Goal: Task Accomplishment & Management: Use online tool/utility

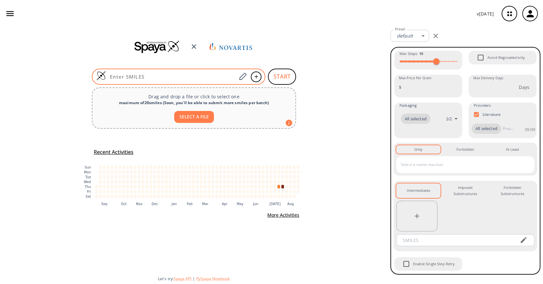
click at [178, 77] on input at bounding box center [171, 76] width 130 height 6
paste input "CC1=NN2C=CC(NC(C3=C(OCCO)C(N4CCC(C(F)(C4)F)CN5CC[NH+](CC5)C)=NC=C3Cl)=O)=C(F)C2…"
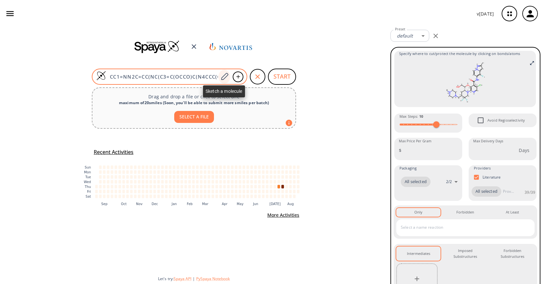
click at [224, 77] on icon at bounding box center [224, 76] width 9 height 8
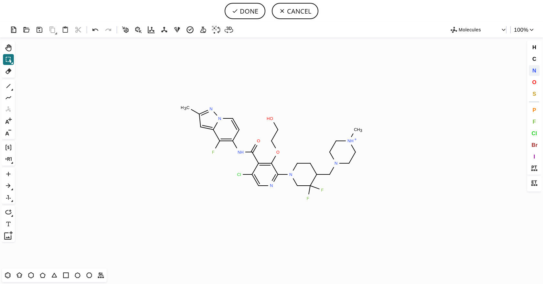
click at [530, 70] on button "N" at bounding box center [533, 70] width 11 height 11
click at [349, 141] on tspan "N" at bounding box center [348, 141] width 3 height 5
click at [250, 17] on button "DONE" at bounding box center [244, 11] width 41 height 16
type input "CC1C=C2N(C=CC(=C2F)NC(=O)C2C(Cl)=CN=C(N3CC(F)(F)C(CN4CCN(C)CC4)CC3)C=2OCCO)N=1"
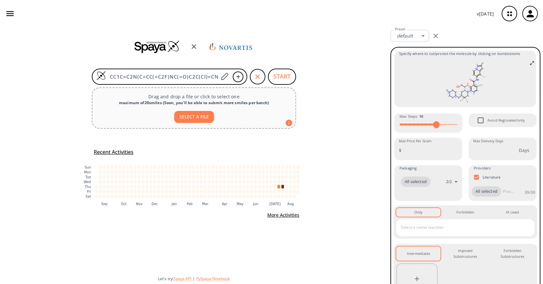
click at [282, 85] on div "CC1C=C2N(C=CC(=C2F)NC(=O)C2C(Cl)=CN=C(N3CC(F)(F)C(CN4CCN(C)CC4)CC3)C=2OCCO)N=1 …" at bounding box center [194, 155] width 388 height 256
click at [283, 74] on button "START" at bounding box center [282, 76] width 28 height 16
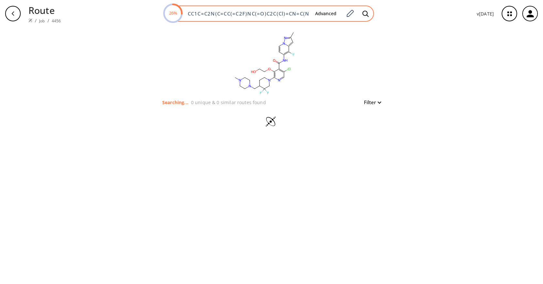
click at [287, 16] on input "CC1C=C2N(C=CC(=C2F)NC(=O)C2C(Cl)=CN=C(N3CC(F)(F)C(CN4CCN(C)CC4)CC3)C=2OCCO)N=1" at bounding box center [247, 13] width 126 height 6
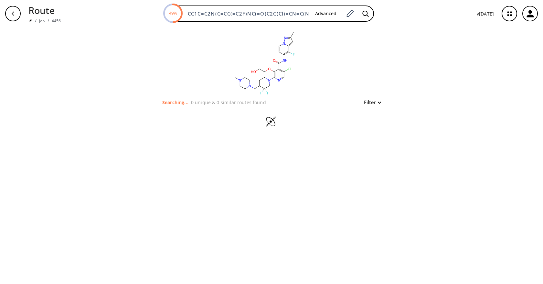
click at [101, 86] on div "clear Searching... 0 unique & 0 similar routes found Filter" at bounding box center [271, 155] width 543 height 256
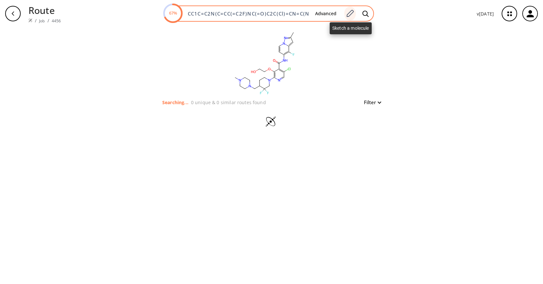
click at [354, 11] on icon at bounding box center [350, 13] width 7 height 7
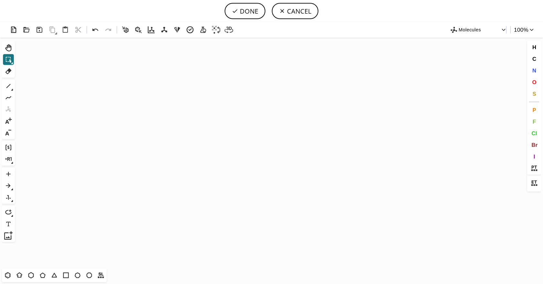
scroll to position [351, 2]
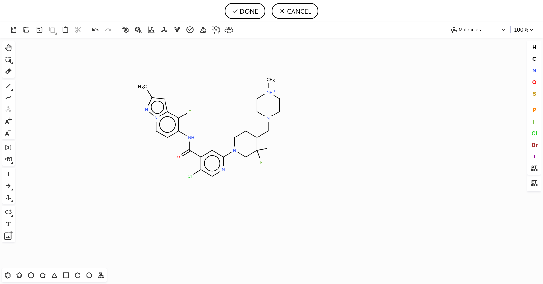
click at [216, 130] on icon "Created with Raphaël 2.3.0 C H 3 F N H O N N N H + C H 3 F F N Cl N N" at bounding box center [271, 152] width 508 height 231
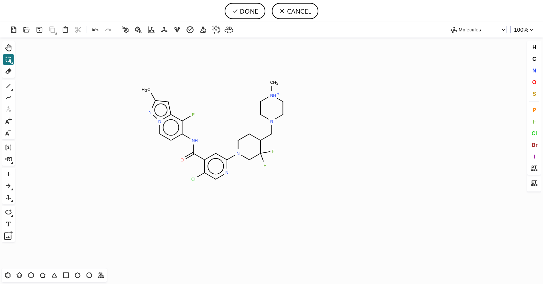
scroll to position [0, 0]
click at [531, 69] on button "N" at bounding box center [533, 70] width 11 height 11
click at [272, 95] on tspan "N" at bounding box center [271, 94] width 3 height 5
click at [243, 13] on button "DONE" at bounding box center [244, 11] width 41 height 16
type input "Cc1n[n]2c(c(c(cc2)NC(c2c(Cl)cnc(N3CC(F)(F)C(CN4CCN(C)CC4)CC3)c2)=O)F)c1"
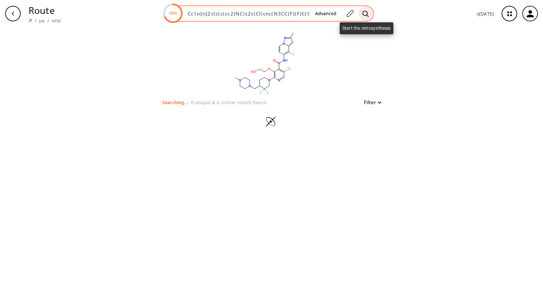
click at [367, 14] on icon at bounding box center [365, 13] width 6 height 6
click at [320, 15] on button "Advanced" at bounding box center [326, 14] width 32 height 12
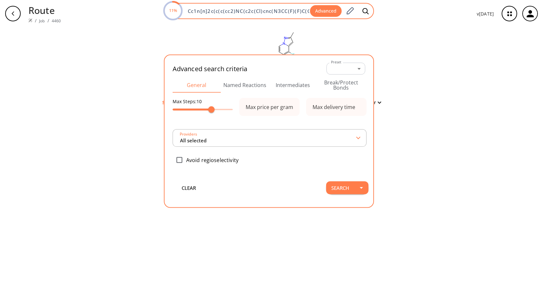
scroll to position [0, 78]
type input "All selected"
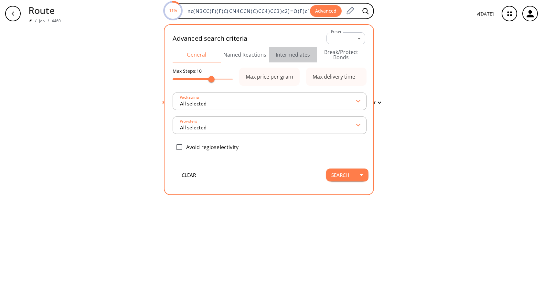
click at [294, 53] on button "Intermediates" at bounding box center [293, 55] width 48 height 16
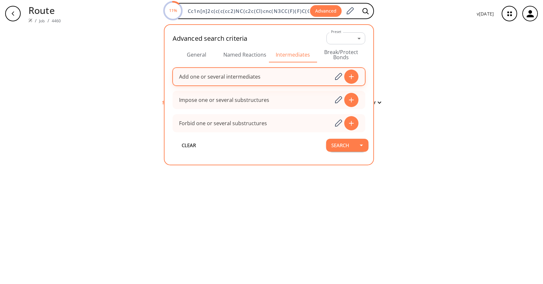
click at [261, 83] on input at bounding box center [255, 76] width 153 height 13
click at [336, 77] on icon at bounding box center [338, 76] width 9 height 8
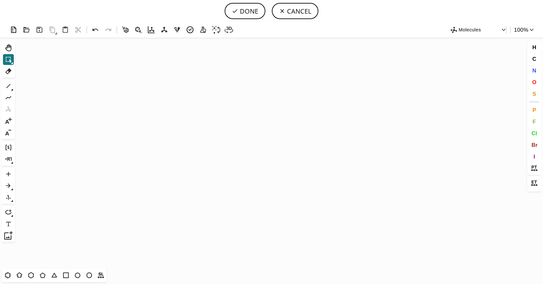
click at [193, 151] on icon "Created with [PERSON_NAME] 2.3.0" at bounding box center [271, 152] width 508 height 231
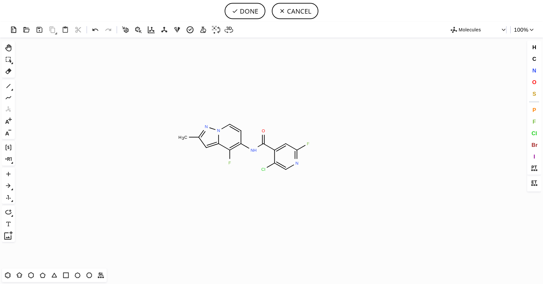
click at [247, 147] on icon at bounding box center [245, 145] width 8 height 5
click at [235, 12] on icon at bounding box center [235, 11] width 5 height 4
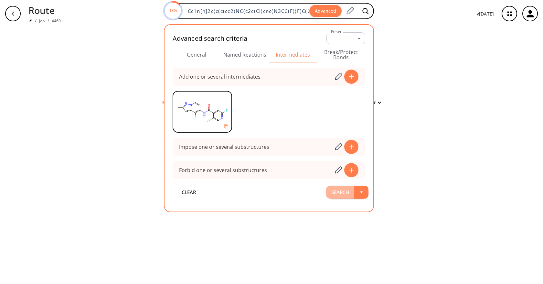
click at [341, 195] on button "Search" at bounding box center [340, 191] width 28 height 13
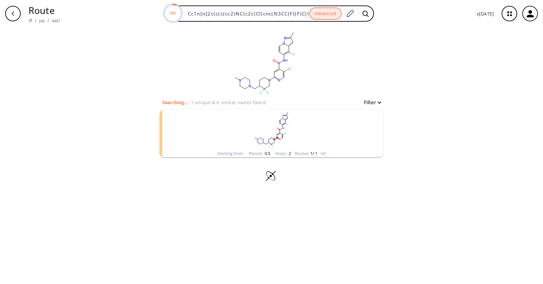
click at [319, 151] on img "clusters" at bounding box center [321, 152] width 8 height 5
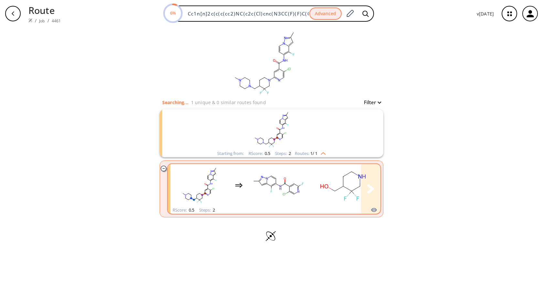
click at [322, 194] on rect "clusters" at bounding box center [343, 185] width 58 height 40
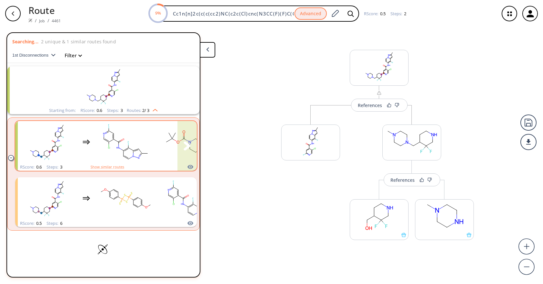
click at [123, 153] on rect "clusters" at bounding box center [126, 142] width 58 height 40
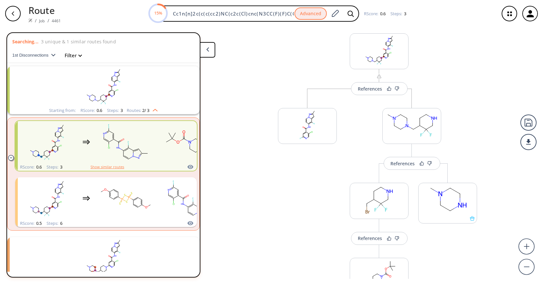
click at [100, 167] on button "Show similar routes" at bounding box center [107, 167] width 34 height 6
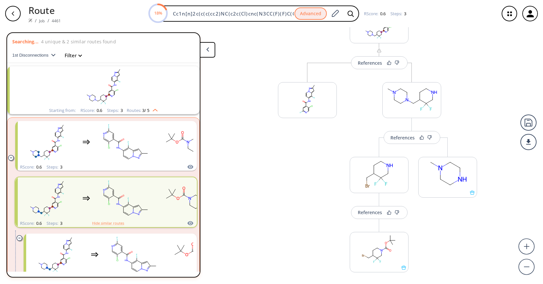
scroll to position [37, 0]
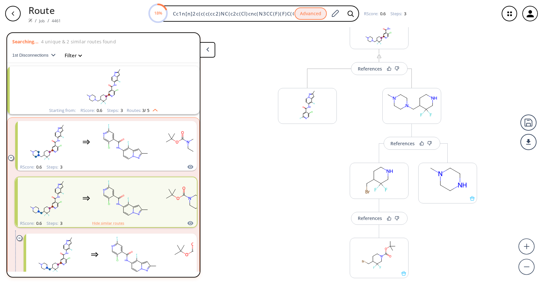
drag, startPoint x: 500, startPoint y: 85, endPoint x: 493, endPoint y: 129, distance: 44.4
click at [498, 123] on div "References More routes from here More routes from here References More routes f…" at bounding box center [271, 152] width 543 height 251
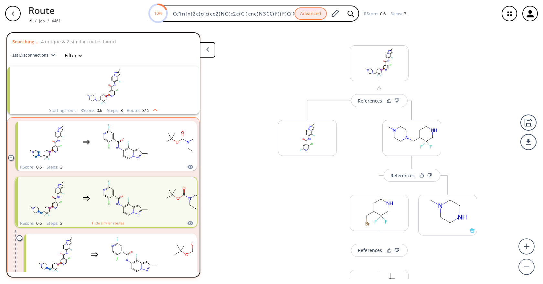
scroll to position [0, 0]
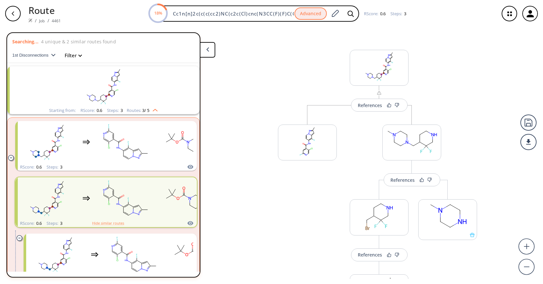
drag, startPoint x: 485, startPoint y: 139, endPoint x: 480, endPoint y: 172, distance: 33.6
click at [480, 172] on div "References More routes from here More routes from here References More routes f…" at bounding box center [271, 152] width 543 height 251
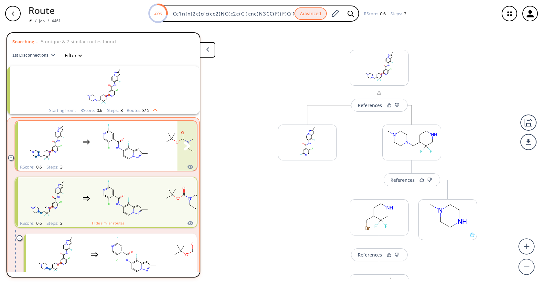
click at [109, 136] on rect "clusters" at bounding box center [126, 142] width 58 height 40
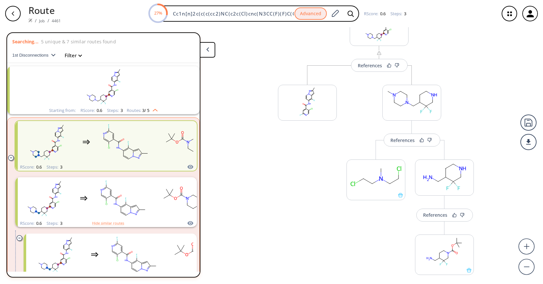
scroll to position [38, 0]
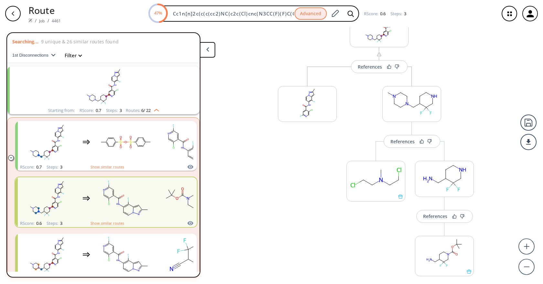
click at [250, 150] on div "References More routes from here More routes from here References More routes f…" at bounding box center [271, 152] width 543 height 251
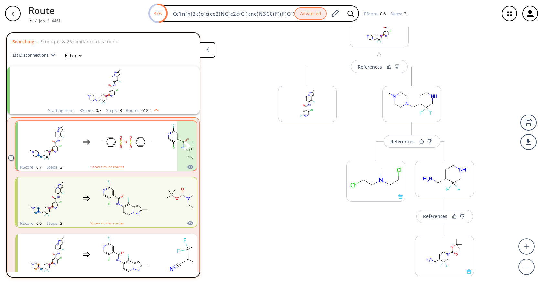
click at [107, 146] on ellipse "clusters" at bounding box center [108, 146] width 3 height 3
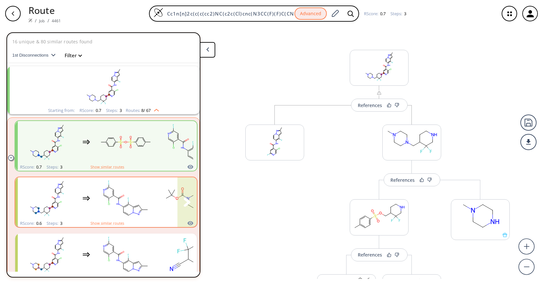
click at [144, 196] on rect "clusters" at bounding box center [126, 198] width 58 height 40
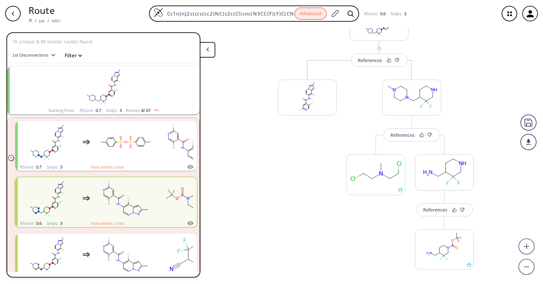
scroll to position [45, 0]
click at [312, 121] on button "More routes from here" at bounding box center [307, 118] width 59 height 14
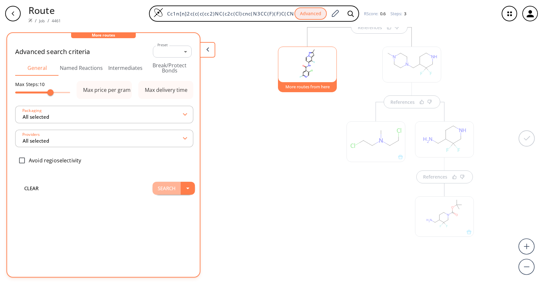
click at [161, 191] on button "Search" at bounding box center [166, 188] width 28 height 13
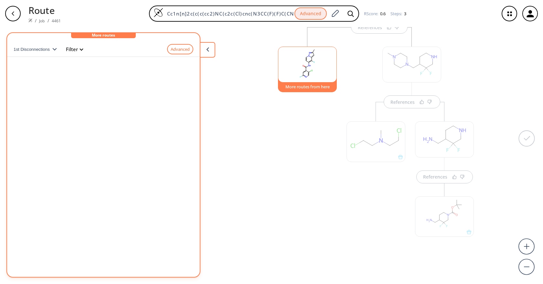
click at [75, 87] on div "1st Disconnections Filter Advanced clear" at bounding box center [103, 154] width 193 height 233
click at [103, 72] on div "1st Disconnections Filter Advanced clear" at bounding box center [103, 154] width 193 height 233
click at [298, 87] on button "More routes from here" at bounding box center [307, 85] width 59 height 14
click at [293, 122] on div "More routes from here" at bounding box center [307, 151] width 65 height 248
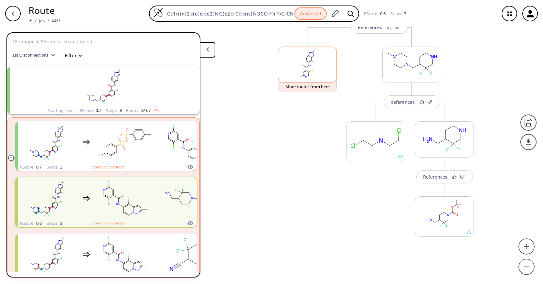
click at [302, 65] on ellipse at bounding box center [303, 66] width 2 height 2
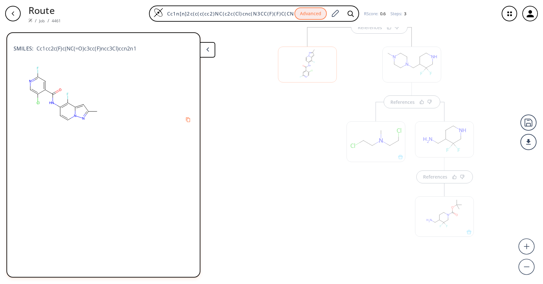
click at [290, 108] on div at bounding box center [307, 151] width 65 height 248
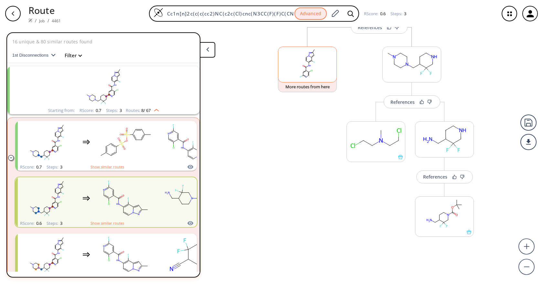
click at [303, 76] on icon at bounding box center [303, 75] width 1 height 1
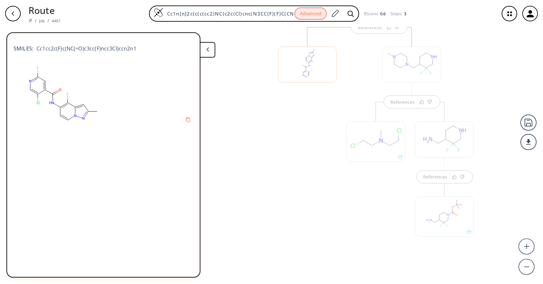
click at [306, 66] on div at bounding box center [307, 65] width 59 height 36
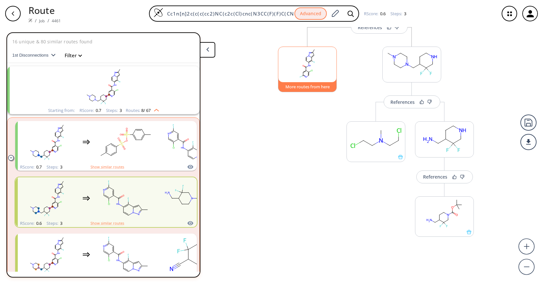
click at [308, 88] on button "More routes from here" at bounding box center [307, 85] width 59 height 14
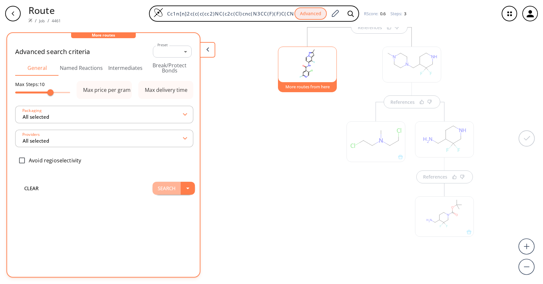
click at [162, 187] on button "Search" at bounding box center [166, 188] width 28 height 13
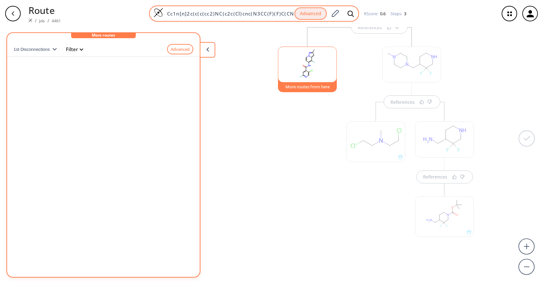
drag, startPoint x: 93, startPoint y: 90, endPoint x: 190, endPoint y: 10, distance: 126.2
click at [93, 90] on div "1st Disconnections Filter Advanced clear" at bounding box center [103, 154] width 193 height 233
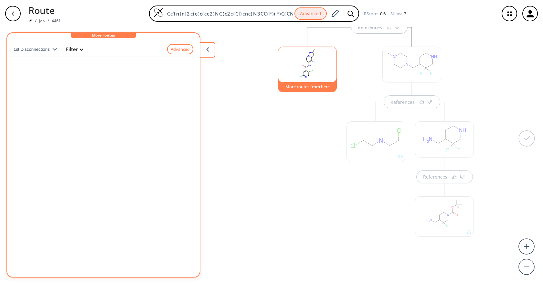
scroll to position [0, 0]
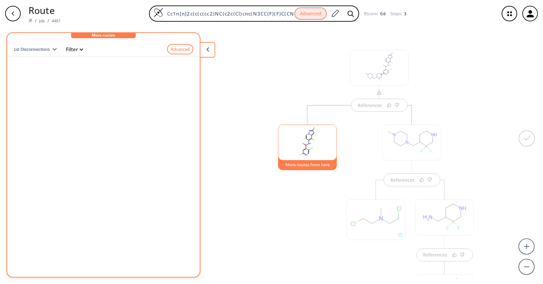
click at [491, 118] on div "References More routes from here References References" at bounding box center [271, 152] width 543 height 251
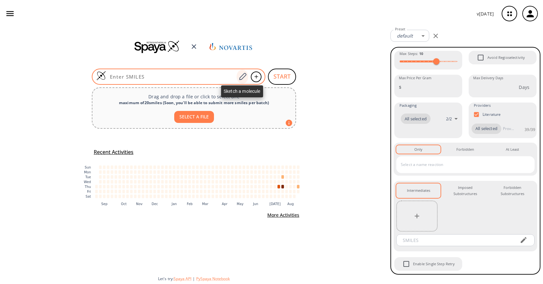
click at [243, 78] on icon at bounding box center [242, 76] width 7 height 7
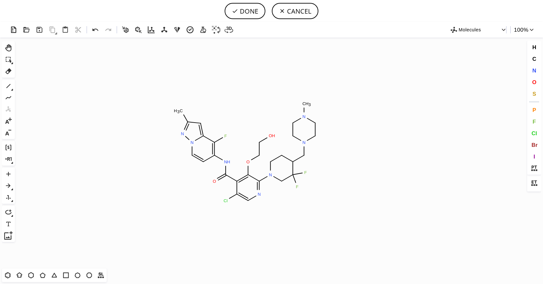
click at [250, 158] on icon "Created with [PERSON_NAME] 2.3.0 C H 3 N F N H O Cl N N F F N N C H 3 O O H N" at bounding box center [271, 152] width 508 height 231
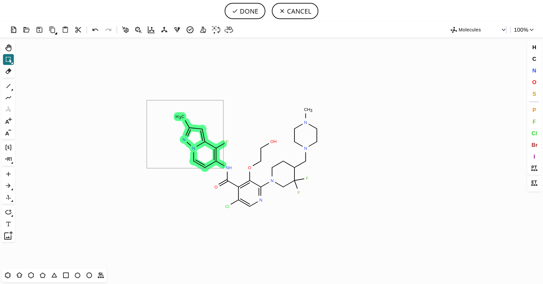
drag, startPoint x: 150, startPoint y: 105, endPoint x: 223, endPoint y: 168, distance: 96.7
click at [223, 168] on icon "Created with [PERSON_NAME] 2.3.0 C H 3 N F N H O Cl N N F F N N C H 3 O O H N" at bounding box center [271, 152] width 508 height 231
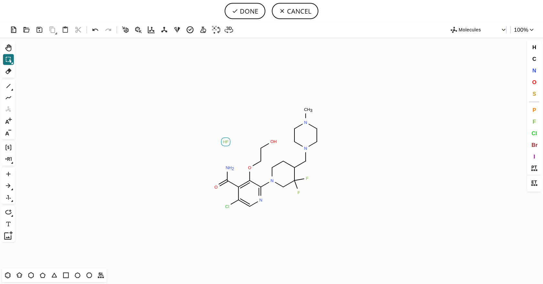
click at [229, 141] on rect at bounding box center [225, 142] width 9 height 8
click at [255, 11] on button "DONE" at bounding box center [244, 11] width 41 height 16
type input "NC(C1=C(OCCO)C(N2CCC(CN3CCN(C)CC3)C(F)(F)C2)=NC=C1Cl)=O"
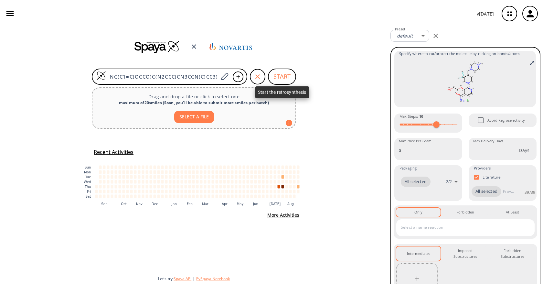
click at [280, 79] on button "START" at bounding box center [282, 76] width 28 height 16
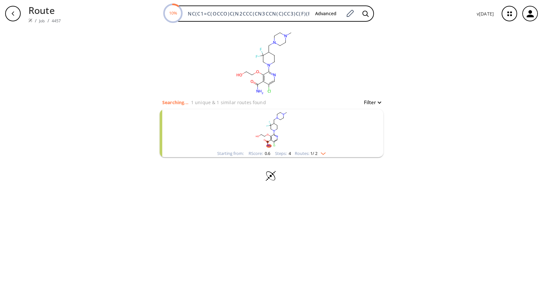
click at [324, 134] on rect "clusters" at bounding box center [271, 129] width 168 height 40
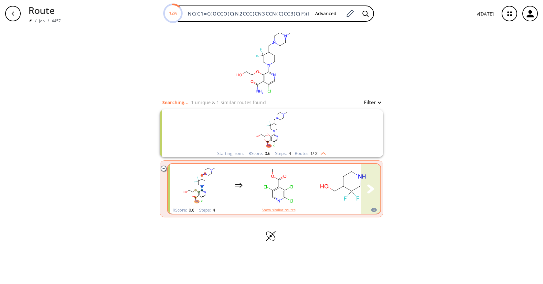
click at [323, 195] on rect "clusters" at bounding box center [343, 185] width 58 height 40
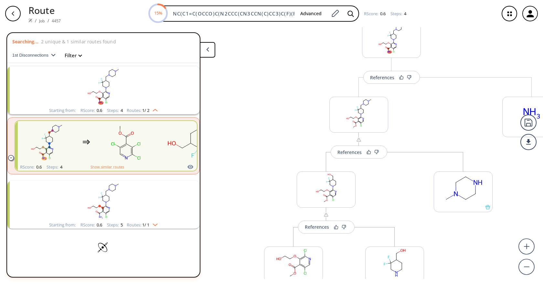
scroll to position [25, 0]
click at [68, 194] on rect "clusters" at bounding box center [103, 201] width 168 height 40
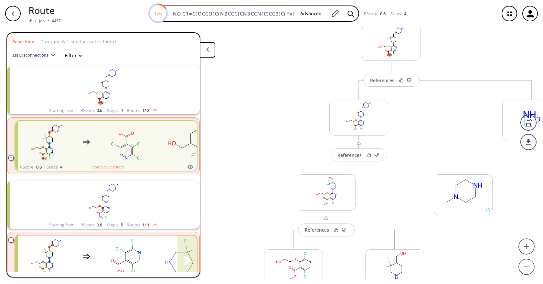
click at [148, 244] on rect "clusters" at bounding box center [126, 256] width 58 height 40
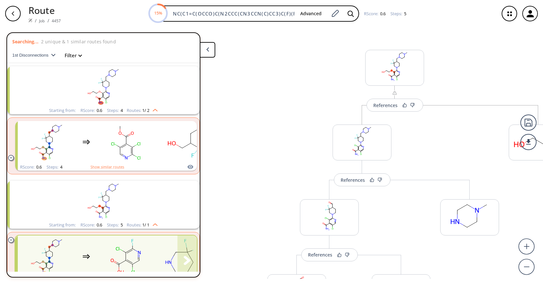
click at [108, 251] on rect "clusters" at bounding box center [126, 256] width 58 height 40
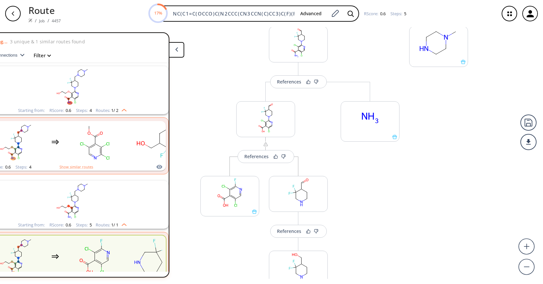
scroll to position [172, 0]
click at [14, 18] on div "button" at bounding box center [13, 14] width 16 height 16
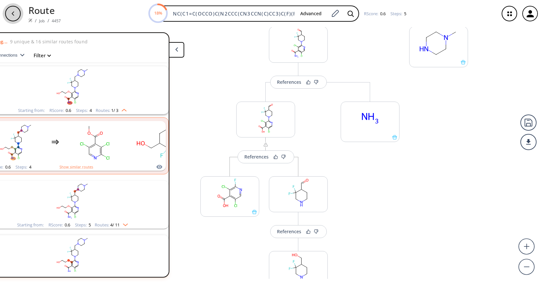
click at [14, 13] on icon "button" at bounding box center [12, 13] width 5 height 5
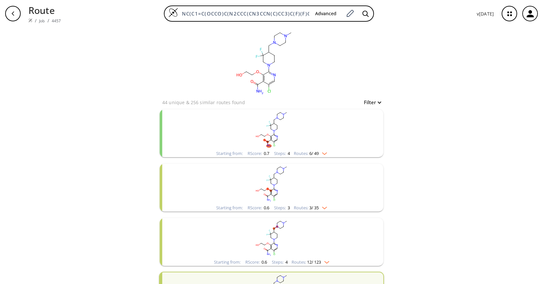
click at [434, 94] on div "clear 44 unique & 256 similar routes found Filter Starting from: RScore : 0.7 S…" at bounding box center [271, 283] width 543 height 513
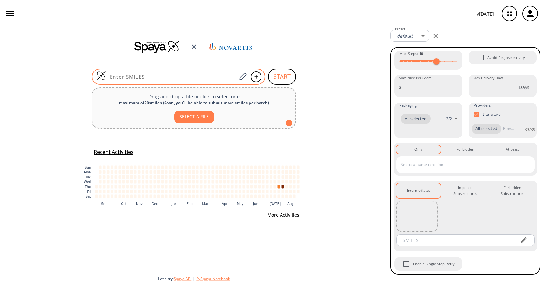
click at [221, 78] on input at bounding box center [171, 76] width 130 height 6
click at [245, 77] on icon at bounding box center [242, 76] width 9 height 8
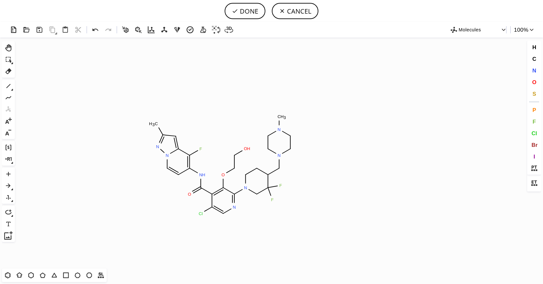
click at [224, 165] on icon "Created with [PERSON_NAME] 2.3.0 C H 3 N F N H O Cl N N F F N N C H 3 O O H N" at bounding box center [271, 152] width 508 height 231
drag, startPoint x: 11, startPoint y: 72, endPoint x: 18, endPoint y: 81, distance: 11.7
click at [11, 72] on icon at bounding box center [8, 71] width 8 height 8
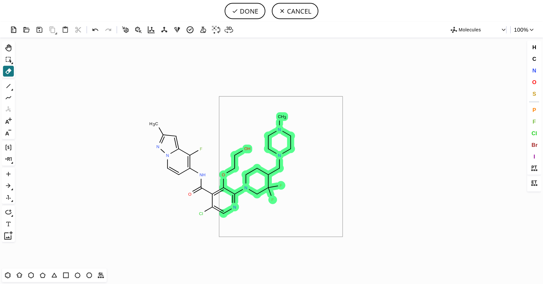
drag, startPoint x: 306, startPoint y: 154, endPoint x: 219, endPoint y: 236, distance: 120.0
click at [219, 236] on icon "Created with [PERSON_NAME] 2.3.0 C H 3 N F N H O Cl N N F F N N C H 3 O O H N" at bounding box center [271, 152] width 508 height 231
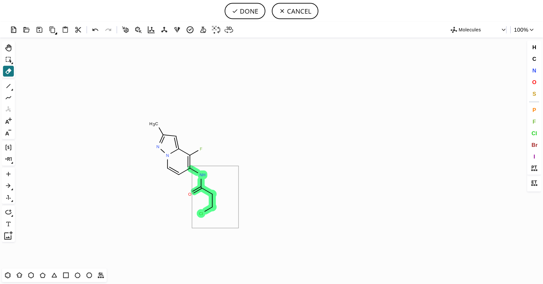
drag, startPoint x: 238, startPoint y: 166, endPoint x: 192, endPoint y: 228, distance: 77.5
click at [192, 228] on icon "Created with [PERSON_NAME] 2.3.0 C H 3 N F N H O Cl N" at bounding box center [271, 152] width 508 height 231
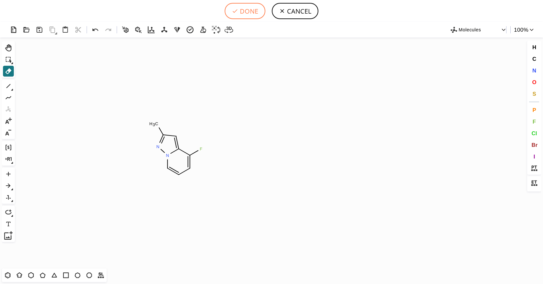
click at [247, 12] on button "DONE" at bounding box center [244, 11] width 41 height 16
type input "CC1=NN2C=CC=C(F)C2=C1"
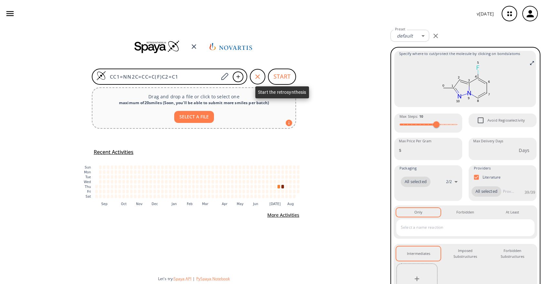
click at [279, 77] on button "START" at bounding box center [282, 76] width 28 height 16
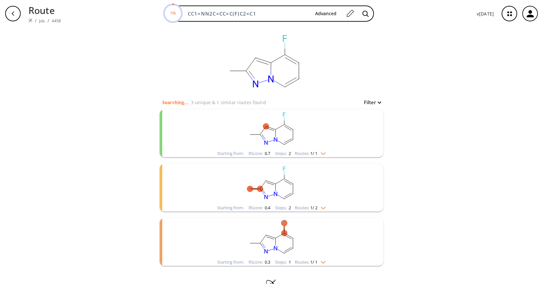
click at [305, 152] on div "Routes: 1 / 1" at bounding box center [310, 153] width 31 height 4
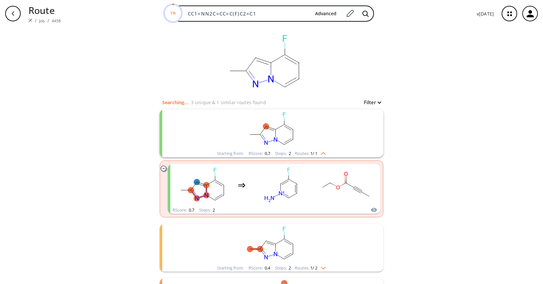
click at [305, 152] on div "Routes: 1 / 1" at bounding box center [310, 153] width 31 height 4
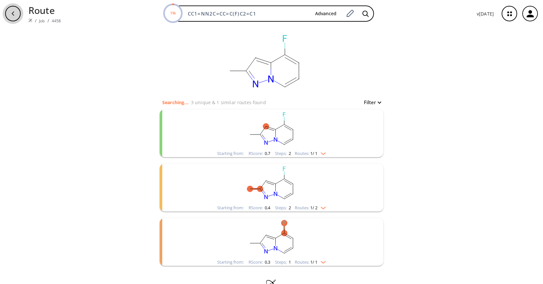
click at [17, 12] on div "button" at bounding box center [13, 14] width 16 height 16
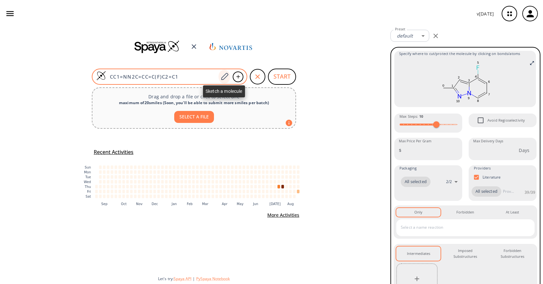
click at [225, 78] on icon at bounding box center [224, 76] width 9 height 8
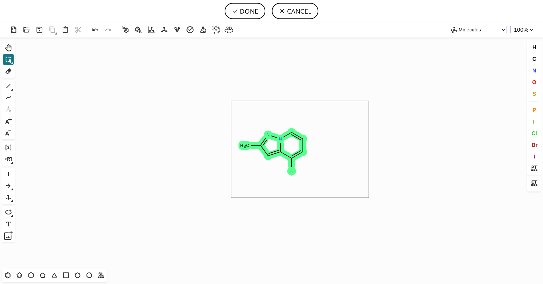
drag, startPoint x: 328, startPoint y: 165, endPoint x: 231, endPoint y: 197, distance: 102.4
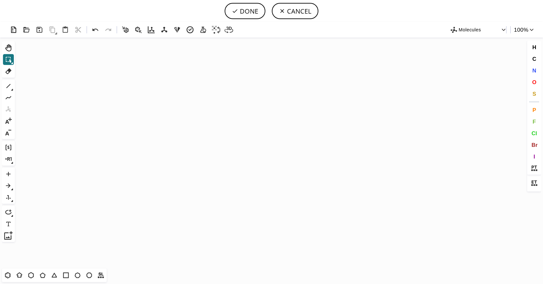
scroll to position [398, 2]
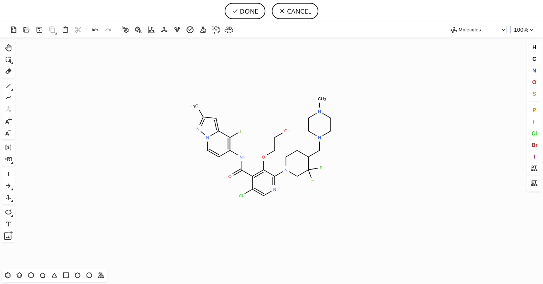
click at [264, 147] on icon "Created with Raphaël 2.3.0 C H 3 N F N H O Cl N N F F N N C H 3 O O H N" at bounding box center [271, 152] width 508 height 231
click at [7, 70] on icon at bounding box center [8, 71] width 6 height 6
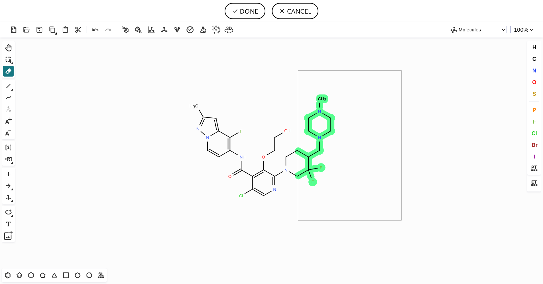
drag, startPoint x: 392, startPoint y: 100, endPoint x: 298, endPoint y: 220, distance: 153.0
click at [298, 220] on icon "Created with Raphaël 2.3.0 C H 3 N F N H O Cl N N F F N N C H 3 O O H N" at bounding box center [271, 152] width 508 height 231
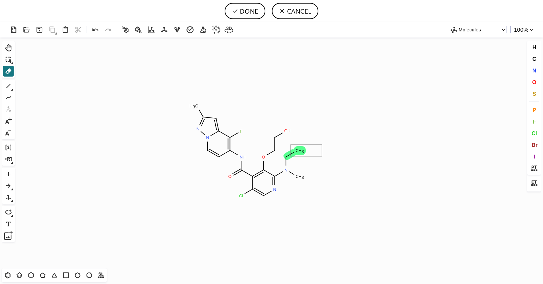
drag, startPoint x: 317, startPoint y: 147, endPoint x: 290, endPoint y: 156, distance: 27.7
click at [237, 8] on icon at bounding box center [235, 11] width 6 height 6
type input "CC1=NN2C=CC(NC(C3=C(OCCO)C(N(C)C)=NC=C3Cl)=O)=C(F)C2=C1"
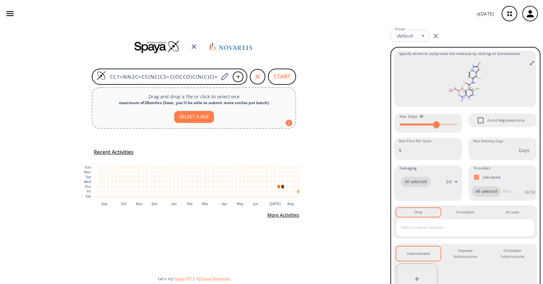
click at [291, 75] on button "START" at bounding box center [282, 76] width 28 height 16
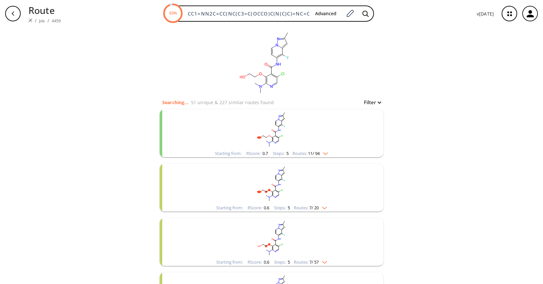
click at [320, 139] on rect "clusters" at bounding box center [271, 129] width 168 height 40
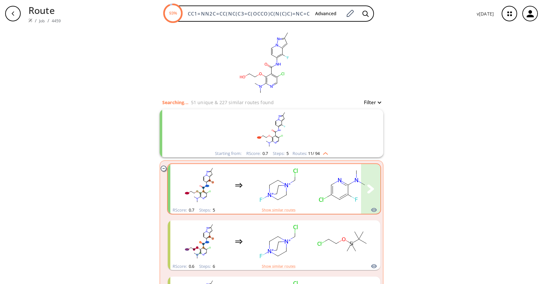
click at [337, 199] on ellipse "clusters" at bounding box center [340, 199] width 6 height 6
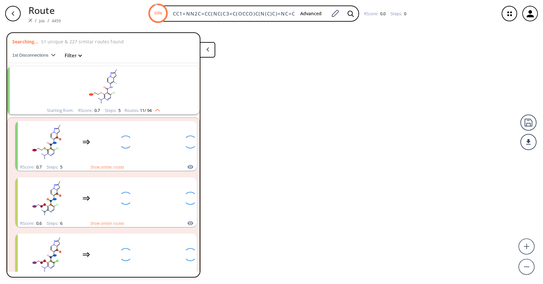
scroll to position [15, 0]
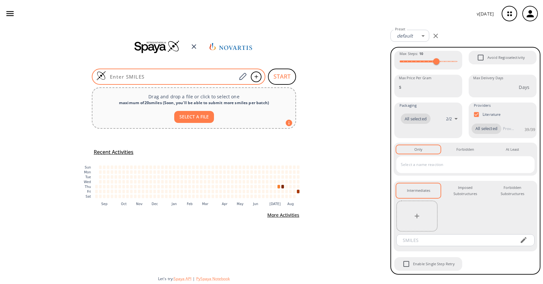
click at [185, 78] on input at bounding box center [171, 76] width 130 height 6
click at [239, 76] on icon at bounding box center [242, 76] width 9 height 8
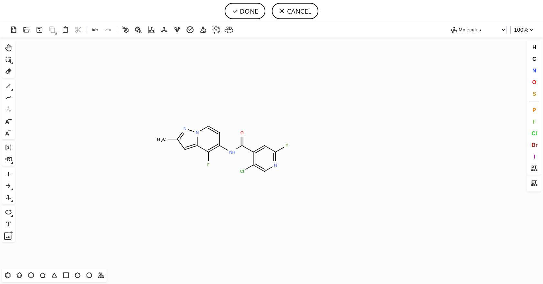
scroll to position [883, 2]
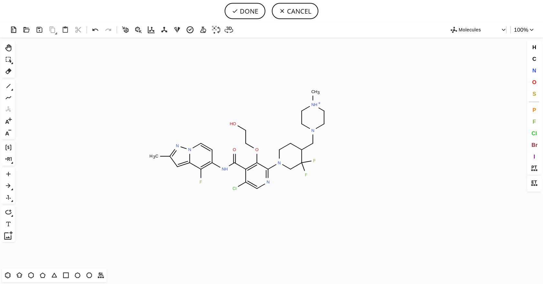
click at [240, 149] on icon "Created with Raphaël 2.3.0 C H 3 N N N H O O H N F F N N H + C H 3 N Cl O F" at bounding box center [271, 152] width 508 height 231
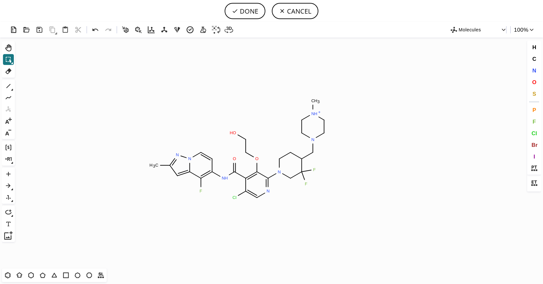
scroll to position [0, 0]
drag, startPoint x: 537, startPoint y: 68, endPoint x: 515, endPoint y: 69, distance: 22.3
click at [537, 67] on button "N" at bounding box center [533, 70] width 11 height 11
click at [314, 113] on tspan "N" at bounding box center [313, 112] width 3 height 5
click at [252, 15] on button "DONE" at bounding box center [244, 11] width 41 height 16
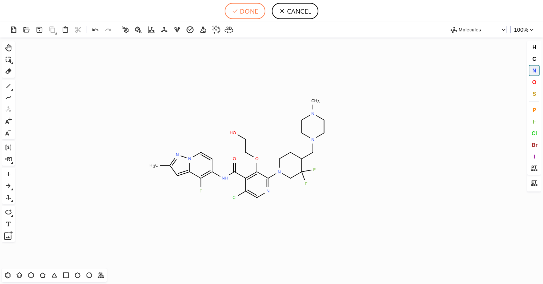
type input "CC1C=C2N(C=CC(=C2F)NC(=O)C2C(Cl)=CN=C(N3CC(F)(F)C(CN4CCN(C)CC4)CC3)C=2OCCO)N=1"
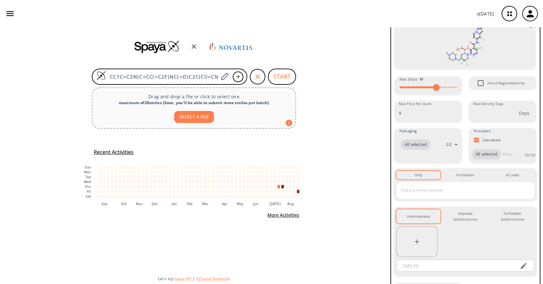
scroll to position [66, 0]
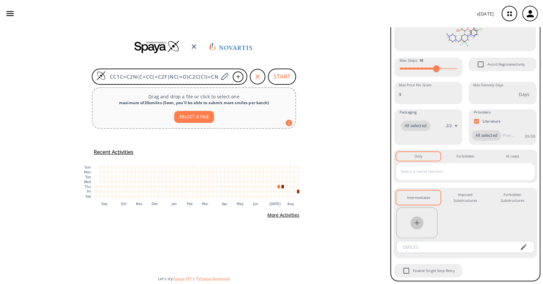
click at [416, 225] on icon "button" at bounding box center [417, 223] width 8 height 8
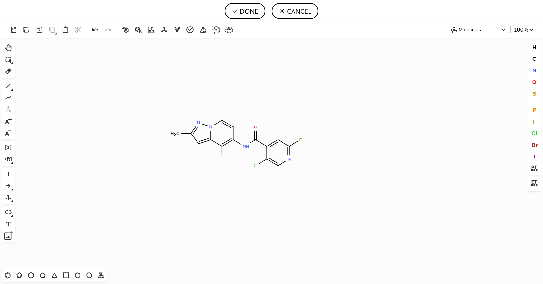
click at [239, 143] on icon at bounding box center [237, 142] width 8 height 5
click at [247, 11] on button "DONE" at bounding box center [244, 11] width 41 height 16
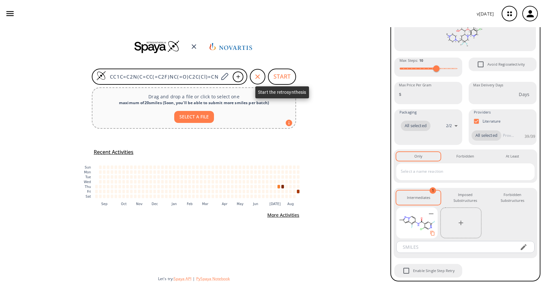
click at [281, 74] on button "START" at bounding box center [282, 76] width 28 height 16
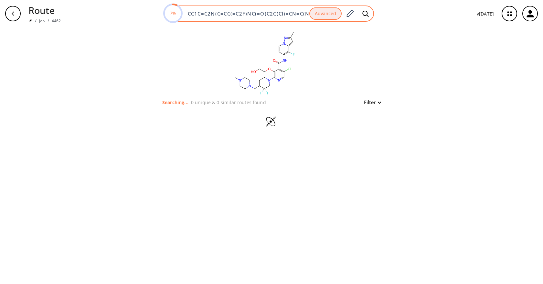
click at [287, 14] on input "CC1C=C2N(C=CC(=C2F)NC(=O)C2C(Cl)=CN=C(N3CC(F)(F)C(CN4CCN(C)CC4)CC3)C=2OCCO)N=1" at bounding box center [246, 13] width 125 height 6
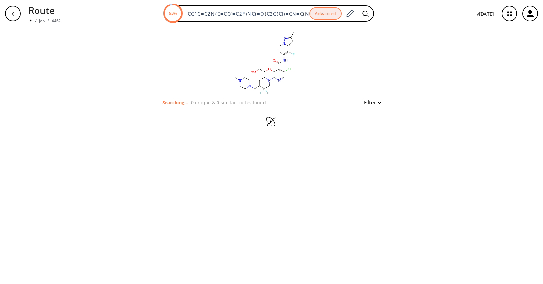
click at [440, 81] on div "clear Searching... 0 unique & 0 similar routes found Filter" at bounding box center [271, 155] width 543 height 256
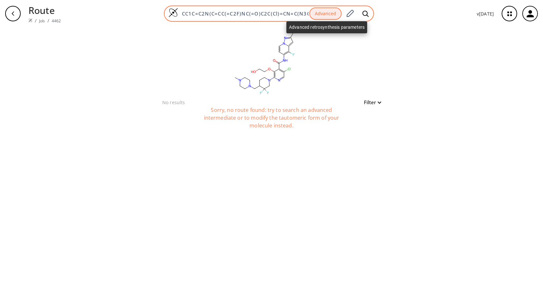
click at [321, 15] on button "Advanced" at bounding box center [325, 13] width 32 height 13
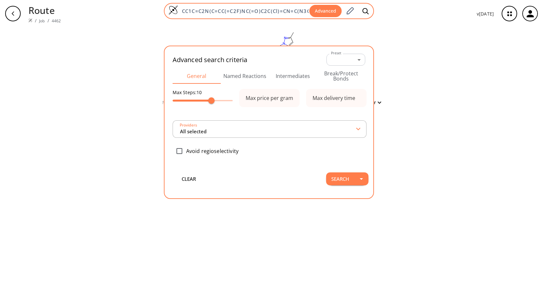
type input "All selected"
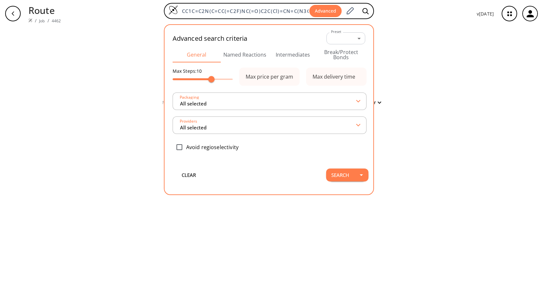
click at [297, 47] on button "Intermediates" at bounding box center [293, 55] width 48 height 16
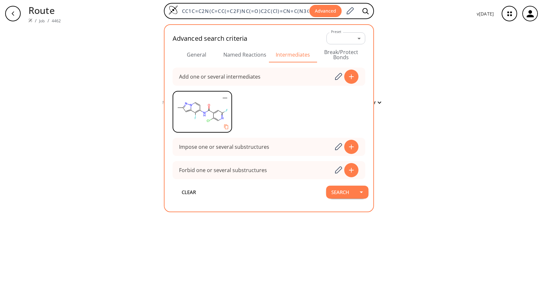
click at [459, 91] on div "clear No results Filter Sorry, no route found: try to search an advanced interm…" at bounding box center [271, 155] width 543 height 256
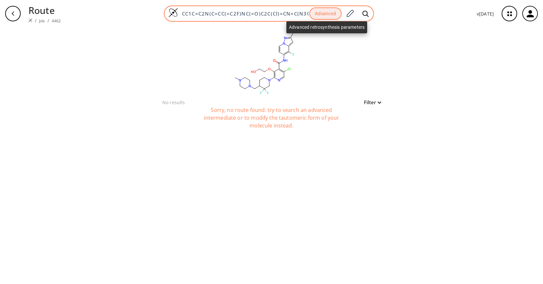
click at [320, 17] on button "Advanced" at bounding box center [325, 13] width 32 height 13
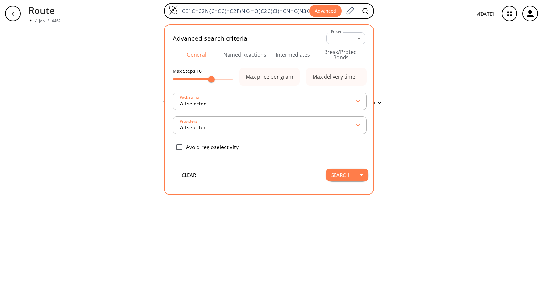
click at [307, 49] on button "Intermediates" at bounding box center [293, 55] width 48 height 16
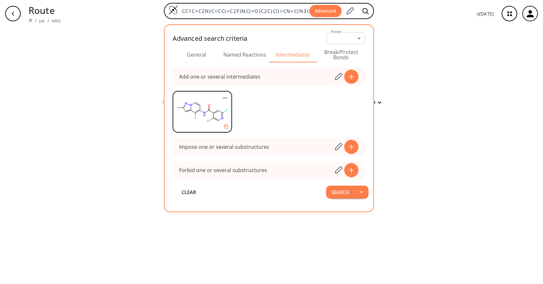
click at [227, 99] on icon "button" at bounding box center [225, 98] width 8 height 8
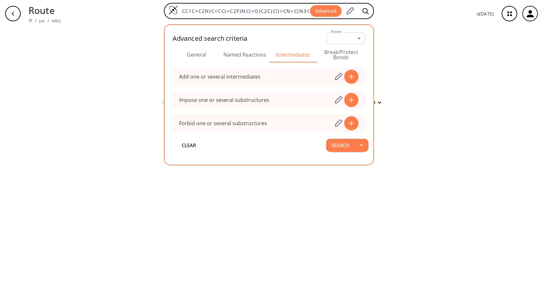
click at [198, 54] on button "General" at bounding box center [196, 55] width 48 height 16
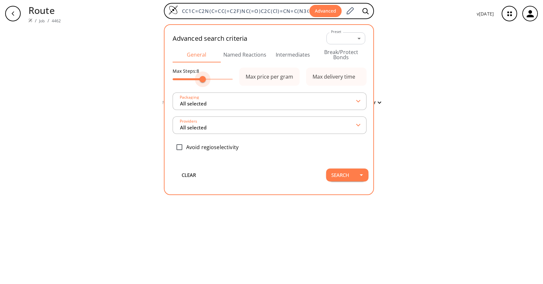
drag, startPoint x: 211, startPoint y: 79, endPoint x: 203, endPoint y: 79, distance: 8.1
click at [203, 79] on span at bounding box center [202, 79] width 6 height 6
type input "6"
drag, startPoint x: 203, startPoint y: 79, endPoint x: 195, endPoint y: 79, distance: 7.5
click at [195, 79] on span at bounding box center [194, 79] width 6 height 6
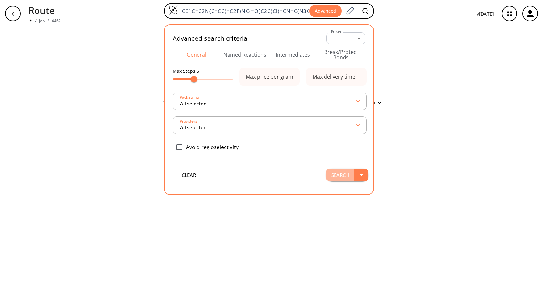
click at [344, 171] on button "Search" at bounding box center [340, 174] width 28 height 13
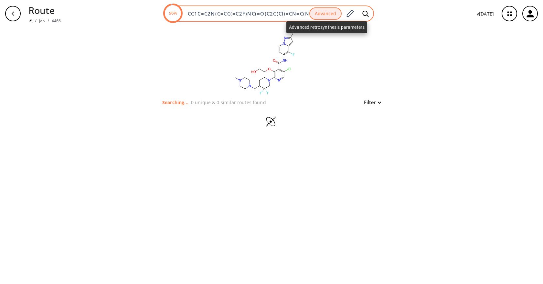
click at [318, 17] on button "Advanced" at bounding box center [325, 13] width 32 height 13
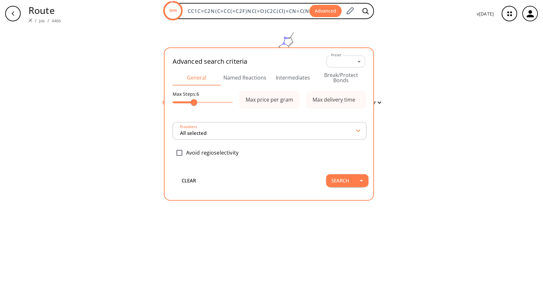
scroll to position [0, 119]
type input "All selected"
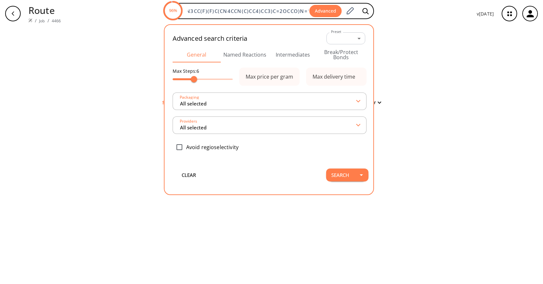
click at [283, 53] on button "Intermediates" at bounding box center [293, 55] width 48 height 16
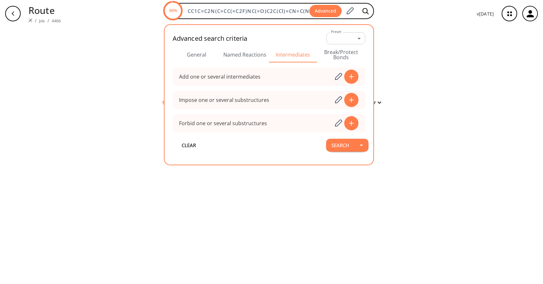
click at [463, 89] on div "clear Searching... 0 unique & 0 similar routes found Filter" at bounding box center [271, 155] width 543 height 256
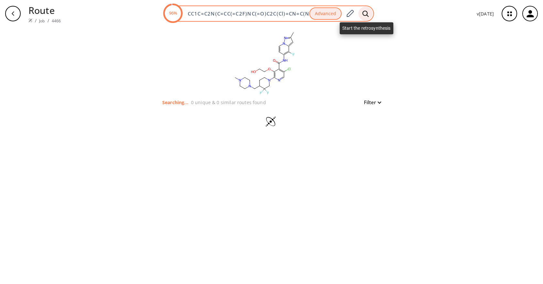
click at [364, 15] on icon at bounding box center [365, 13] width 6 height 6
click at [354, 13] on icon at bounding box center [349, 13] width 9 height 8
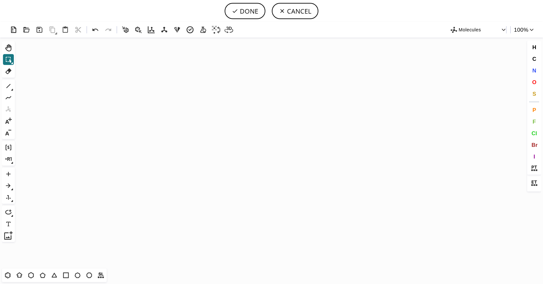
scroll to position [351, 0]
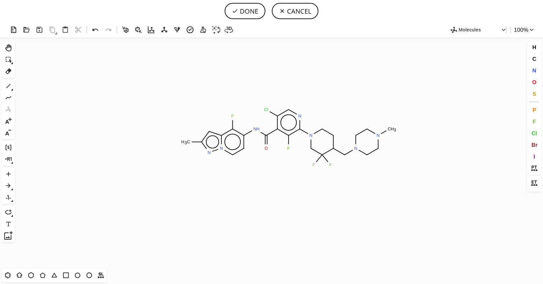
click at [289, 137] on icon "Created with Raphaël 2.3.0 C H 3 F N H O Cl N N N N C H 3 F F F N N" at bounding box center [271, 152] width 508 height 231
click at [244, 14] on button "DONE" at bounding box center [244, 11] width 41 height 16
type input "Cc1n[n]2c(c(c(cc2)NC(c2c(F)c(N3CC(F)(F)C(CN4CCN(C)CC4)CC3)ncc2Cl)=O)F)c1"
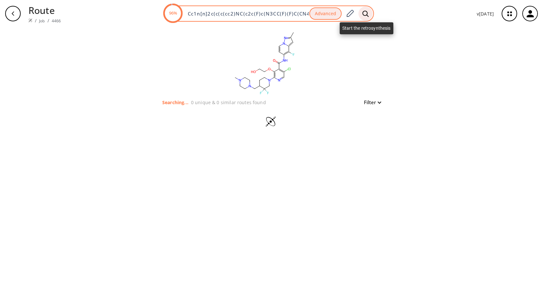
click at [363, 12] on icon at bounding box center [365, 13] width 6 height 7
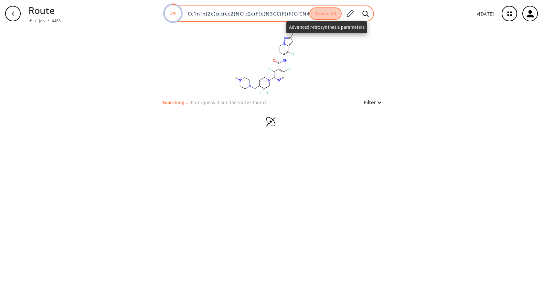
click at [326, 14] on button "Advanced" at bounding box center [325, 13] width 32 height 13
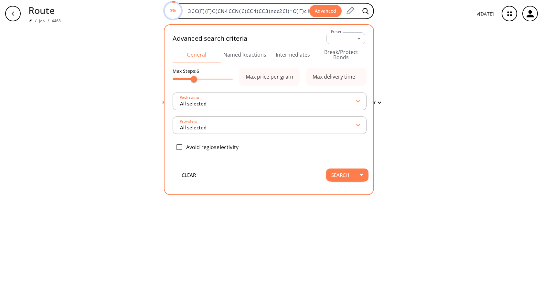
click at [262, 56] on button "Named Reactions" at bounding box center [245, 55] width 48 height 16
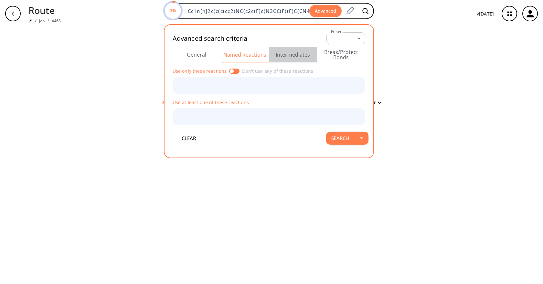
click at [292, 55] on button "Intermediates" at bounding box center [293, 55] width 48 height 16
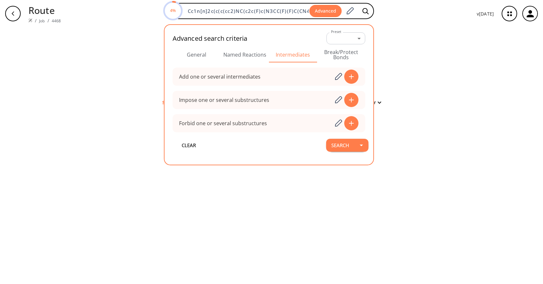
click at [348, 55] on button "Break/Protect Bonds" at bounding box center [341, 55] width 48 height 16
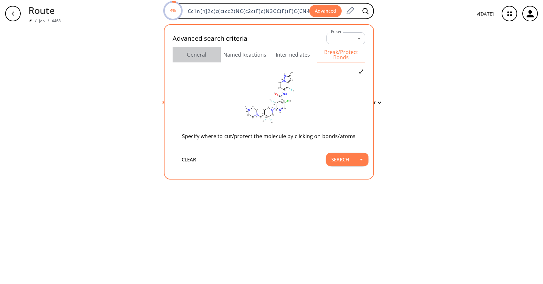
click at [200, 53] on button "General" at bounding box center [196, 55] width 48 height 16
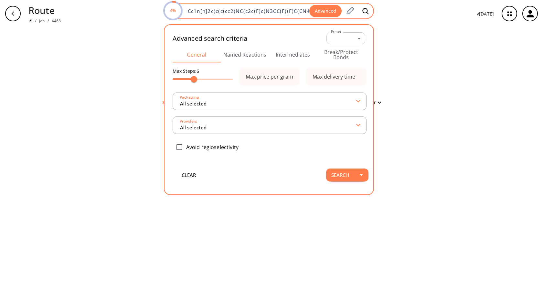
drag, startPoint x: 423, startPoint y: 64, endPoint x: 284, endPoint y: 15, distance: 147.6
click at [423, 64] on div "clear Searching... 0 unique & 0 similar routes found Filter" at bounding box center [271, 155] width 543 height 256
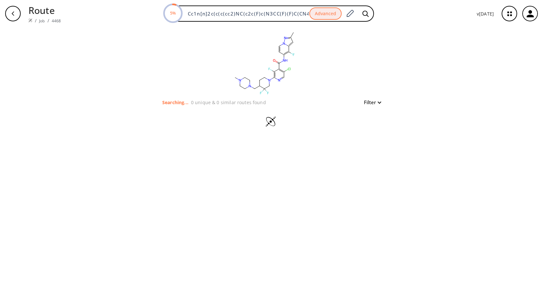
click at [43, 11] on p "Route" at bounding box center [44, 10] width 32 height 14
click at [4, 19] on div "Route / Job / 4468 5% Cc1n[n]2c(c(c(cc2)NC(c2c(F)c(N3CC(F)(F)C(CN4CCN(C)CC4)CC3…" at bounding box center [271, 13] width 543 height 27
click at [14, 14] on icon "button" at bounding box center [12, 13] width 5 height 5
type input "CC1C=C2N(C=CC(=C2F)NC(=O)C2C(Cl)=CN=C(N3CC(F)(F)C(CN4CCN(C)CC4)CC3)C=2OCCO)N=1"
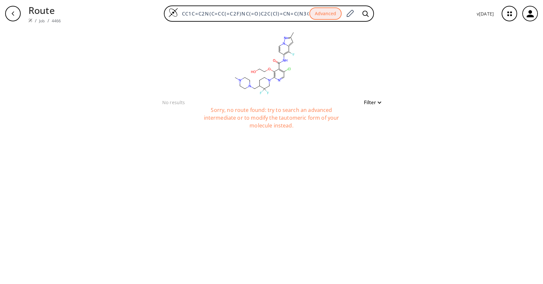
click at [14, 14] on icon "button" at bounding box center [12, 13] width 5 height 5
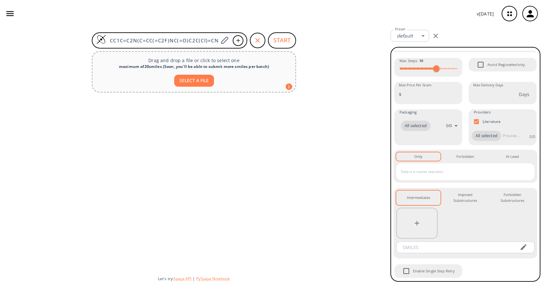
click at [14, 14] on icon "button" at bounding box center [10, 14] width 10 height 10
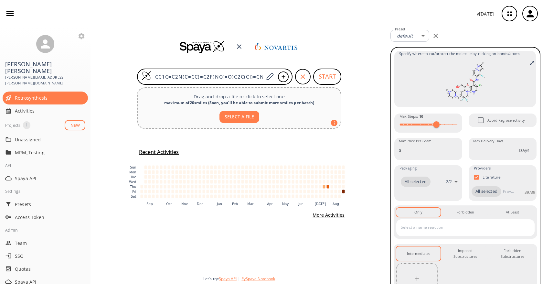
click at [308, 54] on div at bounding box center [238, 46] width 297 height 19
click at [13, 14] on icon "button" at bounding box center [10, 14] width 10 height 10
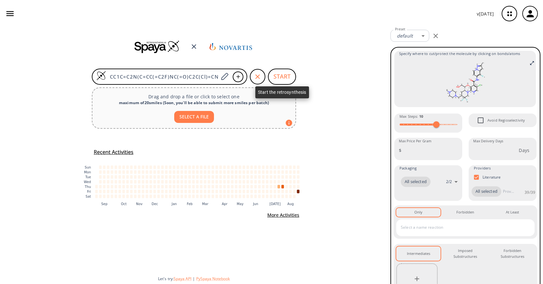
click at [258, 78] on icon "button" at bounding box center [257, 76] width 5 height 5
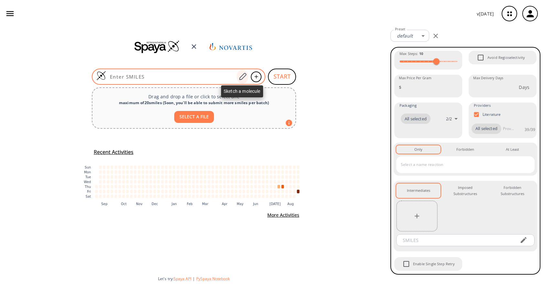
click at [242, 77] on icon at bounding box center [242, 76] width 9 height 8
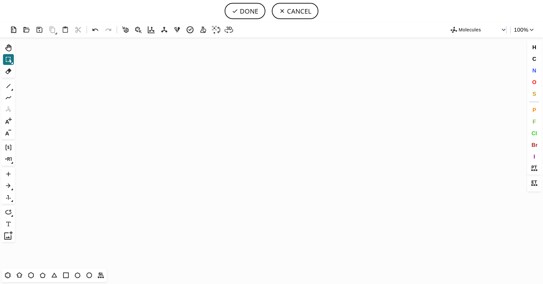
scroll to position [351, 0]
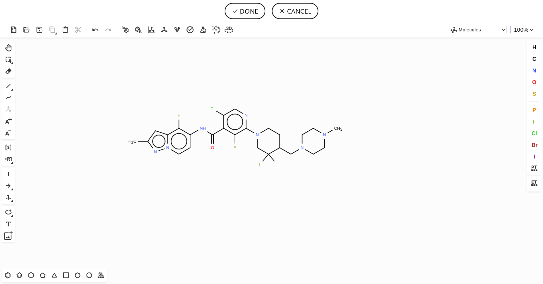
click at [235, 136] on icon "Created with Raphaël 2.3.0 C H 3 F N H O Cl N N N N C H 3 F F F N N" at bounding box center [271, 152] width 508 height 231
click at [240, 15] on button "DONE" at bounding box center [244, 11] width 41 height 16
type input "Cc1n[n]2c(c(c(cc2)NC(c2c(F)c(N3CC(F)(F)C(CN4CCN(C)CC4)CC3)ncc2Cl)=O)F)c1"
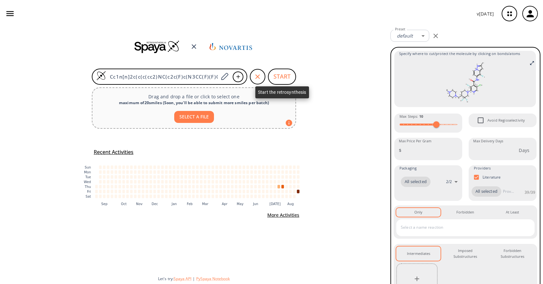
click at [277, 78] on button "START" at bounding box center [282, 76] width 28 height 16
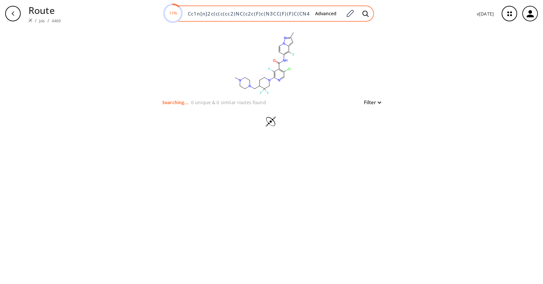
click at [255, 13] on input "Cc1n[n]2c(c(c(cc2)NC(c2c(F)c(N3CC(F)(F)C(CN4CCN(C)CC4)CC3)ncc2Cl)=O)F)c1" at bounding box center [247, 13] width 126 height 6
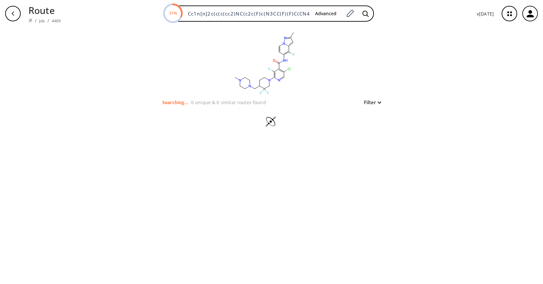
click at [387, 71] on div "clear Searching... 0 unique & 0 similar routes found Filter" at bounding box center [271, 82] width 239 height 111
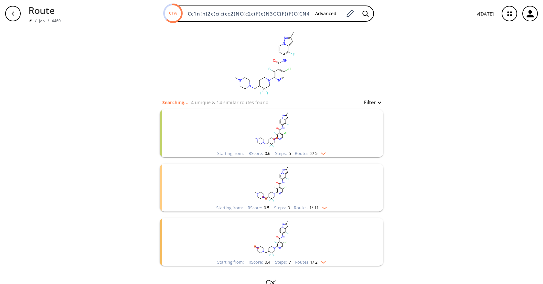
click at [326, 135] on rect "clusters" at bounding box center [271, 129] width 168 height 40
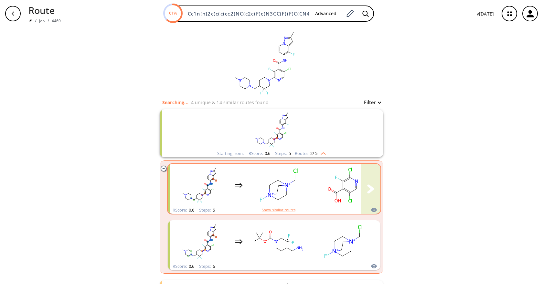
click at [316, 191] on rect "clusters" at bounding box center [343, 185] width 58 height 40
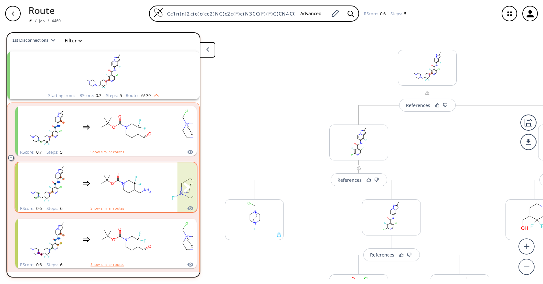
click at [85, 183] on icon "clusters" at bounding box center [86, 183] width 8 height 8
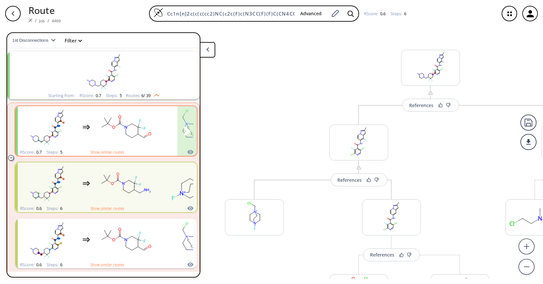
click at [135, 129] on rect "clusters" at bounding box center [126, 127] width 58 height 40
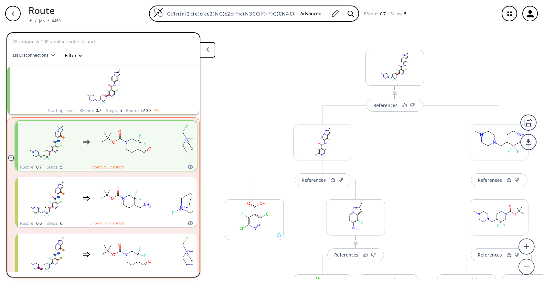
click at [153, 109] on img "clusters" at bounding box center [155, 108] width 8 height 5
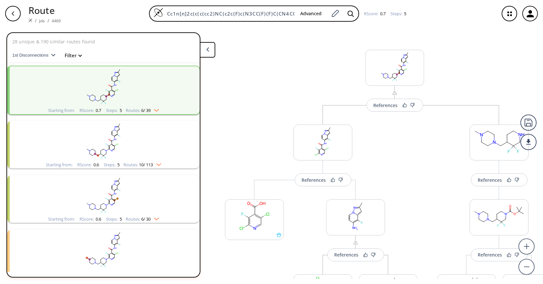
click at [105, 154] on ellipse "clusters" at bounding box center [106, 153] width 2 height 2
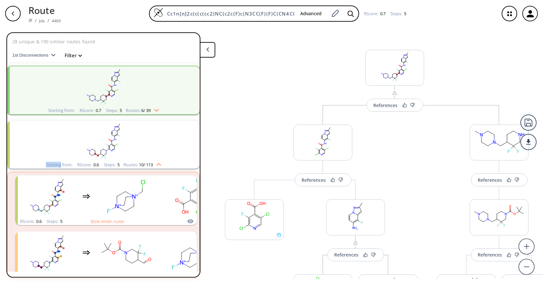
click at [105, 154] on ellipse "clusters" at bounding box center [106, 153] width 2 height 2
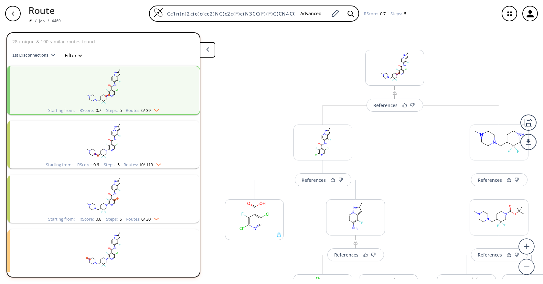
click at [119, 150] on rect "clusters" at bounding box center [103, 140] width 168 height 40
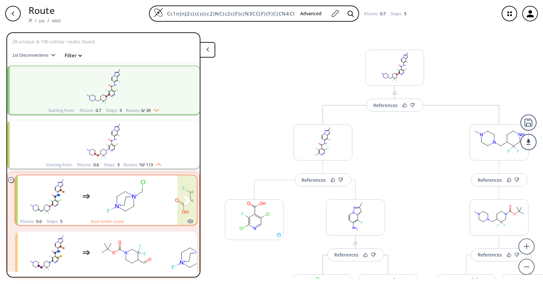
click at [135, 202] on rect "clusters" at bounding box center [126, 196] width 58 height 40
click at [139, 186] on rect "clusters" at bounding box center [126, 196] width 58 height 40
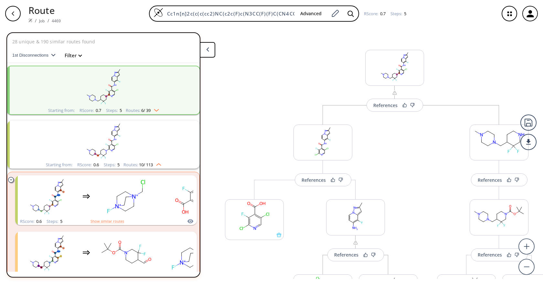
click at [147, 158] on rect "clusters" at bounding box center [103, 140] width 168 height 40
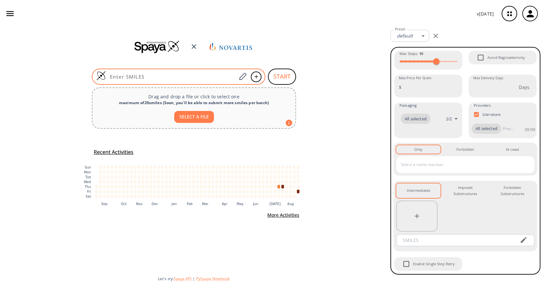
click at [205, 68] on div at bounding box center [178, 76] width 173 height 16
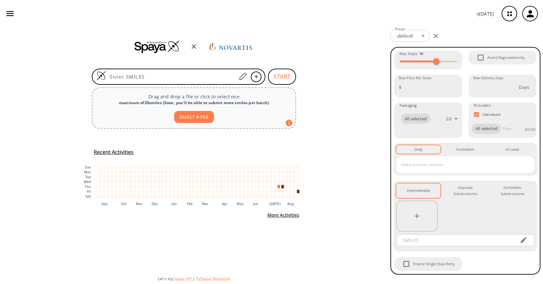
paste input "CC1C=C2N(C=CC(=C2F)NC(=O)C2C(Cl)=CN=C(N3CC(F)(F)C(CN4CCN(C)CC4)CC3)C=2OCCO)N=1"
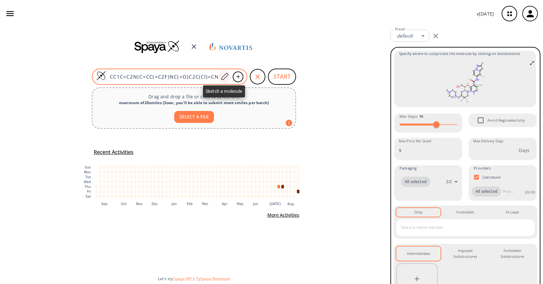
click at [223, 78] on icon at bounding box center [224, 76] width 9 height 8
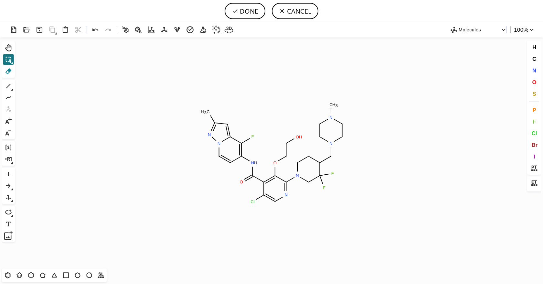
click at [5, 70] on icon at bounding box center [8, 71] width 8 height 8
click at [297, 137] on tspan "O" at bounding box center [297, 136] width 3 height 5
click at [287, 142] on tspan "C" at bounding box center [286, 143] width 3 height 5
click at [532, 61] on span "C" at bounding box center [534, 59] width 4 height 6
click at [275, 163] on tspan "C" at bounding box center [274, 163] width 3 height 5
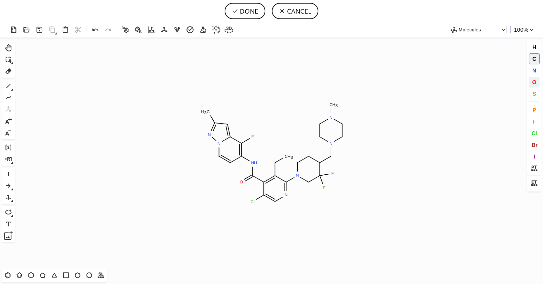
click at [533, 79] on span "O" at bounding box center [534, 82] width 4 height 6
click at [285, 157] on tspan "O" at bounding box center [285, 157] width 3 height 5
click at [243, 11] on button "DONE" at bounding box center [244, 11] width 41 height 16
type input "CC1=NN2C=CC(NC(C3=C(CO)C(N4CCC(CN5CCN(C)CC5)C(F)(F)C4)=NC=C3Cl)=O)=C(F)C2=C1"
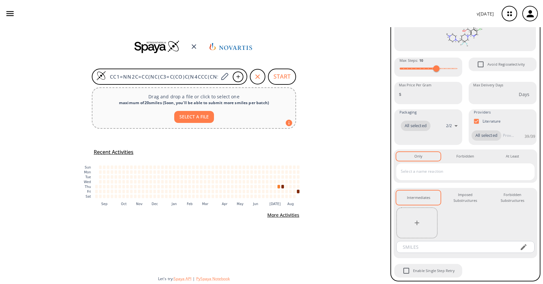
scroll to position [66, 0]
click at [415, 221] on icon "button" at bounding box center [417, 223] width 8 height 8
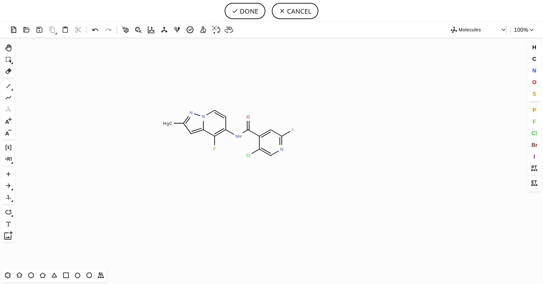
click at [232, 133] on icon at bounding box center [229, 132] width 8 height 5
click at [245, 9] on button "DONE" at bounding box center [244, 11] width 41 height 16
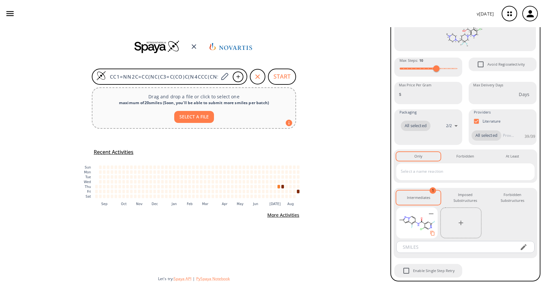
click at [278, 77] on button "START" at bounding box center [282, 76] width 28 height 16
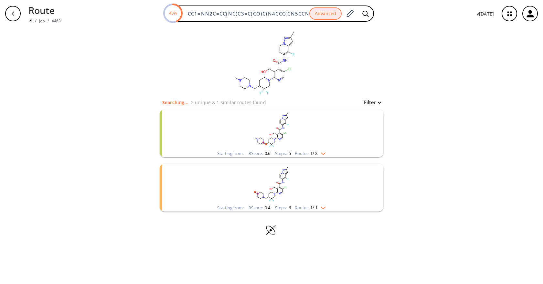
click at [318, 142] on rect "clusters" at bounding box center [271, 129] width 168 height 40
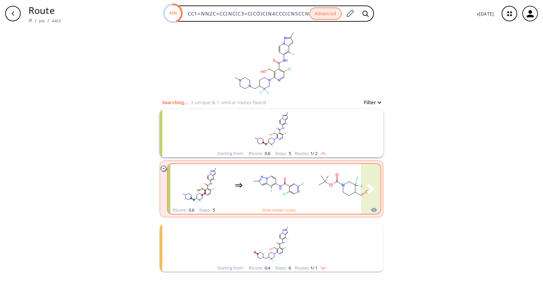
click at [290, 185] on icon "clusters" at bounding box center [292, 185] width 4 height 2
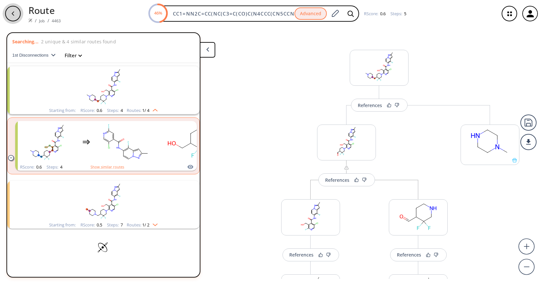
click at [11, 10] on div "button" at bounding box center [13, 14] width 16 height 16
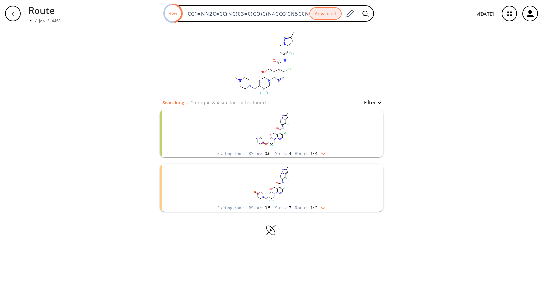
click at [320, 141] on rect "clusters" at bounding box center [271, 129] width 168 height 40
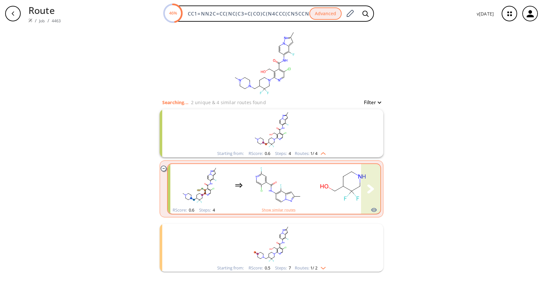
click at [301, 183] on rect "clusters" at bounding box center [278, 185] width 58 height 40
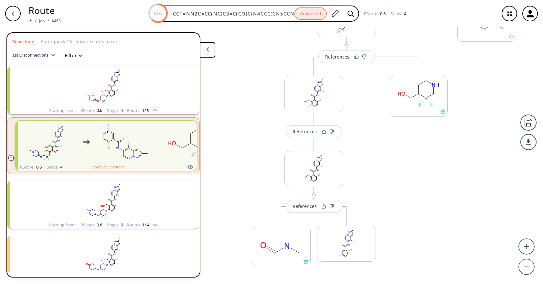
click at [158, 224] on div "Starting from: RScore : 0.6 Steps : 6 Routes: 1 / 4" at bounding box center [103, 224] width 118 height 7
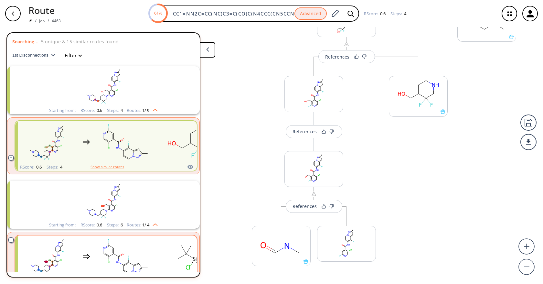
click at [129, 246] on rect "clusters" at bounding box center [126, 256] width 58 height 40
click at [71, 256] on rect "clusters" at bounding box center [47, 256] width 58 height 40
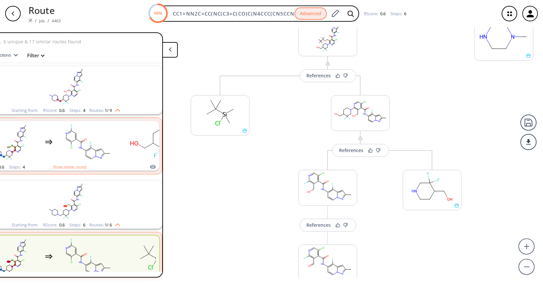
scroll to position [121, 0]
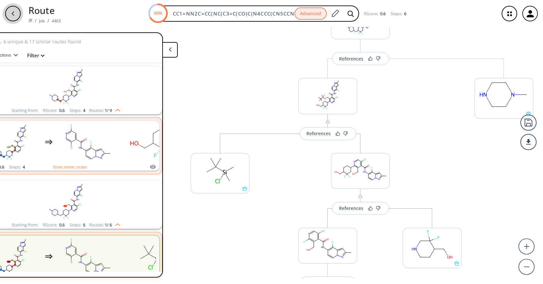
click at [8, 12] on div "button" at bounding box center [13, 14] width 16 height 16
click at [18, 14] on div "button" at bounding box center [13, 14] width 16 height 16
click at [15, 13] on icon "button" at bounding box center [12, 13] width 5 height 5
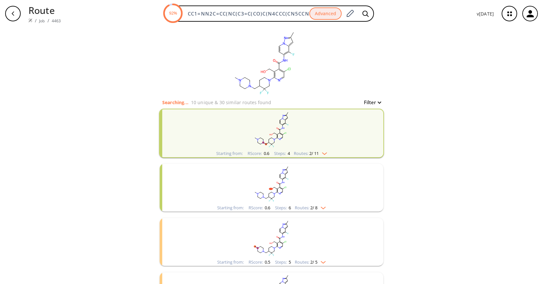
click at [304, 135] on rect "clusters" at bounding box center [271, 129] width 168 height 40
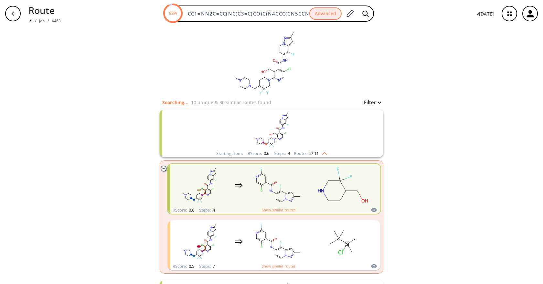
click at [309, 198] on div "clusters" at bounding box center [335, 185] width 331 height 42
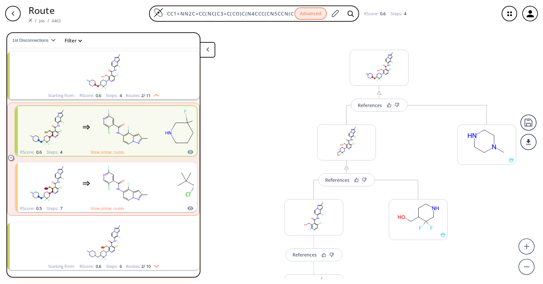
click at [457, 83] on div "References More routes from here References More routes from here References Mo…" at bounding box center [378, 241] width 287 height 423
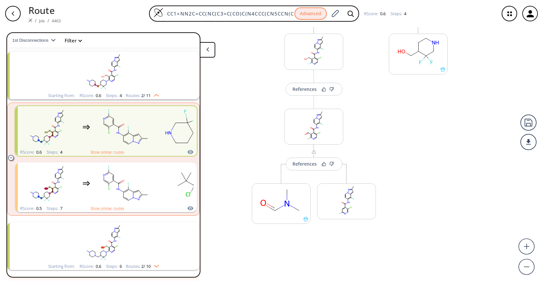
scroll to position [168, 0]
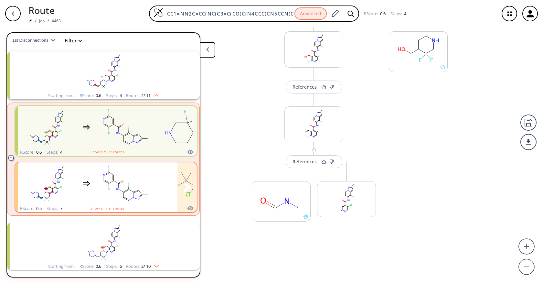
click at [108, 179] on rect "clusters" at bounding box center [126, 183] width 58 height 40
click at [137, 187] on rect "clusters" at bounding box center [126, 183] width 58 height 40
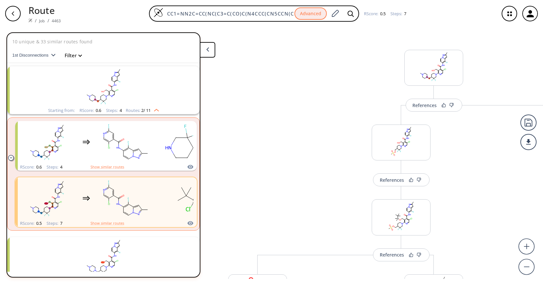
click at [158, 107] on img "clusters" at bounding box center [155, 108] width 8 height 5
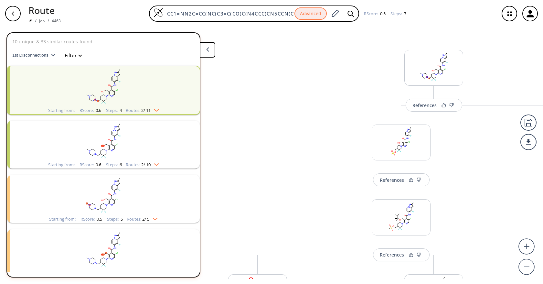
click at [143, 204] on rect "clusters" at bounding box center [103, 195] width 168 height 40
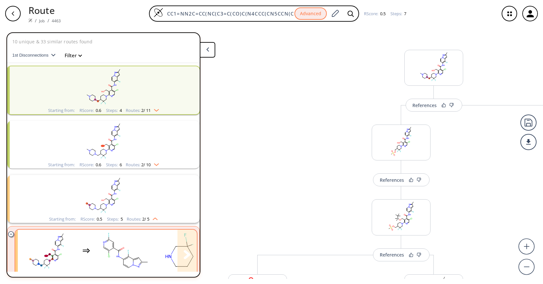
click at [136, 237] on rect "clusters" at bounding box center [126, 250] width 58 height 40
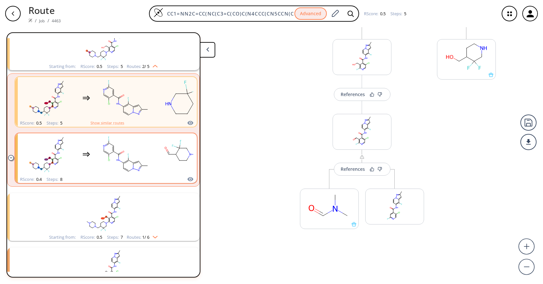
scroll to position [178, 0]
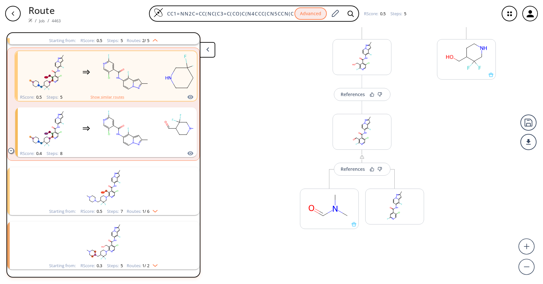
click at [156, 193] on rect "clusters" at bounding box center [103, 187] width 168 height 40
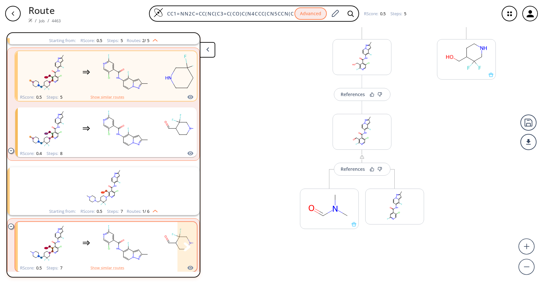
click at [144, 238] on rect "clusters" at bounding box center [126, 243] width 58 height 40
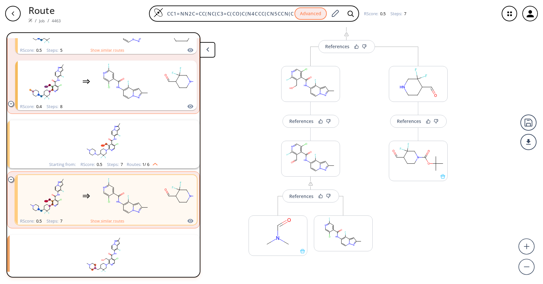
scroll to position [294, 0]
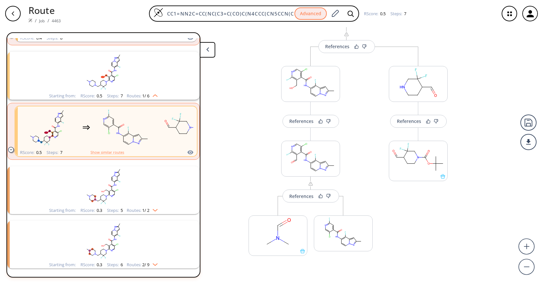
click at [139, 188] on rect "clusters" at bounding box center [103, 186] width 168 height 40
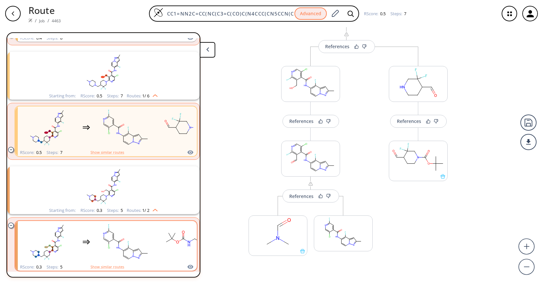
click at [133, 238] on rect "clusters" at bounding box center [126, 242] width 58 height 40
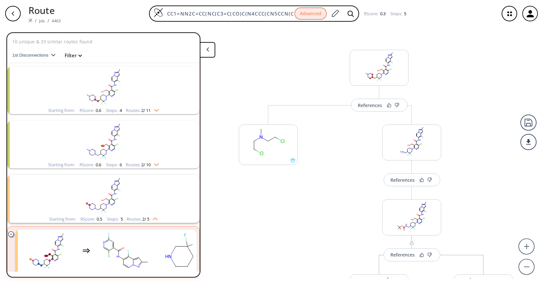
click at [141, 91] on rect "clusters" at bounding box center [103, 86] width 168 height 40
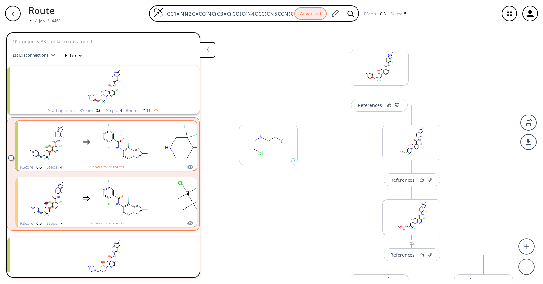
click at [132, 145] on rect "clusters" at bounding box center [126, 142] width 58 height 40
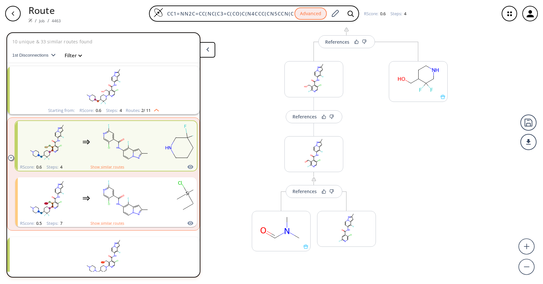
scroll to position [160, 0]
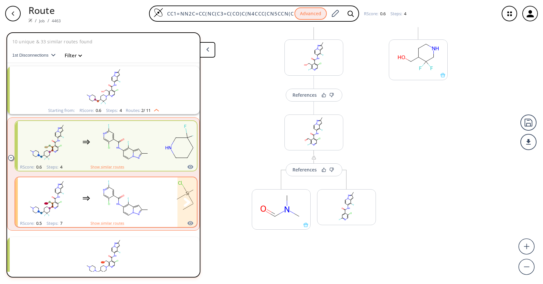
click at [97, 185] on rect "clusters" at bounding box center [126, 198] width 58 height 40
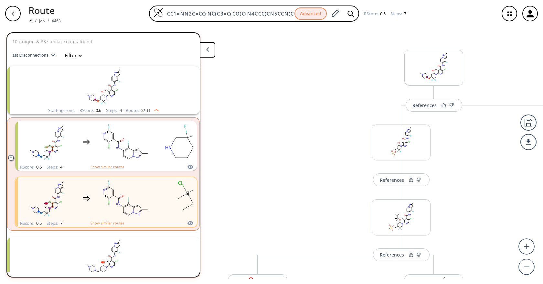
click at [154, 109] on img "clusters" at bounding box center [155, 108] width 8 height 5
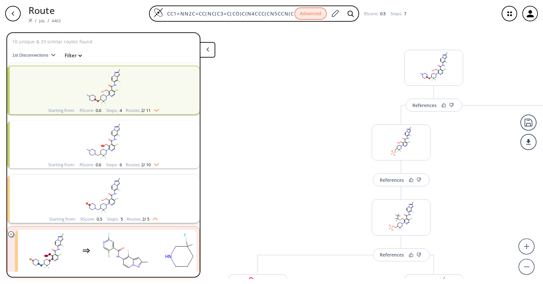
click at [136, 149] on rect "clusters" at bounding box center [103, 140] width 168 height 40
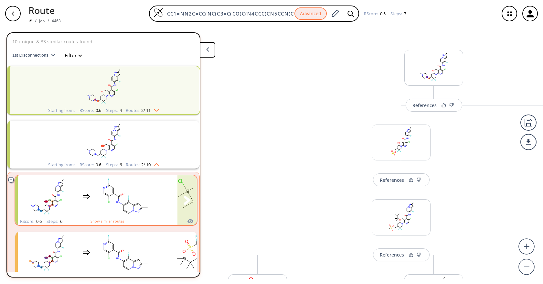
click at [124, 206] on rect "clusters" at bounding box center [126, 196] width 58 height 40
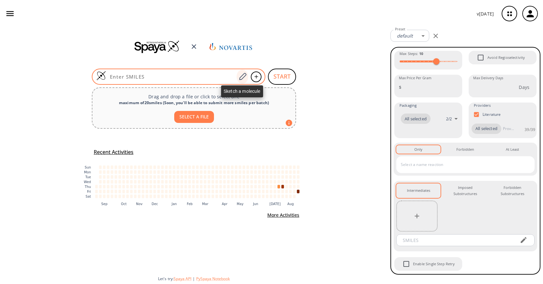
click at [238, 77] on icon at bounding box center [242, 76] width 9 height 8
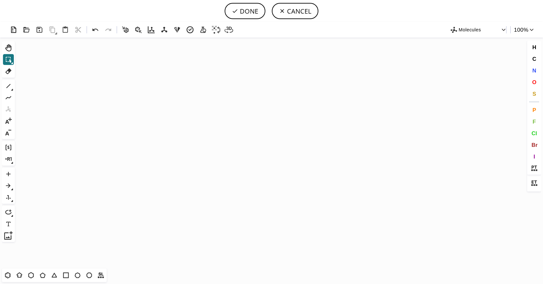
scroll to position [227, 2]
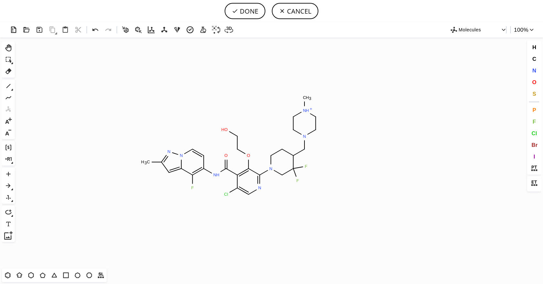
click at [226, 140] on icon "Created with [PERSON_NAME] 2.3.0 C H 3 N N N H O O H N F F N N H + C H 3 N Cl O…" at bounding box center [271, 152] width 508 height 231
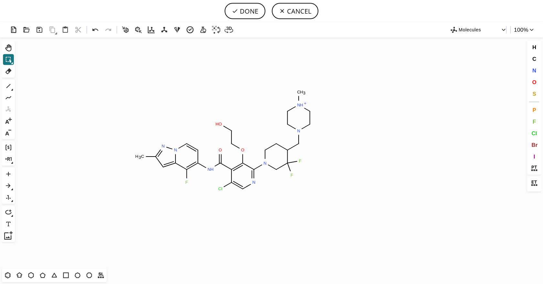
scroll to position [0, 0]
click at [536, 70] on button "N" at bounding box center [533, 70] width 11 height 11
click at [300, 106] on tspan "N" at bounding box center [300, 106] width 3 height 5
click at [251, 13] on button "DONE" at bounding box center [244, 11] width 41 height 16
type input "CC1C=C2N(C=CC(=C2F)NC(=O)C2C(Cl)=CN=C(N3CC(F)(F)C(CN4CCN(C)CC4)CC3)C=2OCCO)N=1"
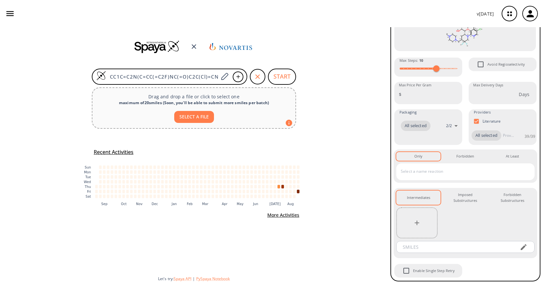
scroll to position [66, 0]
click at [413, 224] on icon "button" at bounding box center [417, 223] width 8 height 8
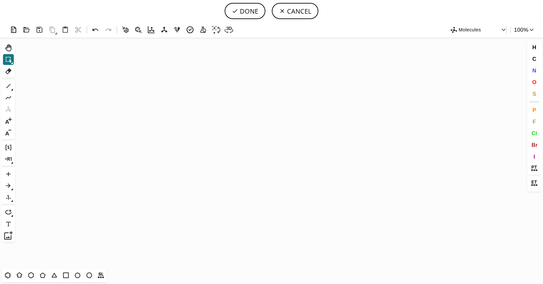
scroll to position [418, 2]
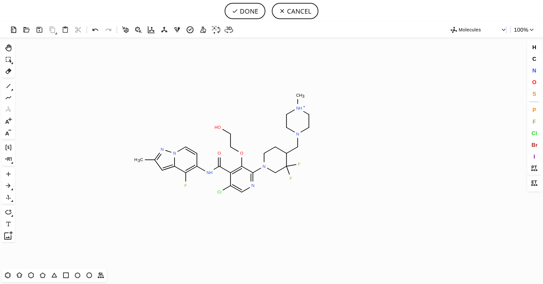
click at [225, 143] on icon "Created with Raphaël 2.3.0 C H 3 N N N H O O H N F F N N H + C H 3 N Cl O F" at bounding box center [271, 152] width 508 height 231
click at [12, 73] on icon at bounding box center [8, 71] width 8 height 8
click at [243, 152] on tspan "O" at bounding box center [241, 153] width 3 height 5
click at [231, 146] on tspan "C" at bounding box center [230, 146] width 3 height 5
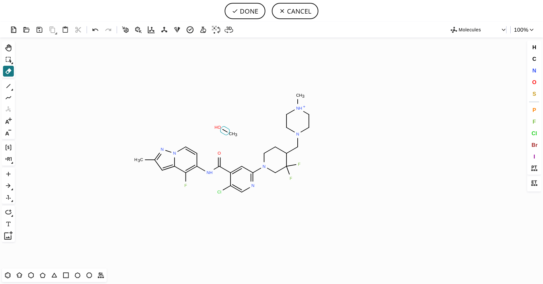
click at [225, 130] on icon at bounding box center [224, 130] width 9 height 8
click at [234, 134] on tspan "H" at bounding box center [233, 133] width 3 height 5
click at [217, 128] on tspan "O" at bounding box center [218, 127] width 3 height 5
click at [533, 72] on span "N" at bounding box center [534, 70] width 4 height 6
click at [300, 108] on tspan "N" at bounding box center [299, 108] width 3 height 5
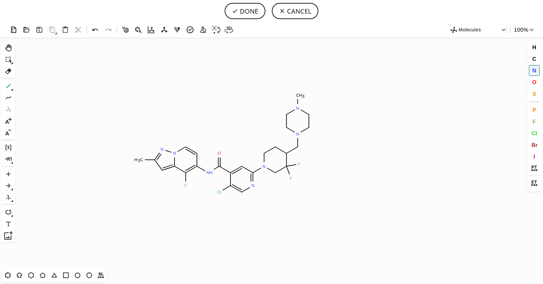
click at [9, 84] on icon at bounding box center [8, 86] width 8 height 8
drag, startPoint x: 242, startPoint y: 166, endPoint x: 240, endPoint y: 154, distance: 12.1
click at [535, 119] on span "F" at bounding box center [533, 121] width 3 height 6
click at [240, 154] on tspan "F" at bounding box center [239, 153] width 3 height 5
click at [244, 13] on button "DONE" at bounding box center [244, 11] width 41 height 16
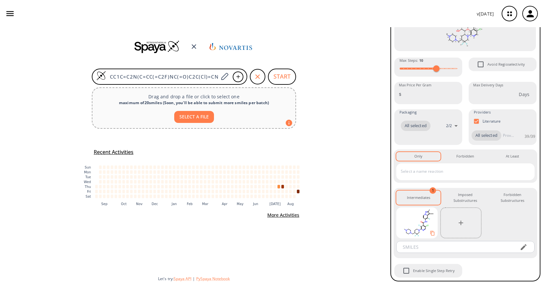
click at [284, 78] on button "START" at bounding box center [282, 76] width 28 height 16
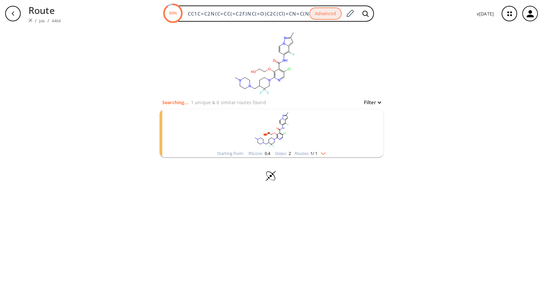
click at [319, 131] on rect "clusters" at bounding box center [271, 129] width 168 height 40
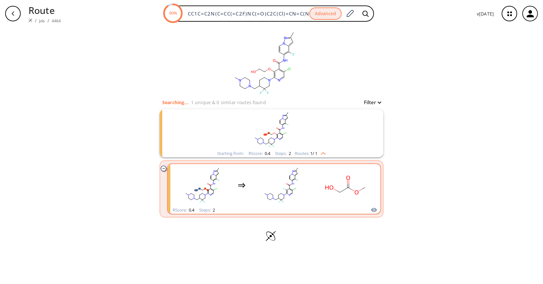
click at [318, 187] on rect "clusters" at bounding box center [346, 185] width 58 height 40
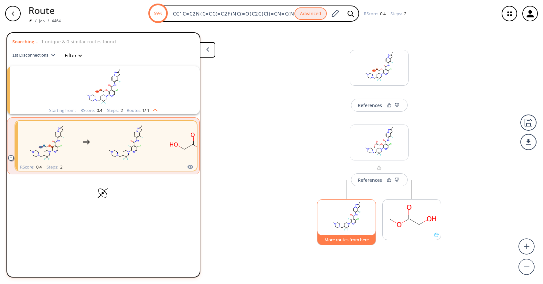
click at [348, 239] on button "More routes from here" at bounding box center [346, 238] width 59 height 14
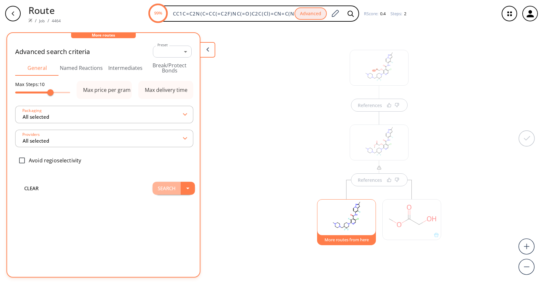
click at [170, 189] on button "Search" at bounding box center [166, 188] width 28 height 13
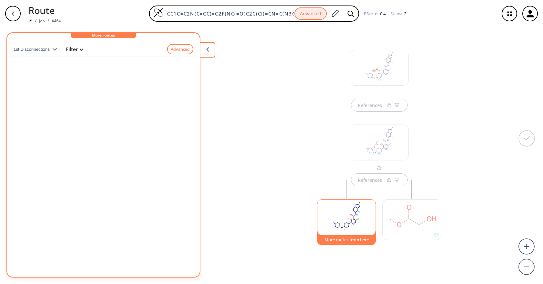
click at [272, 161] on div "References References More routes from here" at bounding box center [271, 152] width 543 height 251
click at [334, 206] on rect at bounding box center [346, 215] width 58 height 33
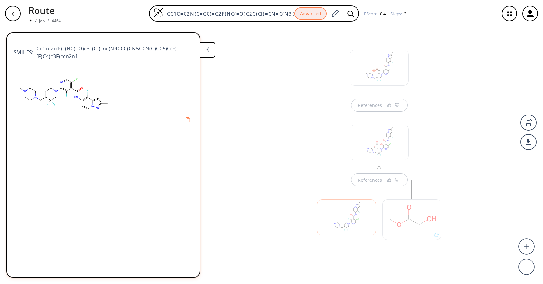
click at [345, 216] on div at bounding box center [346, 217] width 59 height 36
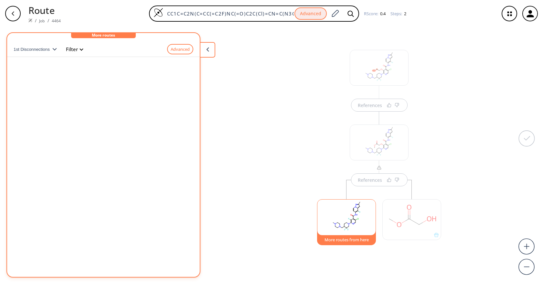
click at [345, 216] on rect at bounding box center [346, 215] width 58 height 33
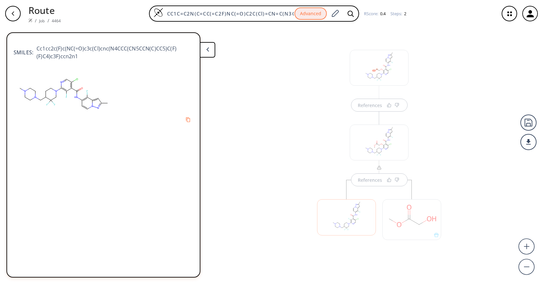
click at [120, 49] on span "Cc1cc2c(F)c(NC(=O)c3c(Cl)cnc(N4CCC(CN5CCN(C)CC5)C(F)(F)C4)c3F)ccn2n1" at bounding box center [113, 53] width 160 height 16
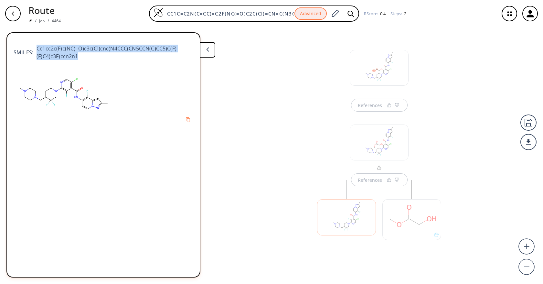
click at [120, 49] on span "Cc1cc2c(F)c(NC(=O)c3c(Cl)cnc(N4CCC(CN5CCN(C)CC5)C(F)(F)C4)c3F)ccn2n1" at bounding box center [113, 53] width 160 height 16
copy div "Cc1cc2c(F)c(NC(=O)c3c(Cl)cnc(N4CCC(CN5CCN(C)CC5)C(F)(F)C4)c3F)ccn2n1"
click at [298, 83] on div "References References" at bounding box center [271, 152] width 543 height 251
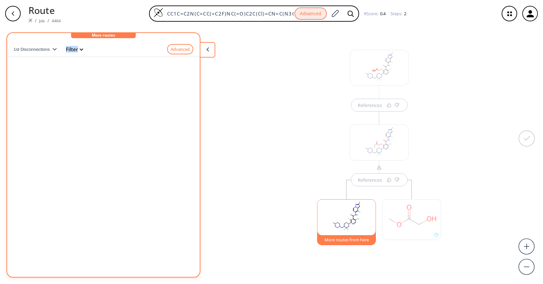
click at [320, 90] on div "References References More routes from here" at bounding box center [378, 154] width 143 height 248
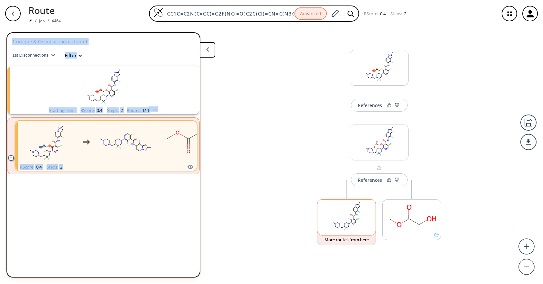
click at [344, 222] on rect at bounding box center [346, 215] width 58 height 33
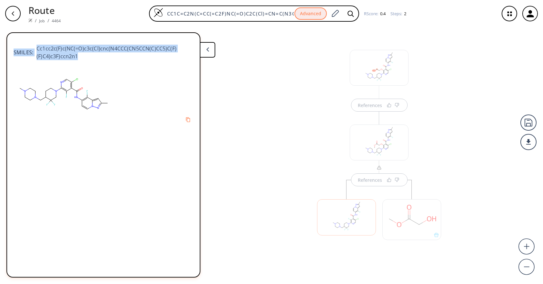
click at [347, 239] on div at bounding box center [346, 216] width 65 height 73
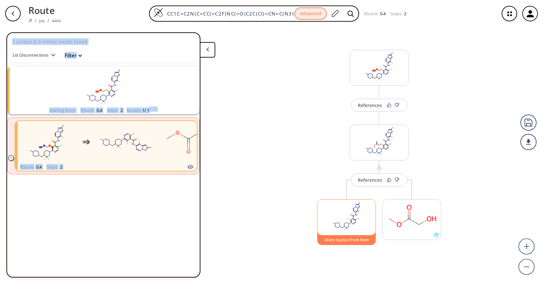
click at [346, 241] on button "More routes from here" at bounding box center [346, 238] width 59 height 14
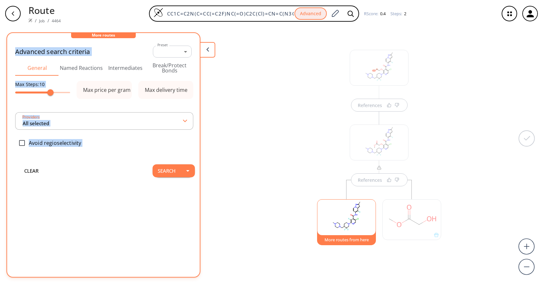
type input "All selected"
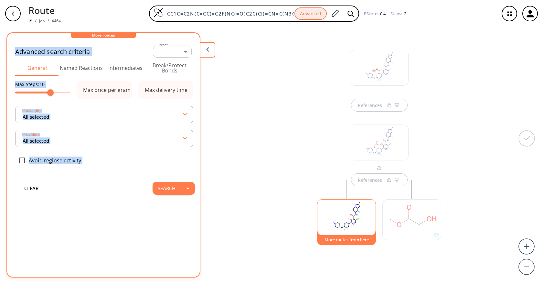
click at [163, 186] on button "Search" at bounding box center [166, 188] width 28 height 13
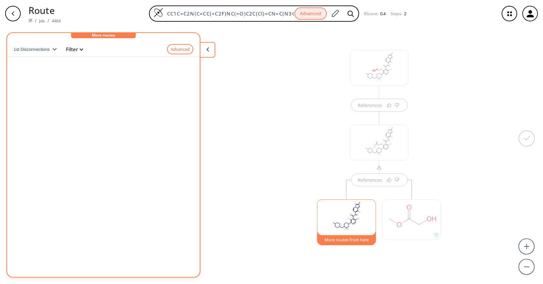
click at [84, 166] on div "1st Disconnections Filter Advanced clear" at bounding box center [103, 154] width 193 height 233
click at [334, 80] on div "References References More routes from here" at bounding box center [378, 154] width 143 height 248
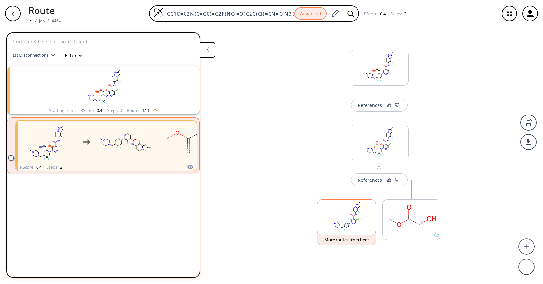
click at [361, 211] on rect at bounding box center [346, 215] width 58 height 33
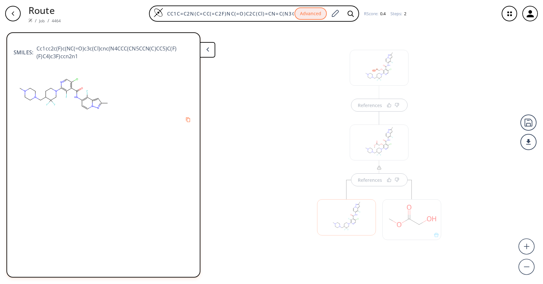
click at [330, 226] on div at bounding box center [346, 217] width 59 height 36
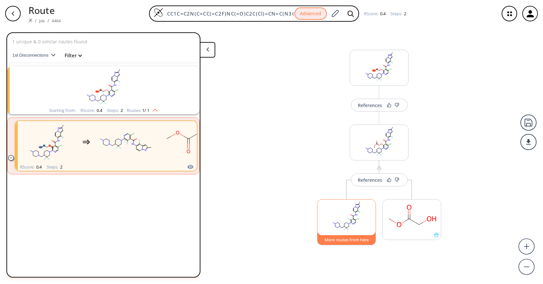
click at [333, 239] on button "More routes from here" at bounding box center [346, 238] width 59 height 14
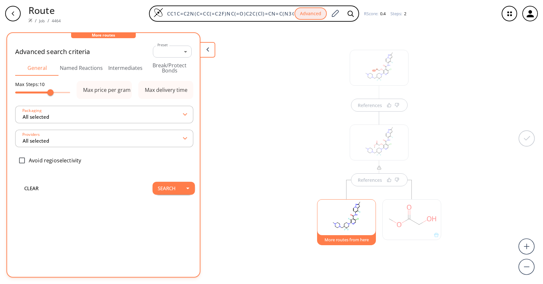
click at [159, 190] on button "Search" at bounding box center [166, 188] width 28 height 13
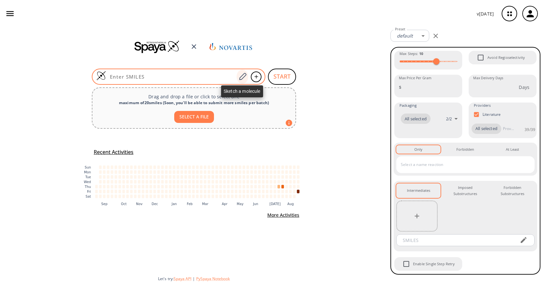
click at [241, 77] on icon at bounding box center [242, 76] width 9 height 8
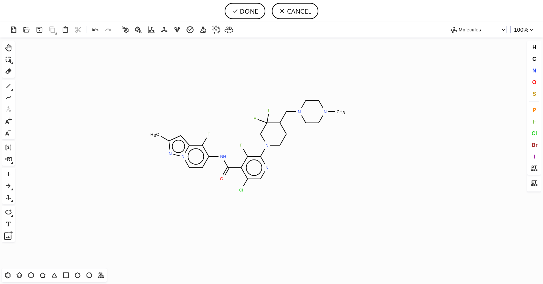
click at [248, 145] on icon "Created with [PERSON_NAME] 2.3.0 C H 3 N N N H F N F F N N C H 3 N Cl O F" at bounding box center [271, 152] width 508 height 231
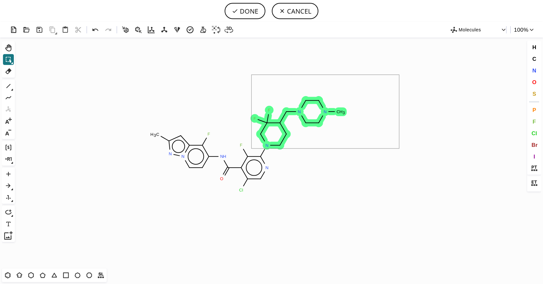
drag, startPoint x: 398, startPoint y: 78, endPoint x: 252, endPoint y: 148, distance: 162.1
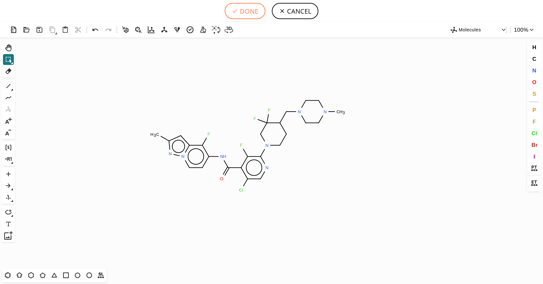
click at [236, 16] on button "DONE" at bounding box center [244, 11] width 41 height 16
type input "Cc1cc2c(F)c(NC(=O)c3c(Cl)cnc(N4CCC(CN5CCN(C)CC5)C(F)(F)C4)c3F)cc[n]2n1"
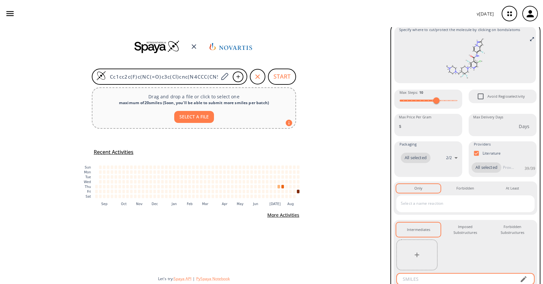
scroll to position [59, 0]
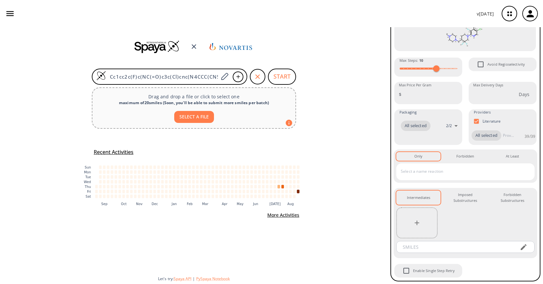
click at [418, 226] on icon "button" at bounding box center [417, 223] width 8 height 8
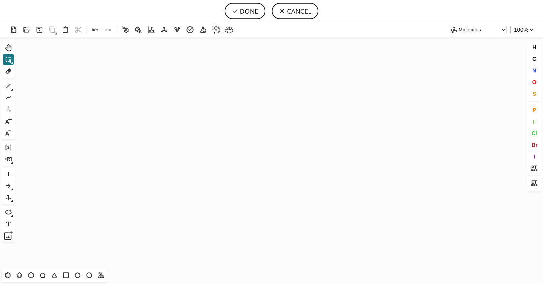
scroll to position [3834, 0]
click at [239, 136] on icon "Created with [PERSON_NAME] 2.3.0 N H F F N N C H 3" at bounding box center [271, 152] width 508 height 231
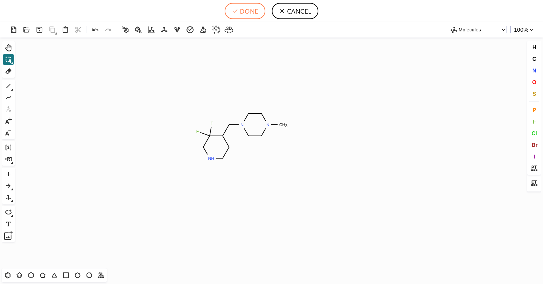
click at [250, 12] on button "DONE" at bounding box center [244, 11] width 41 height 16
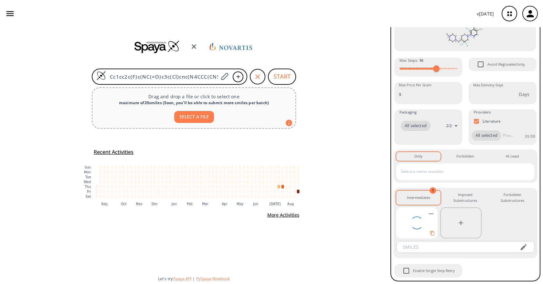
scroll to position [66, 0]
click at [283, 83] on button "START" at bounding box center [282, 76] width 28 height 16
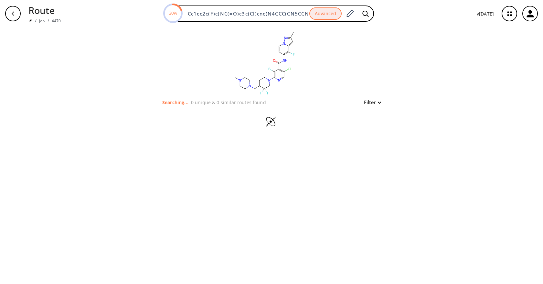
click at [447, 108] on div "clear Searching... 0 unique & 0 similar routes found Filter" at bounding box center [271, 155] width 543 height 256
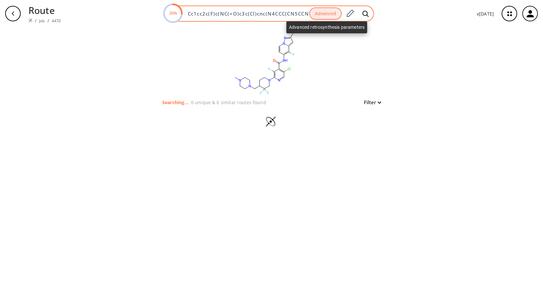
click at [340, 16] on button "Advanced" at bounding box center [325, 13] width 32 height 13
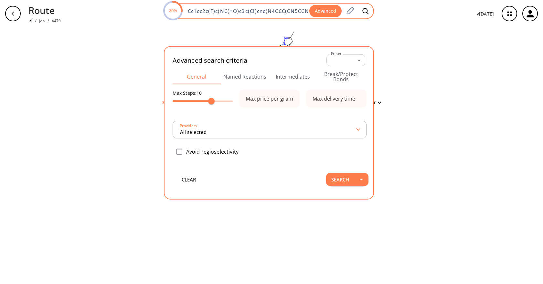
scroll to position [0, 78]
type input "All selected"
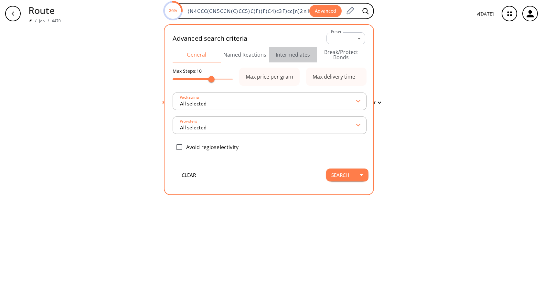
click at [286, 50] on button "Intermediates" at bounding box center [293, 55] width 48 height 16
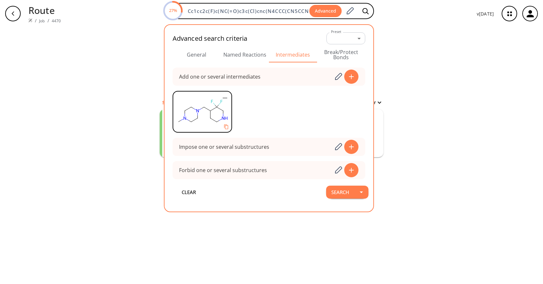
click at [404, 85] on div "clear Searching... 1 unique & 0 similar routes found Filter Starting from: RSco…" at bounding box center [271, 155] width 543 height 256
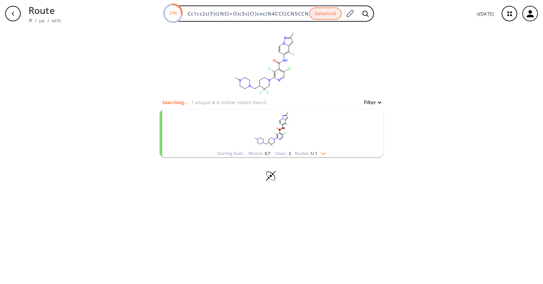
click at [314, 133] on rect "clusters" at bounding box center [271, 129] width 168 height 40
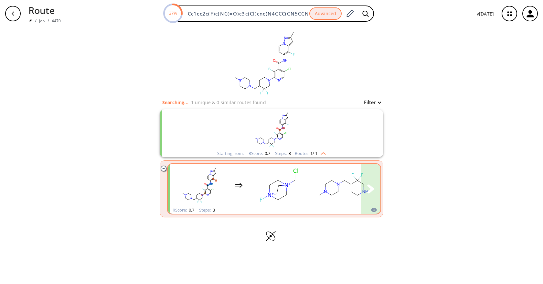
click at [277, 198] on ellipse "clusters" at bounding box center [278, 200] width 6 height 6
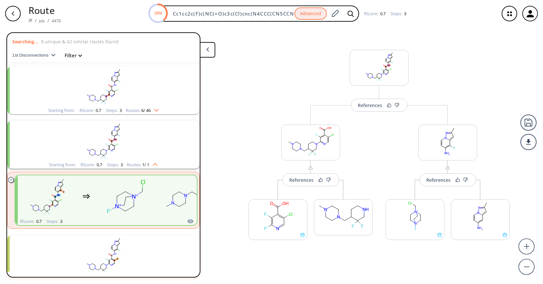
click at [151, 162] on img "clusters" at bounding box center [153, 163] width 8 height 5
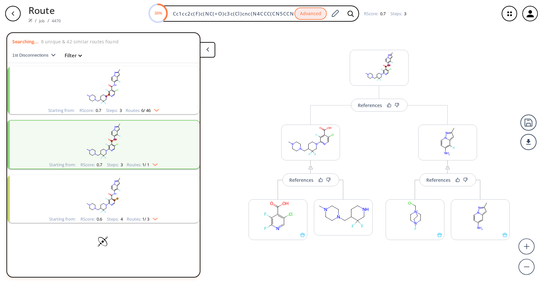
click at [158, 98] on rect "clusters" at bounding box center [103, 86] width 168 height 40
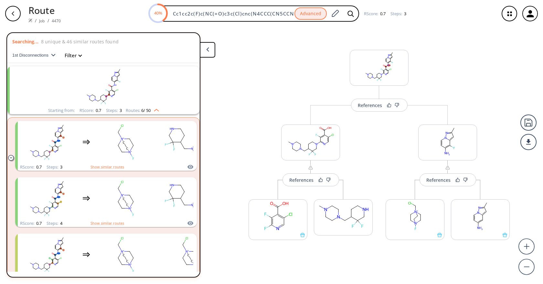
click at [160, 104] on rect "clusters" at bounding box center [103, 86] width 168 height 40
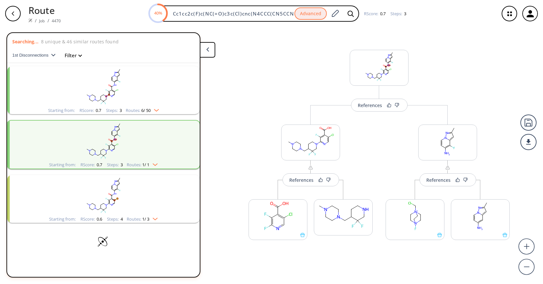
click at [150, 111] on span "6 / 50" at bounding box center [145, 110] width 9 height 4
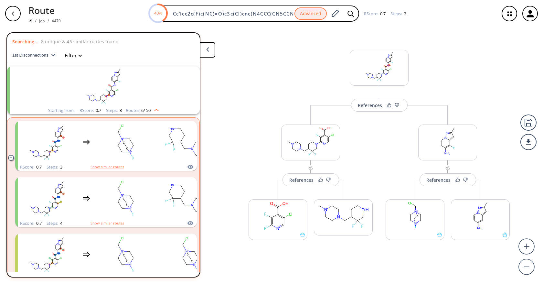
click at [140, 90] on rect "clusters" at bounding box center [103, 86] width 168 height 40
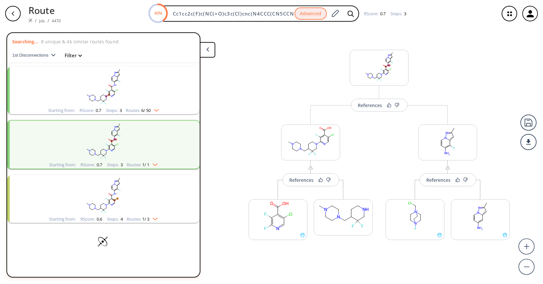
click at [110, 86] on icon "clusters" at bounding box center [110, 86] width 1 height 1
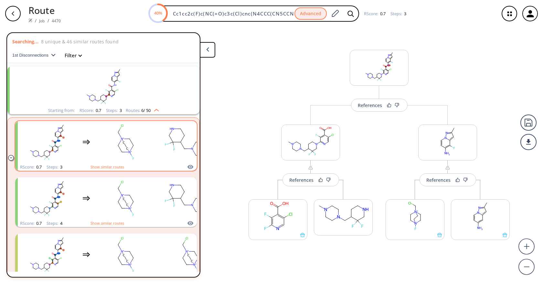
click at [105, 149] on rect "clusters" at bounding box center [126, 142] width 58 height 40
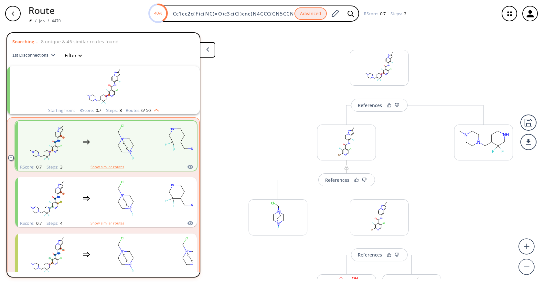
click at [158, 110] on img "clusters" at bounding box center [155, 108] width 8 height 5
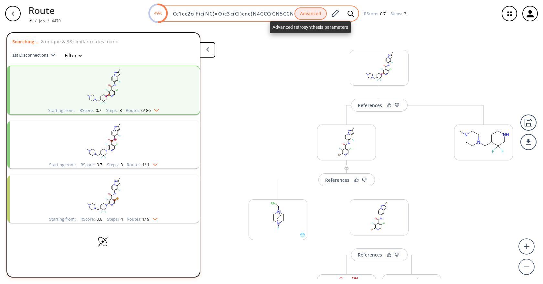
click at [312, 12] on button "Advanced" at bounding box center [310, 13] width 32 height 13
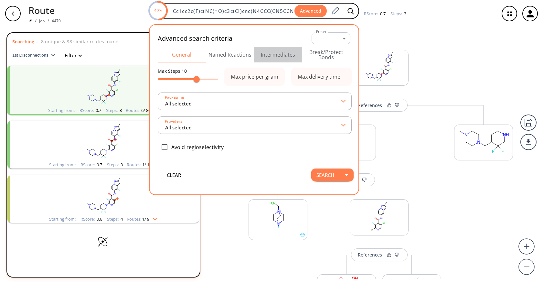
click at [279, 53] on button "Intermediates" at bounding box center [278, 55] width 48 height 16
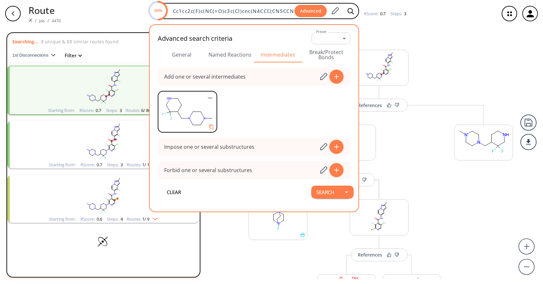
click at [470, 45] on div "References More routes from here References More routes from here More routes f…" at bounding box center [379, 198] width 280 height 336
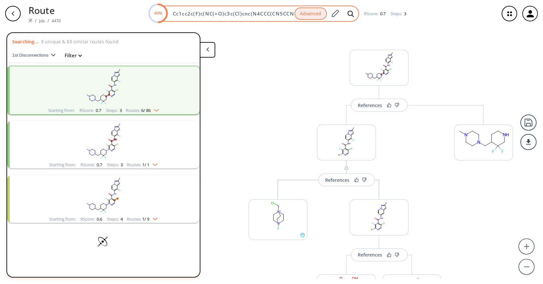
click at [262, 9] on div "49% Cc1cc2c(F)c(NC(=O)c3c(Cl)cnc(N4CCC(CN5CCN(C)CC5)C(F)(F)C4)c3F)cc[n]2n1 Adva…" at bounding box center [254, 13] width 210 height 16
click at [263, 9] on div "49% Cc1cc2c(F)c(NC(=O)c3c(Cl)cnc(N4CCC(CN5CCN(C)CC5)C(F)(F)C4)c3F)cc[n]2n1 Adva…" at bounding box center [254, 13] width 210 height 16
click at [263, 8] on div "49% Cc1cc2c(F)c(NC(=O)c3c(Cl)cnc(N4CCC(CN5CCN(C)CC5)C(F)(F)C4)c3F)cc[n]2n1 Adva…" at bounding box center [254, 13] width 210 height 16
click at [261, 13] on input "Cc1cc2c(F)c(NC(=O)c3c(Cl)cnc(N4CCC(CN5CCN(C)CC5)C(F)(F)C4)c3F)cc[n]2n1" at bounding box center [231, 13] width 125 height 6
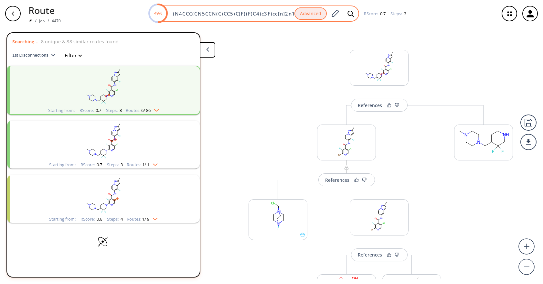
click at [261, 13] on input "Cc1cc2c(F)c(NC(=O)c3c(Cl)cnc(N4CCC(CN5CCN(C)CC5)C(F)(F)C4)c3F)cc[n]2n1" at bounding box center [231, 13] width 125 height 6
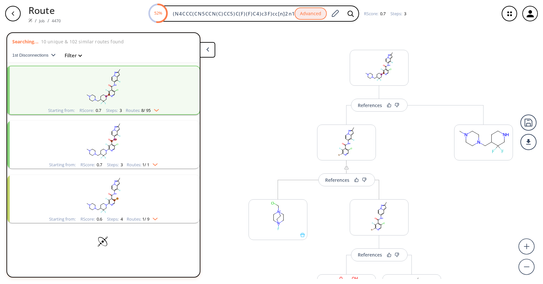
scroll to position [0, 0]
click at [283, 98] on div "References More routes from here References More routes from here More routes f…" at bounding box center [379, 198] width 280 height 336
click at [135, 134] on rect "clusters" at bounding box center [103, 140] width 168 height 40
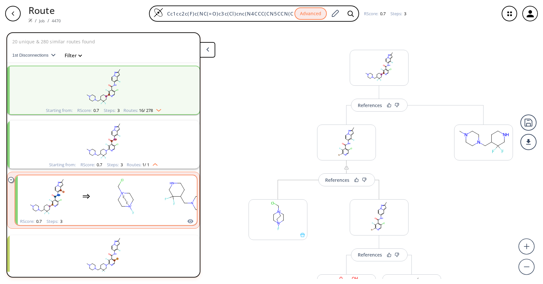
click at [139, 197] on rect "clusters" at bounding box center [126, 196] width 58 height 40
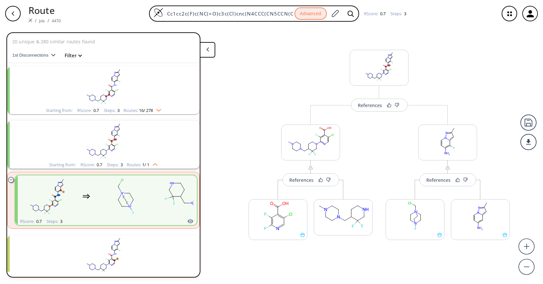
click at [289, 79] on div "References More routes from here References More routes from here More routes f…" at bounding box center [379, 154] width 280 height 248
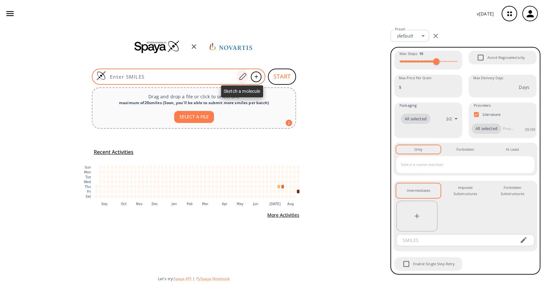
click at [239, 76] on icon at bounding box center [242, 76] width 9 height 8
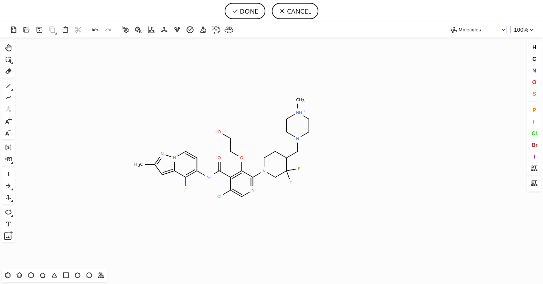
click at [225, 148] on icon "Created with [PERSON_NAME] 2.3.0 C H 3 N N N H O O H N F F N N H + C H 3 N Cl O…" at bounding box center [271, 152] width 508 height 231
click at [531, 68] on button "N" at bounding box center [533, 70] width 11 height 11
click at [299, 113] on tspan "N" at bounding box center [298, 113] width 3 height 5
click at [246, 6] on button "DONE" at bounding box center [244, 11] width 41 height 16
type input "CC1C=C2N(C=CC(=C2F)NC(=O)C2C(Cl)=CN=C(N3CC(F)(F)C(CN4CCN(C)CC4)CC3)C=2OCCO)N=1"
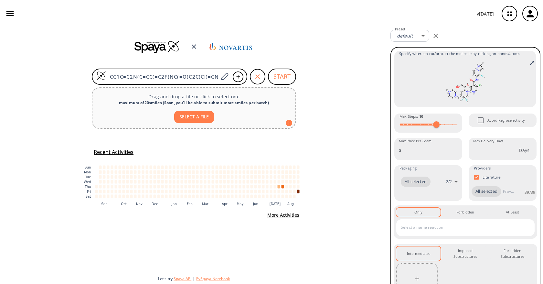
click at [407, 279] on div at bounding box center [416, 278] width 41 height 31
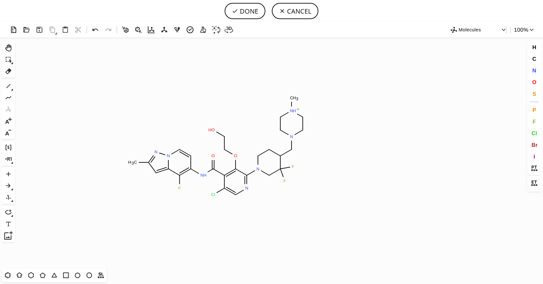
click at [218, 145] on icon "Created with [PERSON_NAME] 2.3.0 C H 3 N N N H O O H N F F N N H + C H 3 N Cl O…" at bounding box center [271, 152] width 508 height 231
click at [12, 70] on icon at bounding box center [8, 71] width 8 height 8
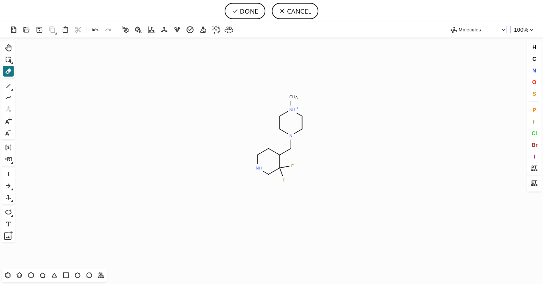
click at [538, 69] on button "N" at bounding box center [533, 70] width 11 height 11
click at [294, 111] on tspan "N" at bounding box center [294, 111] width 3 height 5
click at [250, 14] on button "DONE" at bounding box center [244, 11] width 41 height 16
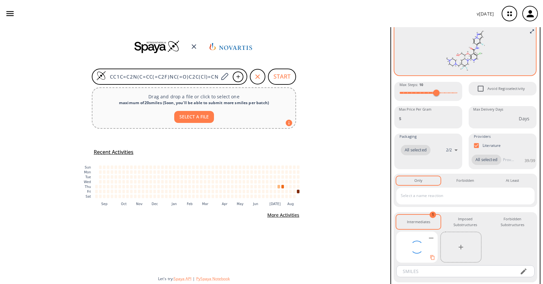
scroll to position [66, 0]
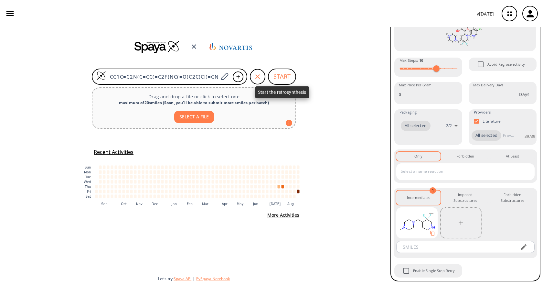
click at [290, 76] on button "START" at bounding box center [282, 76] width 28 height 16
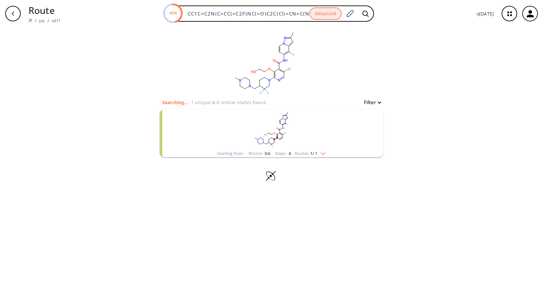
click at [333, 136] on rect "clusters" at bounding box center [271, 129] width 168 height 40
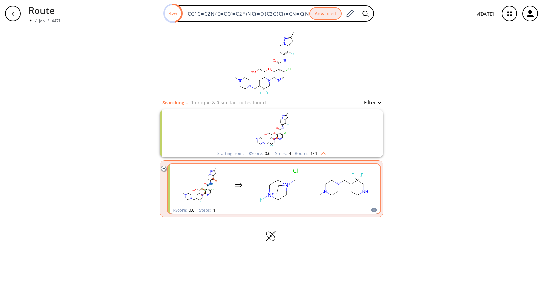
click at [334, 192] on rect "clusters" at bounding box center [343, 185] width 58 height 40
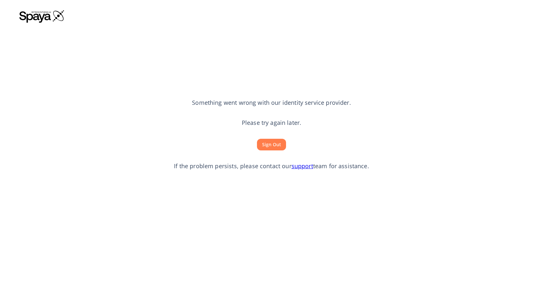
click at [279, 145] on button "Sign Out" at bounding box center [271, 145] width 29 height 12
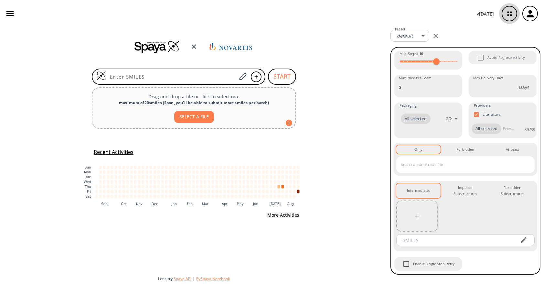
click at [506, 13] on icon "button" at bounding box center [509, 13] width 17 height 17
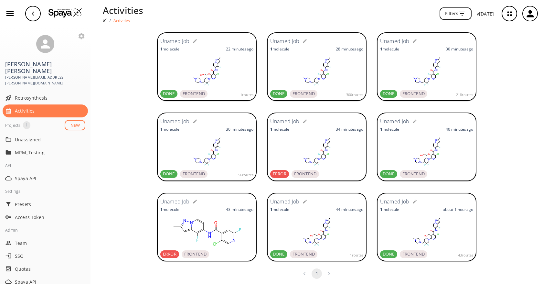
scroll to position [27, 0]
click at [494, 120] on div "Unamed Job 1 molecule 31 minutes ago DONE FRONTEND 56 routes Unamed Job 1 molec…" at bounding box center [316, 146] width 452 height 80
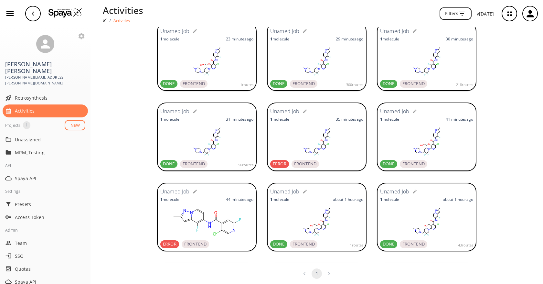
scroll to position [0, 0]
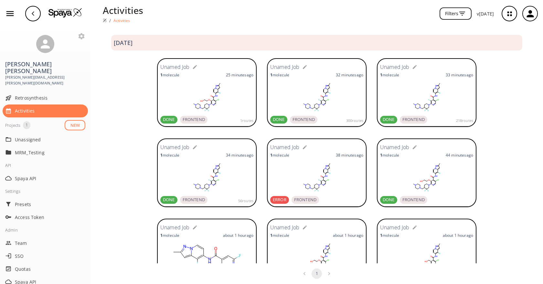
click at [66, 5] on div "Activities / Activities Filters v 1.9.36" at bounding box center [271, 13] width 543 height 27
click at [64, 13] on img at bounding box center [65, 13] width 34 height 10
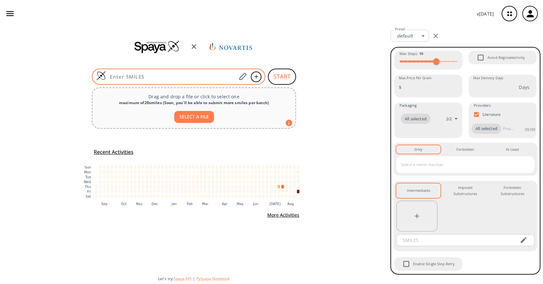
click at [230, 76] on input at bounding box center [171, 76] width 130 height 6
click at [242, 78] on icon at bounding box center [242, 76] width 9 height 8
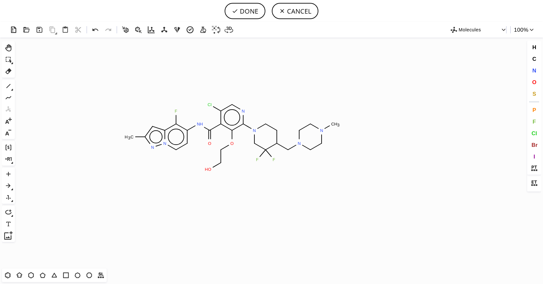
scroll to position [367, 0]
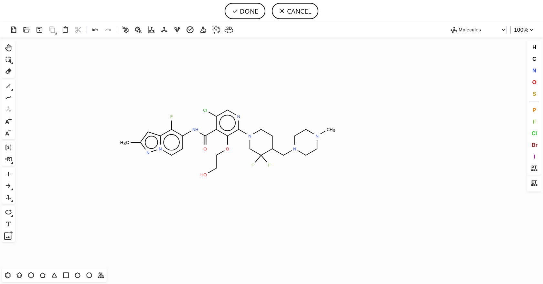
click at [228, 142] on icon "Created with Raphaël 2.3.0 C H 3 F N H O Cl N N N N C H 3 F F O O H N N" at bounding box center [271, 152] width 508 height 231
click at [9, 74] on icon at bounding box center [8, 71] width 8 height 8
click at [214, 161] on icon "Created with Raphaël 2.3.0 C H 3 F N H O Cl N N N N C H 3 F F O O H N N" at bounding box center [271, 152] width 508 height 231
click at [218, 154] on rect at bounding box center [213, 155] width 12 height 8
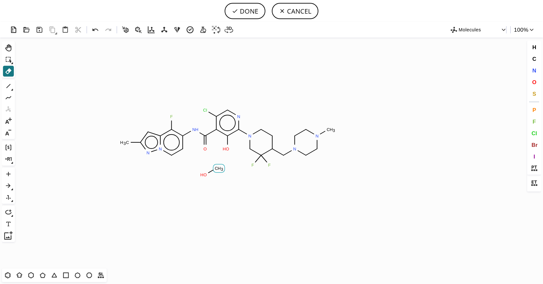
click at [221, 167] on tspan "3" at bounding box center [222, 169] width 2 height 5
click at [203, 174] on tspan "2" at bounding box center [202, 175] width 2 height 5
click at [533, 60] on span "C" at bounding box center [534, 59] width 4 height 6
click at [226, 150] on tspan "C" at bounding box center [225, 151] width 3 height 5
click at [537, 82] on button "O" at bounding box center [533, 82] width 11 height 11
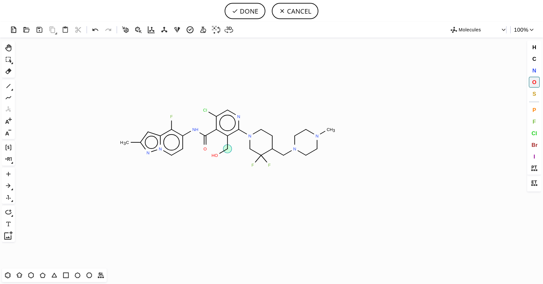
drag, startPoint x: 224, startPoint y: 152, endPoint x: 210, endPoint y: 160, distance: 16.2
click at [210, 160] on icon "Created with Raphaël 2.3.0 C H 3 F N H O Cl N N N N C H 3 F F N N O H O" at bounding box center [271, 152] width 508 height 231
click at [241, 14] on button "DONE" at bounding box center [244, 11] width 41 height 16
type input "Cc1n[n]2c(c(c(cc2)NC(c2c(CO)c(N3CC(F)(F)C(CN4CCN(C)CC4)CC3)ncc2Cl)=O)F)c1"
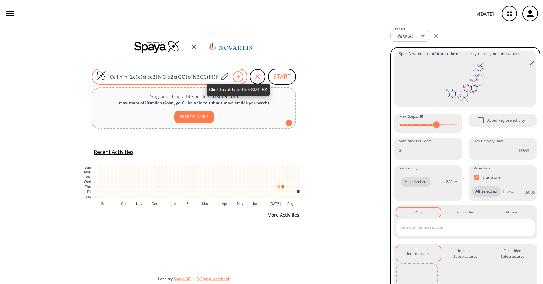
click at [238, 77] on icon at bounding box center [238, 77] width 4 height 4
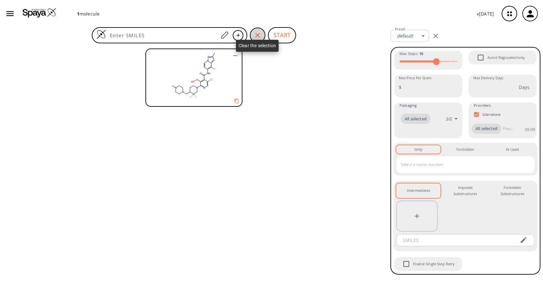
click at [259, 36] on icon "button" at bounding box center [258, 35] width 8 height 8
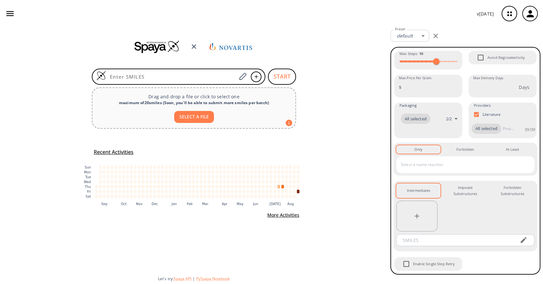
click at [405, 214] on div at bounding box center [416, 215] width 41 height 31
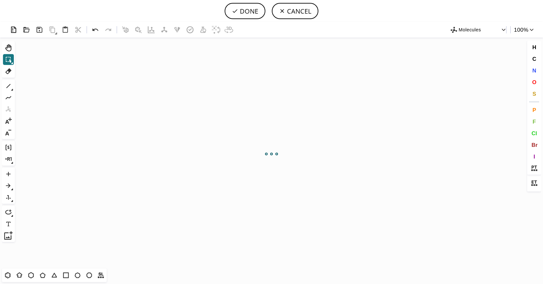
scroll to position [367, 0]
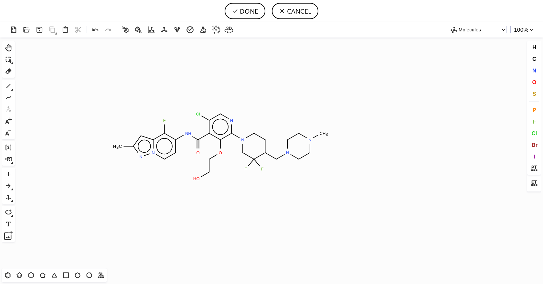
click at [221, 146] on icon "Created with Raphaël 2.3.0 C H 3 F N H O Cl N N N N C H 3 F F O O H N N" at bounding box center [271, 152] width 508 height 231
click at [7, 72] on icon at bounding box center [8, 71] width 8 height 8
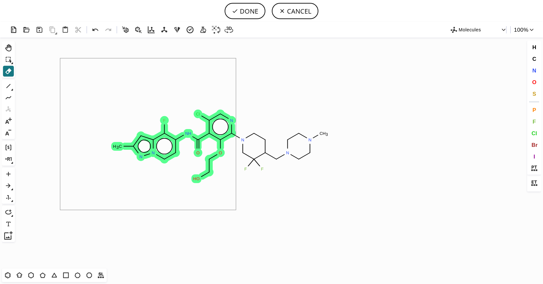
drag, startPoint x: 60, startPoint y: 58, endPoint x: 236, endPoint y: 210, distance: 232.3
click at [236, 210] on icon "Created with Raphaël 2.3.0 C H 3 F N H O Cl N N N N C H 3 F F O O H N N" at bounding box center [271, 152] width 508 height 231
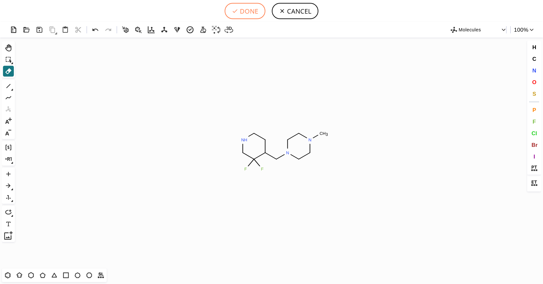
click at [235, 12] on icon at bounding box center [235, 11] width 5 height 4
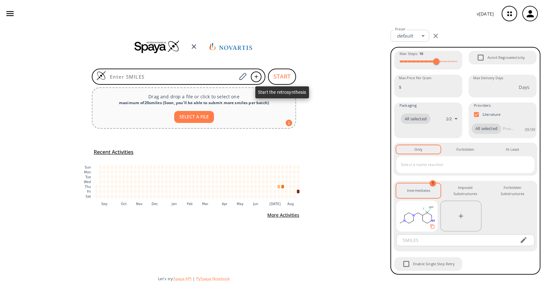
click at [294, 75] on button "START" at bounding box center [282, 76] width 28 height 16
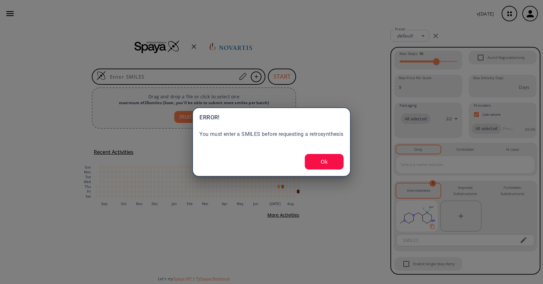
click at [319, 162] on button "Ok" at bounding box center [324, 162] width 39 height 16
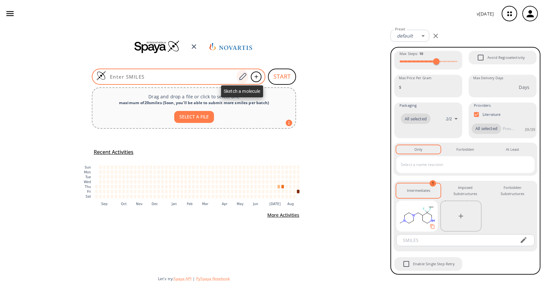
click at [241, 78] on icon at bounding box center [242, 76] width 9 height 8
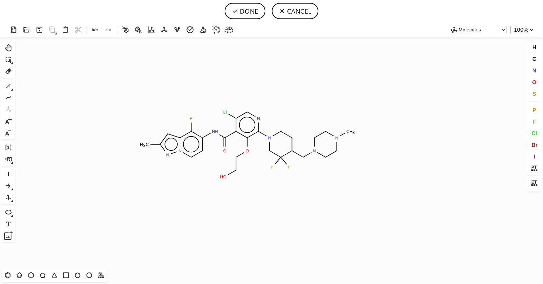
scroll to position [367, 0]
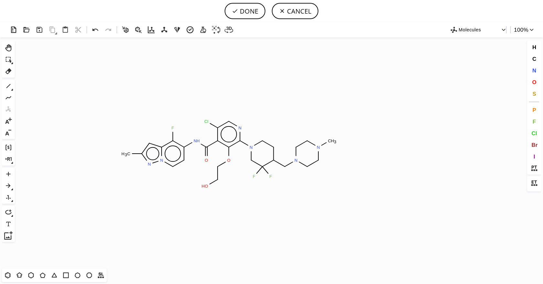
click at [229, 153] on icon "Created with Raphaël 2.3.0 C H 3 F N H O Cl N N N N C H 3 F F O O H N N" at bounding box center [271, 152] width 508 height 231
click at [252, 16] on button "DONE" at bounding box center [244, 11] width 41 height 16
type input "Cc1n[n]2c(c(c(cc2)NC(c2c(OCCO)c(N3CC(F)(F)C(CN4CCN(C)CC4)CC3)ncc2Cl)=O)F)c1"
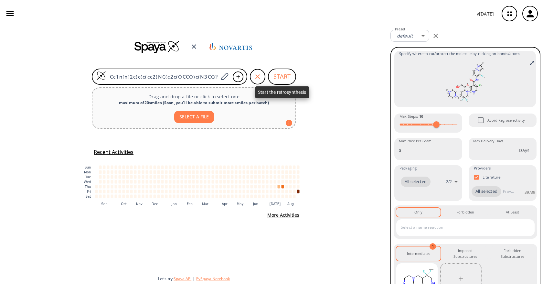
click at [288, 76] on button "START" at bounding box center [282, 76] width 28 height 16
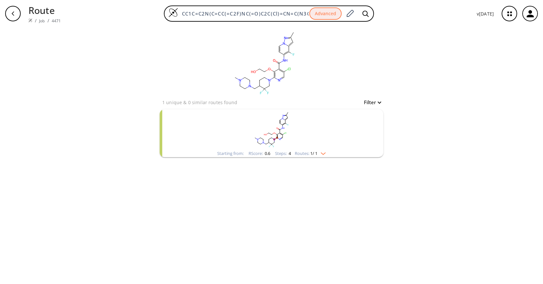
click at [320, 148] on rect "clusters" at bounding box center [271, 129] width 168 height 40
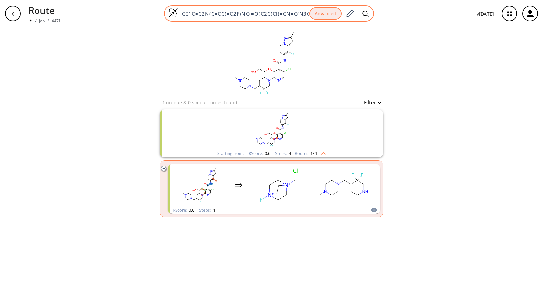
click at [344, 12] on div "Advanced" at bounding box center [340, 13] width 63 height 14
click at [345, 12] on div at bounding box center [350, 13] width 12 height 14
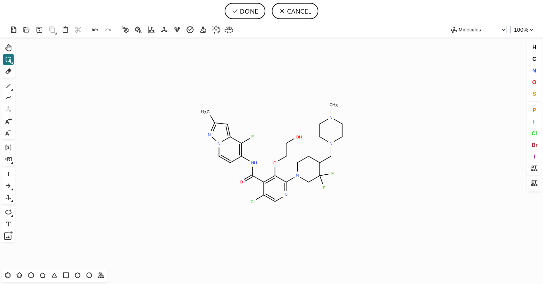
click at [14, 72] on div "⌘+Alt+H Shift+Tab Del" at bounding box center [8, 59] width 13 height 36
click at [11, 72] on icon at bounding box center [8, 71] width 8 height 8
click at [287, 147] on icon "Created with Raphaël 2.3.0 C H 3 N F N H O Cl N N F F N N C H 3 O O H N" at bounding box center [271, 152] width 508 height 231
drag, startPoint x: 296, startPoint y: 139, endPoint x: 289, endPoint y: 141, distance: 7.7
click at [291, 139] on icon at bounding box center [291, 140] width 9 height 8
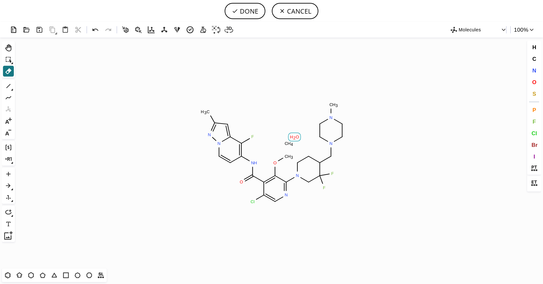
click at [292, 139] on tspan "H" at bounding box center [291, 136] width 3 height 5
click at [289, 142] on tspan "H" at bounding box center [288, 143] width 3 height 5
click at [296, 136] on tspan "O" at bounding box center [297, 136] width 3 height 5
click at [533, 78] on button "O" at bounding box center [533, 82] width 11 height 11
click at [287, 157] on tspan "O" at bounding box center [285, 157] width 3 height 5
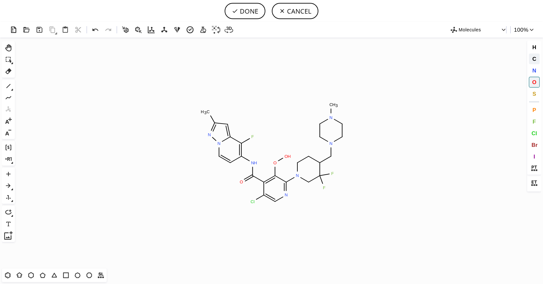
click at [533, 60] on span "C" at bounding box center [534, 59] width 4 height 6
click at [274, 161] on tspan "C" at bounding box center [273, 161] width 3 height 5
click at [236, 10] on icon at bounding box center [235, 11] width 6 height 6
type input "CC1=NN2C=CC(NC(C3=C(CO)C(N4CCC(CN5CCN(C)CC5)C(F)(F)C4)=NC=C3Cl)=O)=C(F)C2=C1"
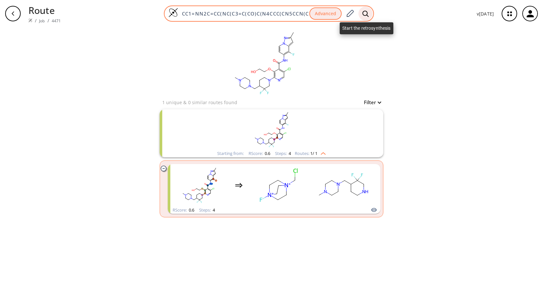
click at [368, 11] on icon at bounding box center [365, 13] width 6 height 7
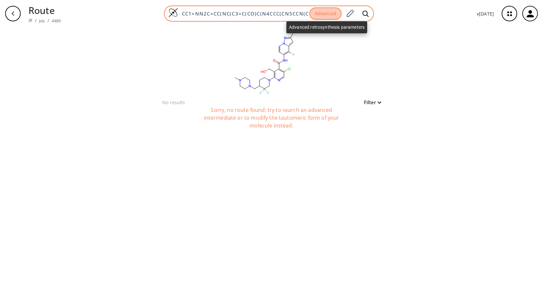
click at [331, 16] on button "Advanced" at bounding box center [325, 13] width 32 height 13
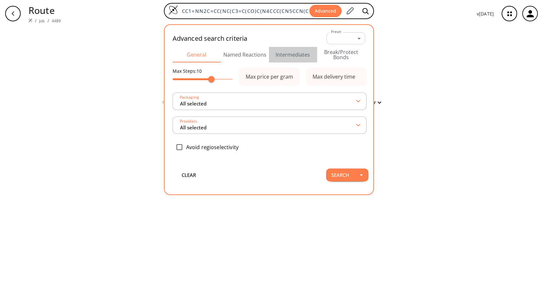
click at [293, 49] on button "Intermediates" at bounding box center [293, 55] width 48 height 16
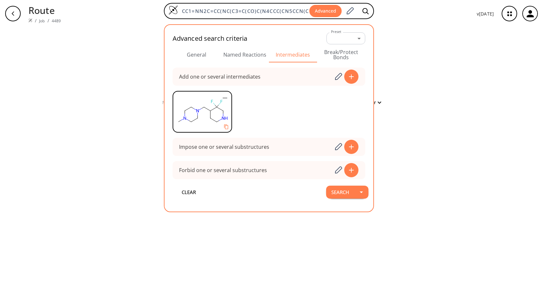
click at [480, 112] on div "clear No results Filter Sorry, no route found: try to search an advanced interm…" at bounding box center [271, 155] width 543 height 256
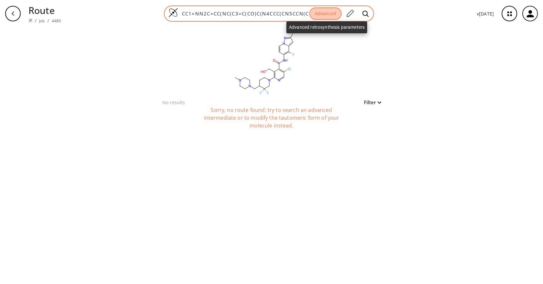
click at [329, 14] on button "Advanced" at bounding box center [325, 13] width 32 height 13
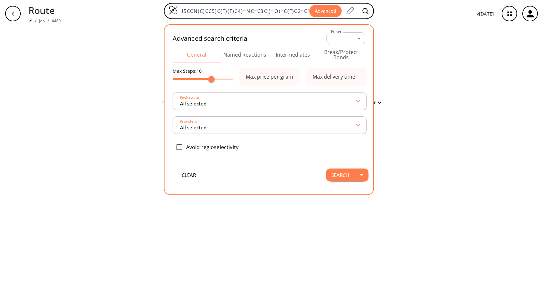
click at [239, 58] on button "Named Reactions" at bounding box center [245, 55] width 48 height 16
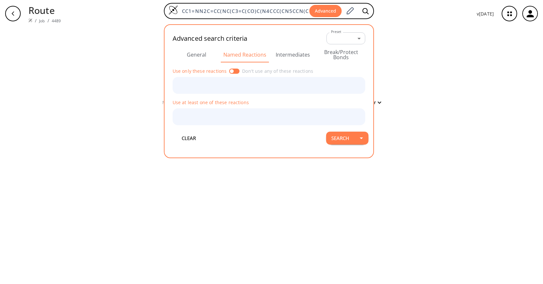
click at [285, 57] on button "Intermediates" at bounding box center [293, 55] width 48 height 16
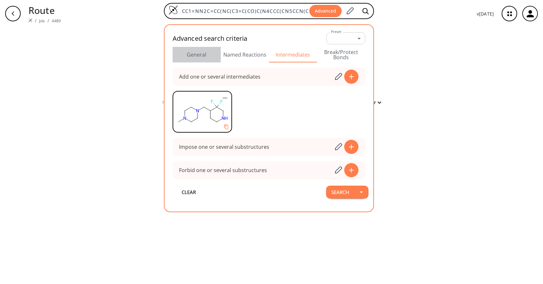
click at [199, 55] on button "General" at bounding box center [196, 55] width 48 height 16
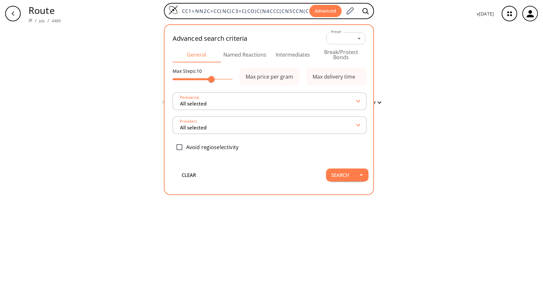
click at [409, 101] on div "clear No results Filter Sorry, no route found: try to search an advanced interm…" at bounding box center [271, 155] width 543 height 256
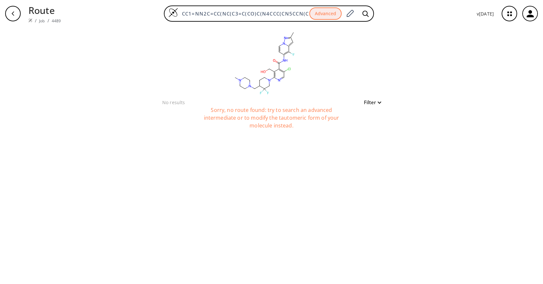
click at [30, 11] on p "Route" at bounding box center [44, 10] width 32 height 14
click at [21, 14] on button "button" at bounding box center [13, 13] width 21 height 21
type input "CC1C=C2N(C=CC(=C2F)NC(=O)C2C(Cl)=CN=C(N3CC(F)(F)C(CN4CCN(C)CC4)CC3)C=2OCCO)N=1"
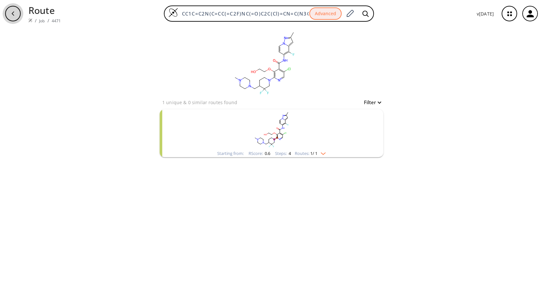
click at [11, 16] on div "button" at bounding box center [13, 14] width 16 height 16
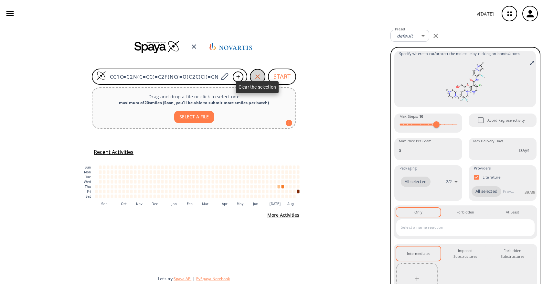
click at [256, 76] on icon "button" at bounding box center [258, 77] width 8 height 8
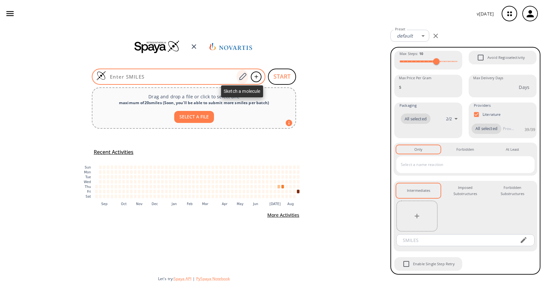
click at [248, 75] on div at bounding box center [242, 76] width 12 height 14
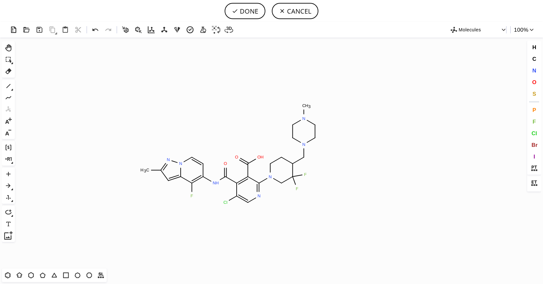
click at [231, 154] on icon "Created with Raphaël 2.3.0 C H 3 N N N H O H O N F F N N C H 3 N Cl O F" at bounding box center [271, 152] width 508 height 231
click at [249, 13] on button "DONE" at bounding box center [244, 11] width 41 height 16
type input "CC1C=C2N(C=CC(=C2F)NC(=O)C2C(Cl)=CN=C(N3CC(F)(F)C(CN4CCN(C)CC4)CC3)C=2C(=O)O)N=1"
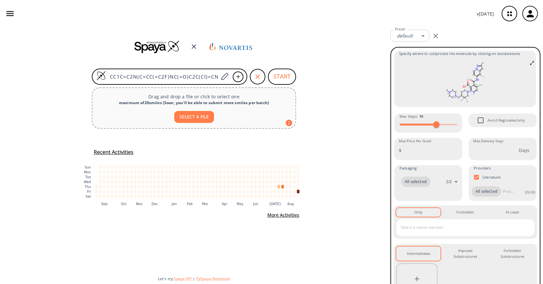
click at [419, 278] on div at bounding box center [416, 278] width 41 height 31
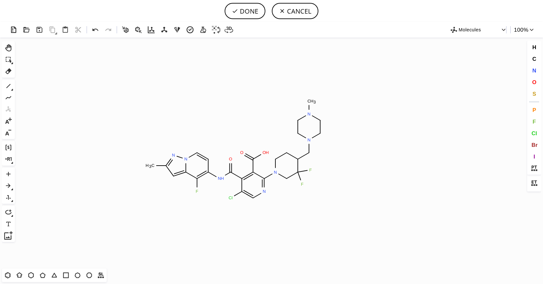
click at [242, 145] on icon "Created with Raphaël 2.3.0 C H 3 N N N H O H O N F F N N C H 3 N Cl O F" at bounding box center [271, 152] width 508 height 231
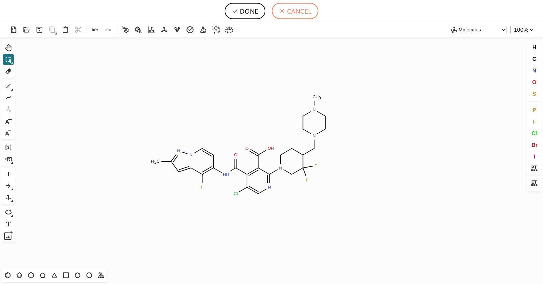
click at [284, 10] on icon at bounding box center [282, 11] width 6 height 6
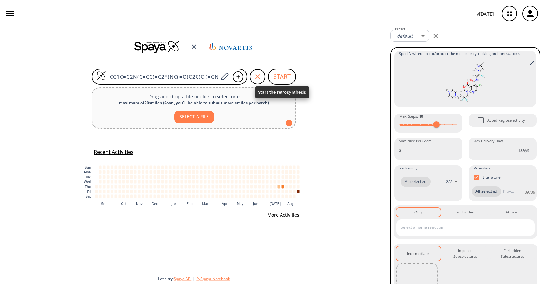
click at [279, 82] on button "START" at bounding box center [282, 76] width 28 height 16
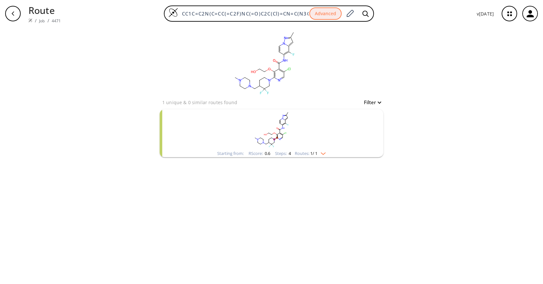
click at [340, 120] on rect "clusters" at bounding box center [271, 129] width 168 height 40
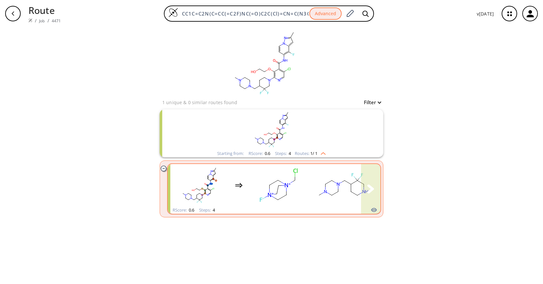
click at [328, 169] on rect "clusters" at bounding box center [343, 185] width 58 height 40
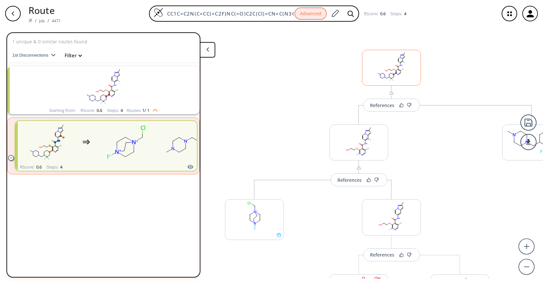
click at [400, 72] on rect at bounding box center [391, 66] width 58 height 33
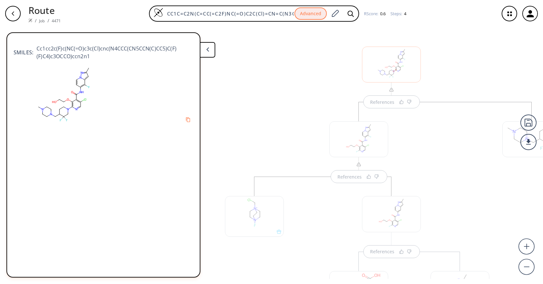
click at [102, 47] on span "Cc1cc2c(F)c(NC(=O)c3c(Cl)cnc(N4CCC(CN5CCN(C)CC5)C(F)(F)C4)c3OCCO)ccn2n1" at bounding box center [113, 53] width 160 height 16
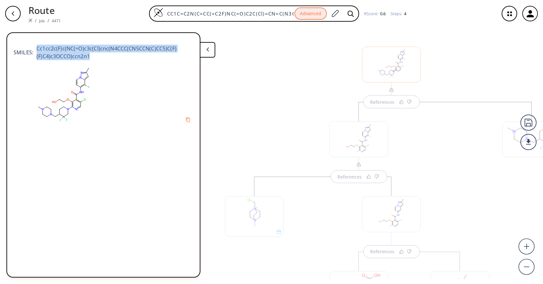
click at [102, 47] on span "Cc1cc2c(F)c(NC(=O)c3c(Cl)cnc(N4CCC(CN5CCN(C)CC5)C(F)(F)C4)c3OCCO)ccn2n1" at bounding box center [113, 53] width 160 height 16
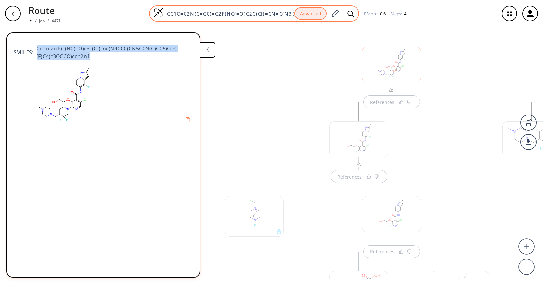
copy div "Cc1cc2c(F)c(NC(=O)c3c(Cl)cnc(N4CCC(CN5CCN(C)CC5)C(F)(F)C4)c3OCCO)ccn2n1"
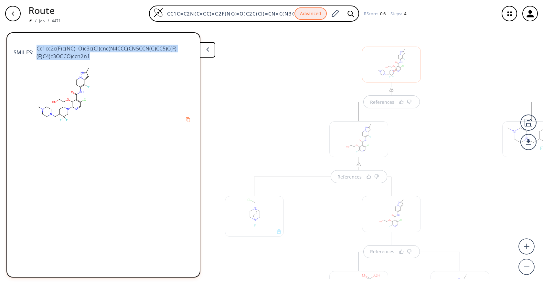
click at [303, 74] on div "References References References References" at bounding box center [391, 238] width 352 height 423
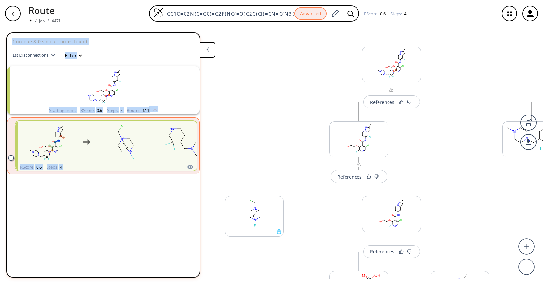
click at [271, 88] on div "References More routes from here References More routes from here More routes f…" at bounding box center [391, 238] width 352 height 423
click at [156, 190] on div "1 unique & 0 similar routes found 1st Disconnections Filter clear Starting from…" at bounding box center [103, 154] width 193 height 233
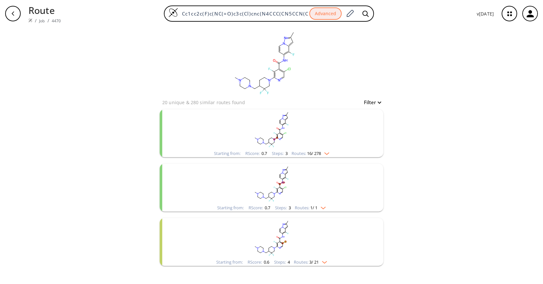
click at [312, 131] on rect "clusters" at bounding box center [271, 129] width 168 height 40
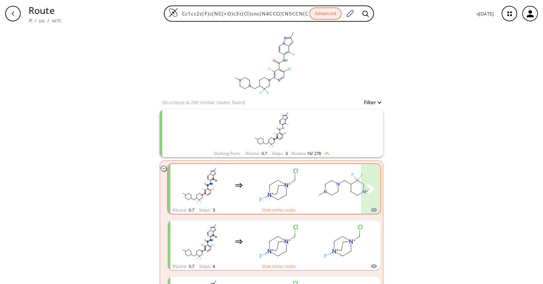
click at [302, 183] on rect "clusters" at bounding box center [278, 185] width 58 height 40
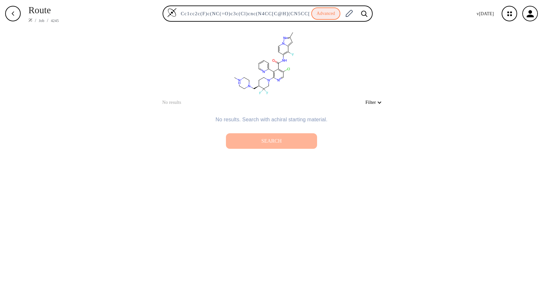
click at [279, 143] on div "Search" at bounding box center [271, 140] width 81 height 5
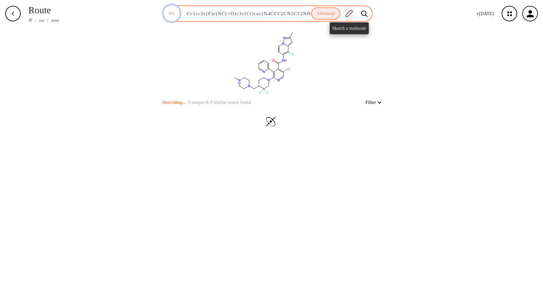
click at [353, 16] on icon at bounding box center [348, 13] width 9 height 8
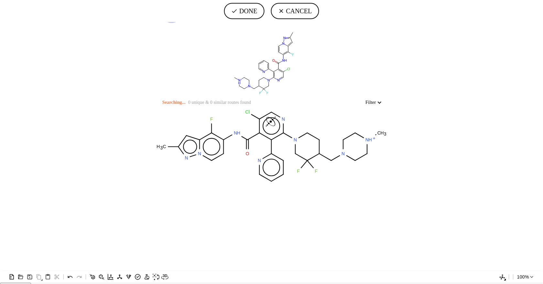
click at [365, 141] on tspan "N" at bounding box center [366, 138] width 3 height 5
click at [248, 12] on button "DONE" at bounding box center [244, 11] width 40 height 16
type input "Cc1n[n]2c(c(c(cc2)NC(c2c(-c3ncccc3)c(N3CC(F)(F)C(CN4CCN(C)CC4)CC3)ncc2Cl)=O)F)c1"
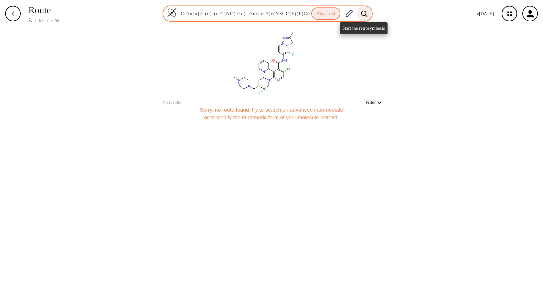
click at [367, 13] on icon at bounding box center [364, 13] width 6 height 7
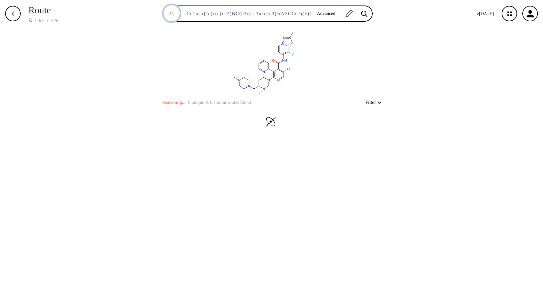
click at [329, 204] on div "clear Searching... 0 unique & 0 similar routes found Filter" at bounding box center [271, 155] width 543 height 256
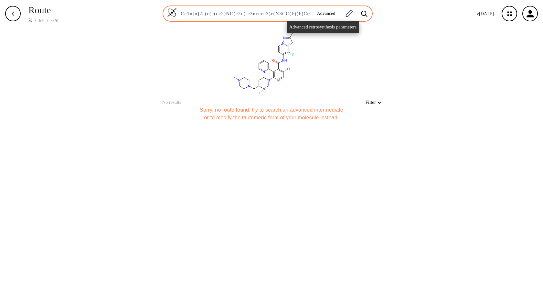
click at [323, 14] on button "Advanced" at bounding box center [326, 14] width 29 height 12
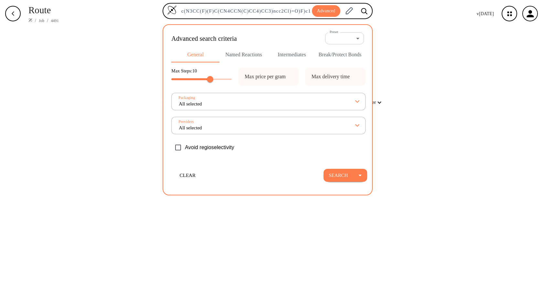
click at [289, 59] on button "Intermediates" at bounding box center [291, 55] width 48 height 16
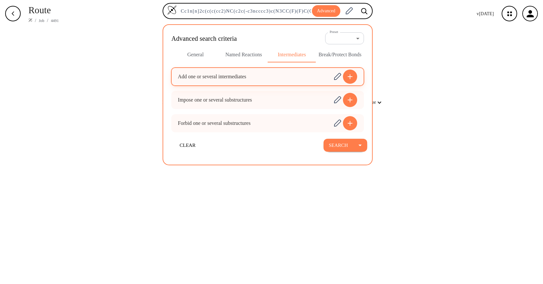
click at [248, 80] on input at bounding box center [254, 76] width 153 height 13
click at [338, 80] on icon at bounding box center [337, 76] width 9 height 8
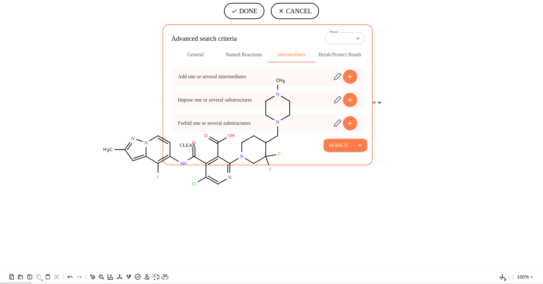
click at [205, 141] on icon "Created with [PERSON_NAME] 2.3.0 C H 3 N N N H O H O N F F N N C H 3 N Cl O F" at bounding box center [271, 145] width 543 height 246
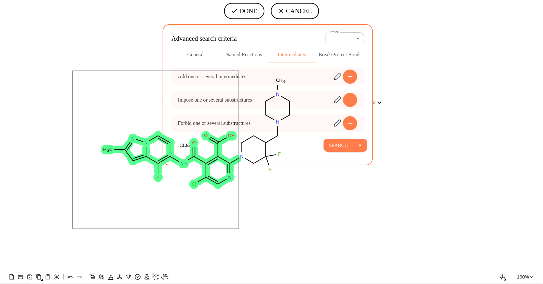
drag, startPoint x: 95, startPoint y: 108, endPoint x: 241, endPoint y: 230, distance: 190.7
click at [241, 230] on icon "Created with [PERSON_NAME] 2.3.0 C H 3 N N N H O H O N F F N N C H 3 N Cl O F" at bounding box center [271, 145] width 543 height 246
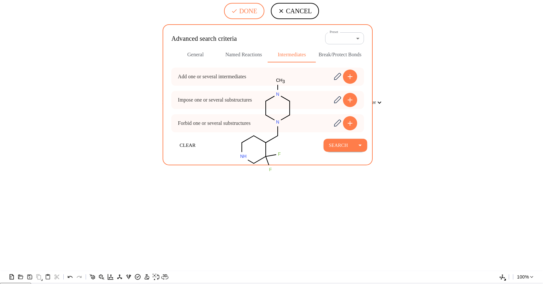
click at [244, 12] on button "DONE" at bounding box center [244, 11] width 40 height 16
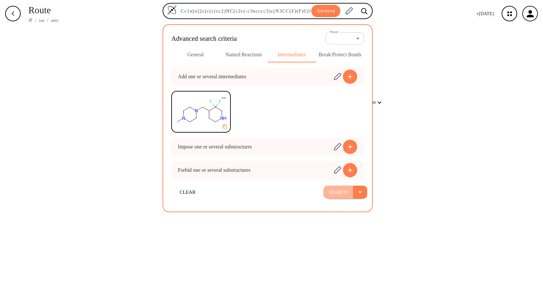
click at [338, 191] on button "Search" at bounding box center [337, 191] width 29 height 13
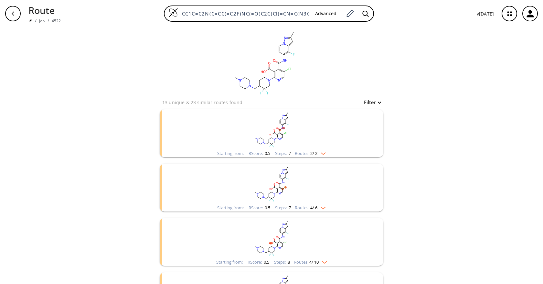
click at [304, 144] on rect "clusters" at bounding box center [271, 129] width 168 height 40
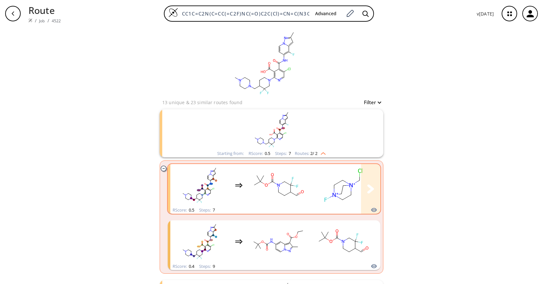
click at [302, 193] on rect "clusters" at bounding box center [278, 185] width 58 height 40
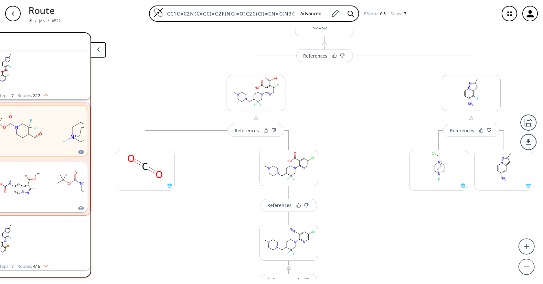
scroll to position [46, 0]
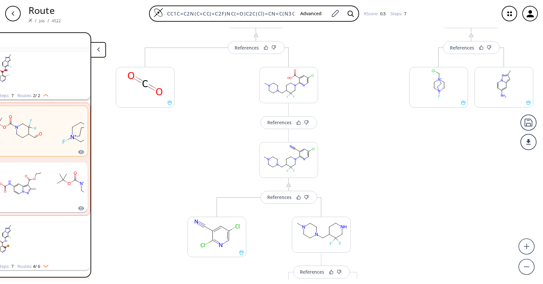
scroll to position [132, 0]
click at [321, 239] on rect at bounding box center [321, 232] width 58 height 33
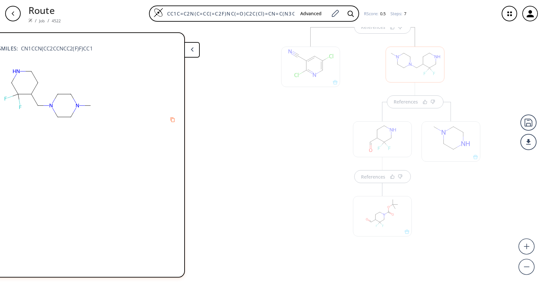
scroll to position [0, 0]
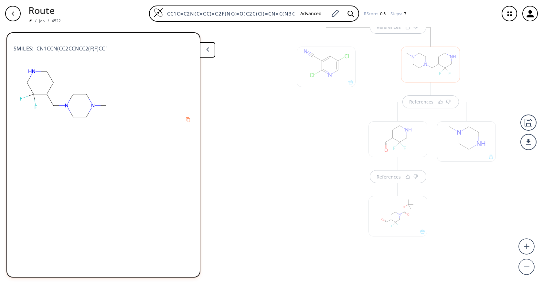
click at [69, 51] on span "CN1CCN(CC2CCNCC2(F)F)CC1" at bounding box center [70, 49] width 75 height 8
click at [184, 120] on button "Copy to clipboard" at bounding box center [188, 119] width 13 height 13
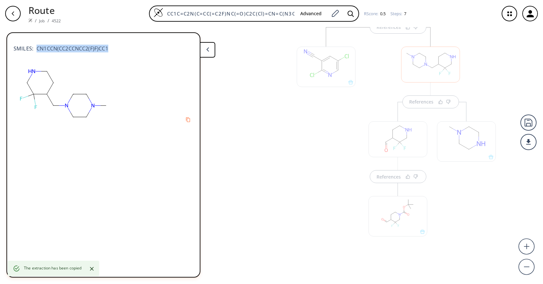
click at [322, 152] on div at bounding box center [325, 151] width 65 height 248
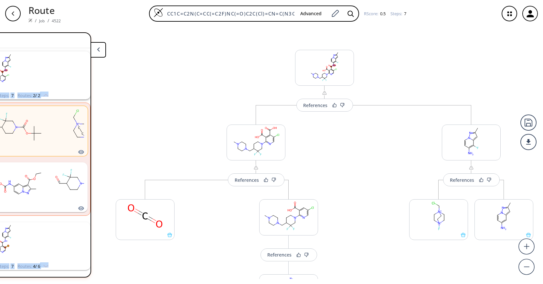
scroll to position [0, 114]
click at [465, 145] on icon at bounding box center [465, 143] width 0 height 4
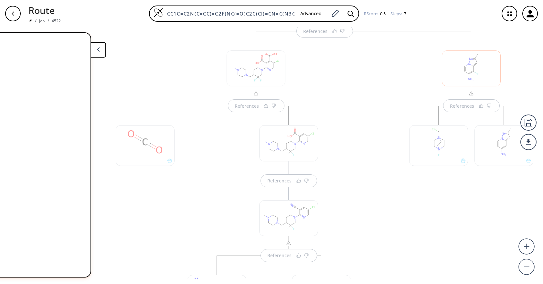
scroll to position [78, 0]
click at [129, 249] on div "References References References References References References References SM…" at bounding box center [217, 155] width 652 height 256
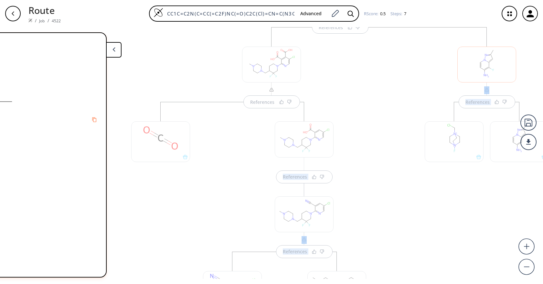
scroll to position [0, 0]
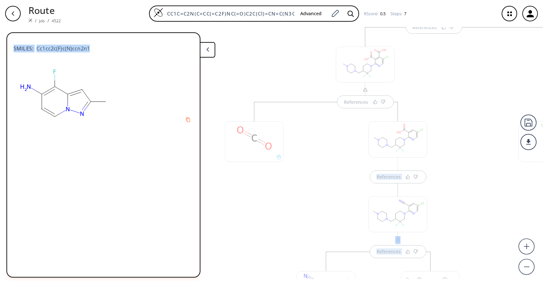
click at [173, 136] on div "SMILES: Cc1cc2c(F)c(N)ccn2n1" at bounding box center [103, 154] width 193 height 233
click at [188, 118] on icon "Copy to clipboard" at bounding box center [188, 119] width 6 height 6
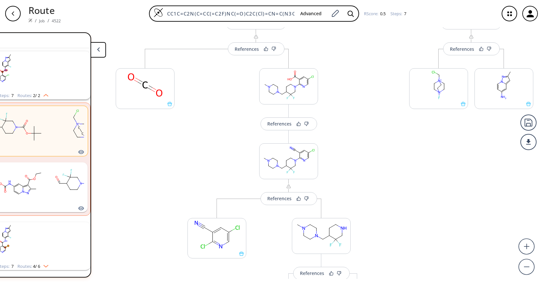
scroll to position [110, 0]
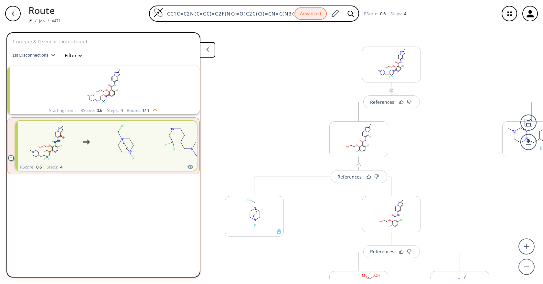
scroll to position [3, 0]
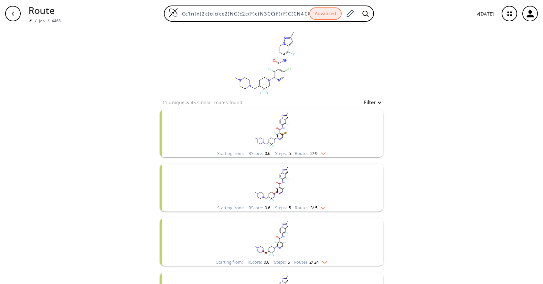
click at [322, 139] on rect "clusters" at bounding box center [271, 129] width 168 height 40
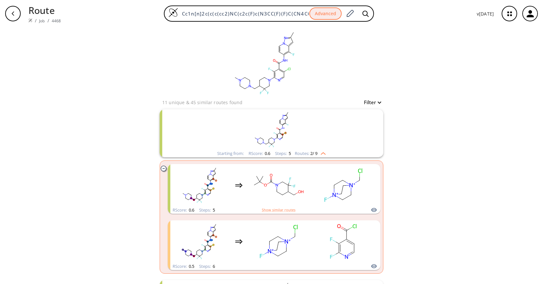
click at [322, 139] on rect "clusters" at bounding box center [271, 129] width 168 height 40
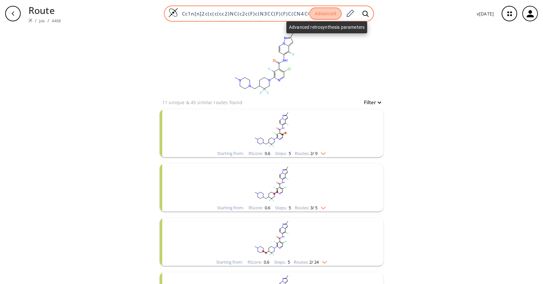
click at [327, 19] on button "Advanced" at bounding box center [325, 13] width 32 height 13
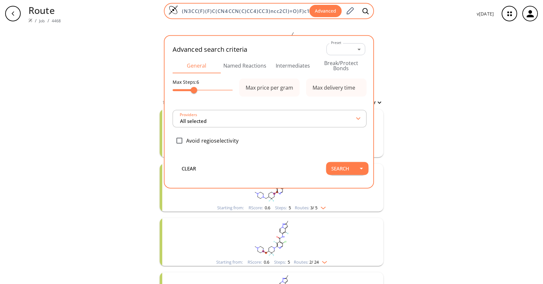
type input "All selected"
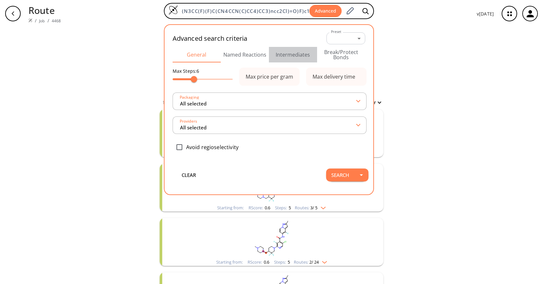
click at [287, 55] on button "Intermediates" at bounding box center [293, 55] width 48 height 16
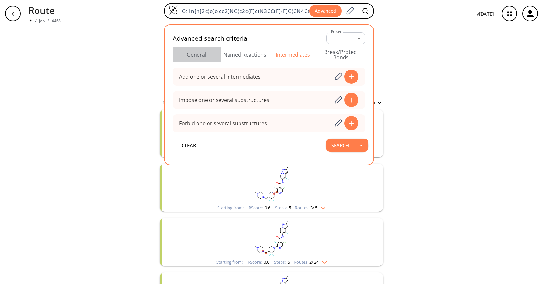
drag, startPoint x: 192, startPoint y: 59, endPoint x: 222, endPoint y: 65, distance: 30.6
click at [192, 59] on button "General" at bounding box center [196, 55] width 48 height 16
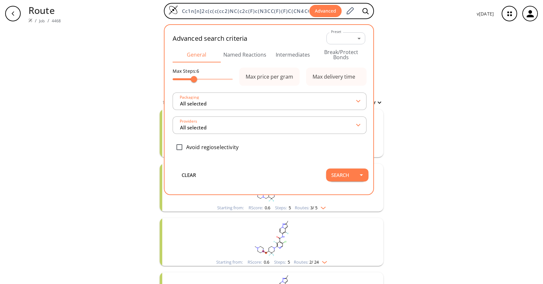
click at [466, 112] on div "clear 11 unique & 45 similar routes found Filter Starting from: RScore : 0.6 St…" at bounding box center [271, 229] width 543 height 404
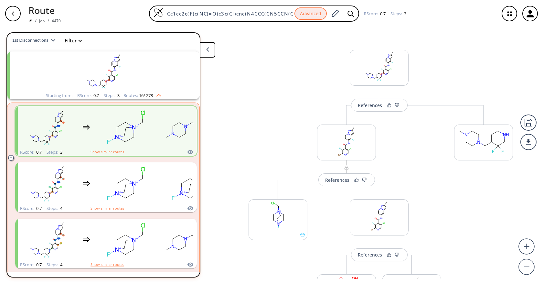
scroll to position [15, 0]
